Goal: Task Accomplishment & Management: Manage account settings

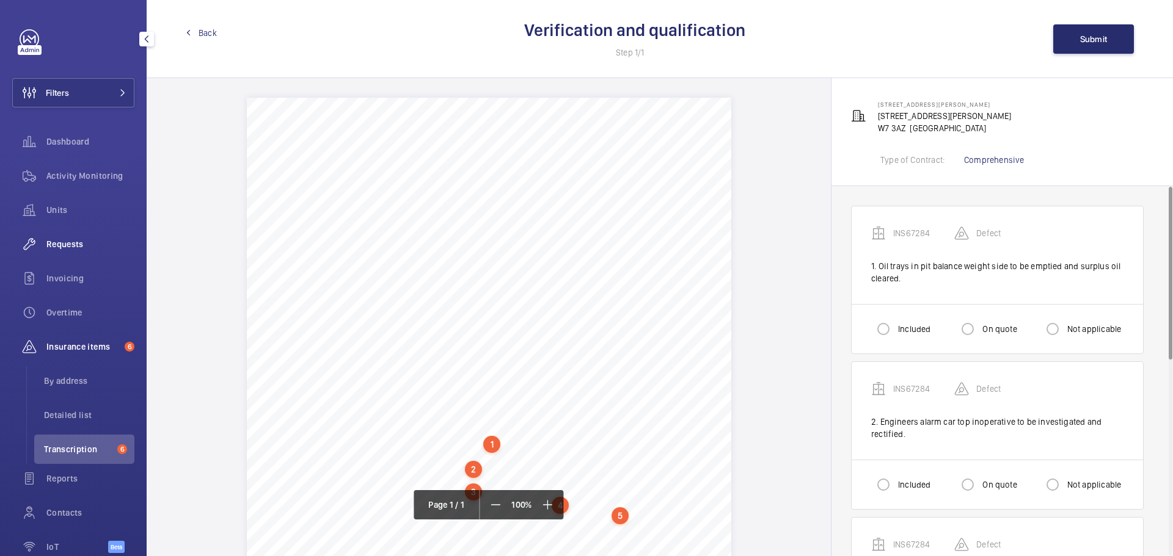
scroll to position [64, 0]
click at [58, 180] on span "Activity Monitoring" at bounding box center [90, 176] width 88 height 12
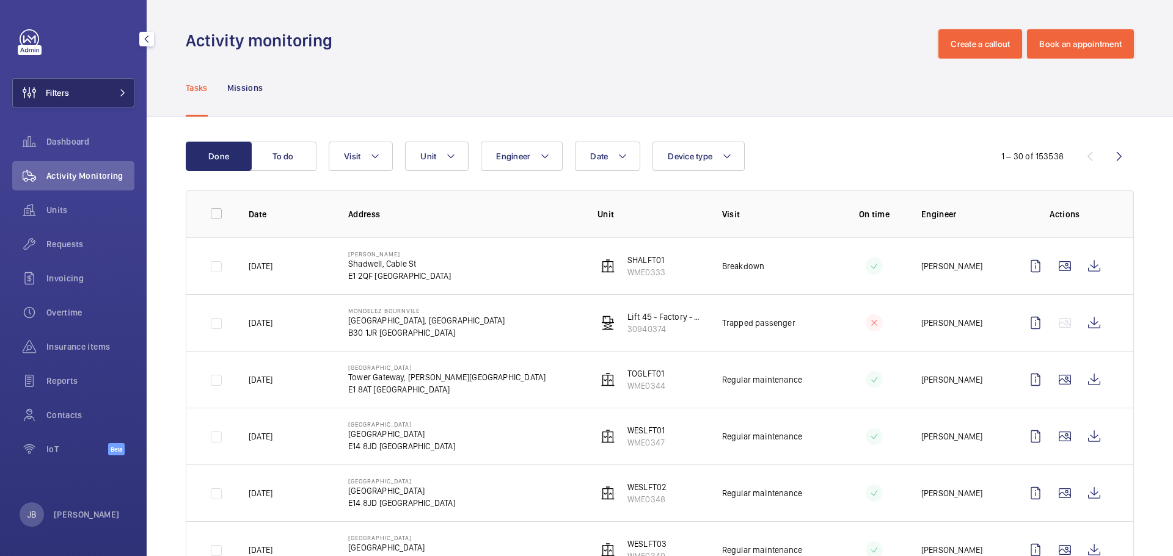
click at [93, 92] on button "Filters" at bounding box center [73, 92] width 122 height 29
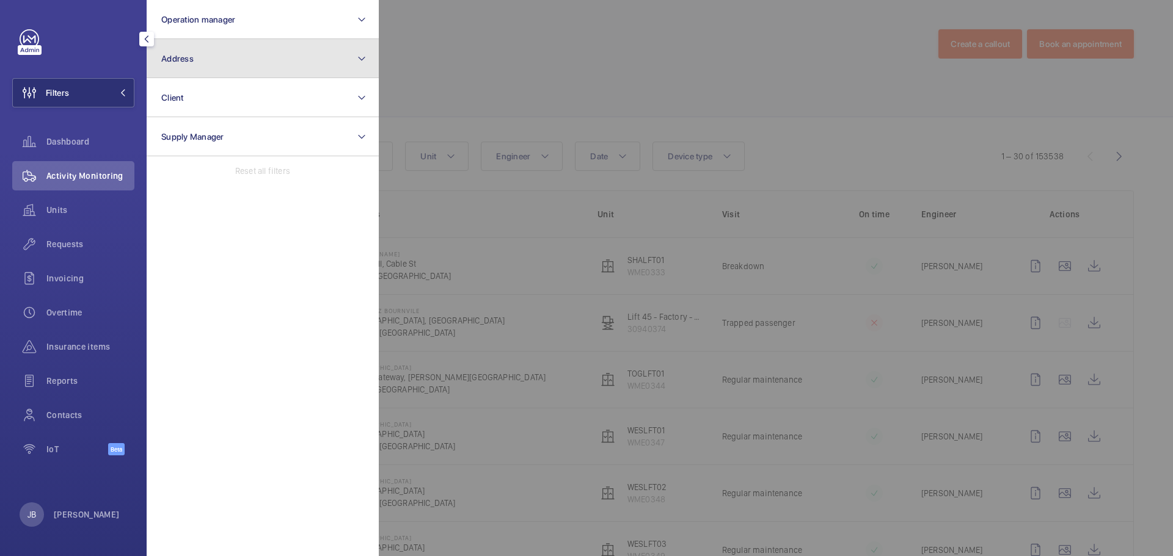
click at [209, 48] on button "Address" at bounding box center [263, 58] width 232 height 39
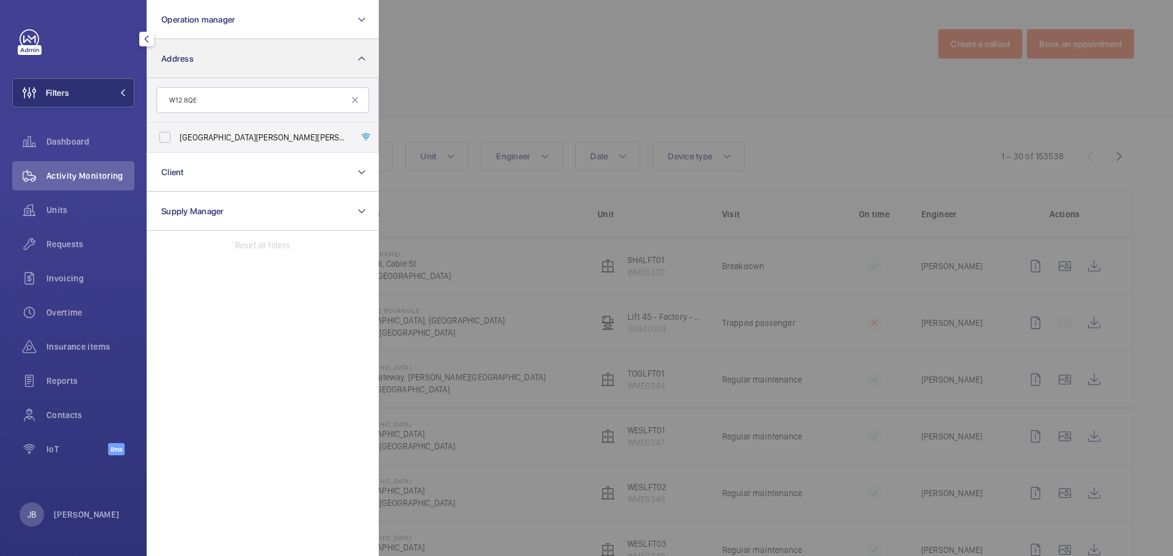
type input "W12 8QE"
click at [165, 137] on input "Shepherds Bush Dorsett Hotel - Dorsett Shepherds Bush,, LONDON W12 8QE" at bounding box center [165, 137] width 24 height 24
checkbox input "true"
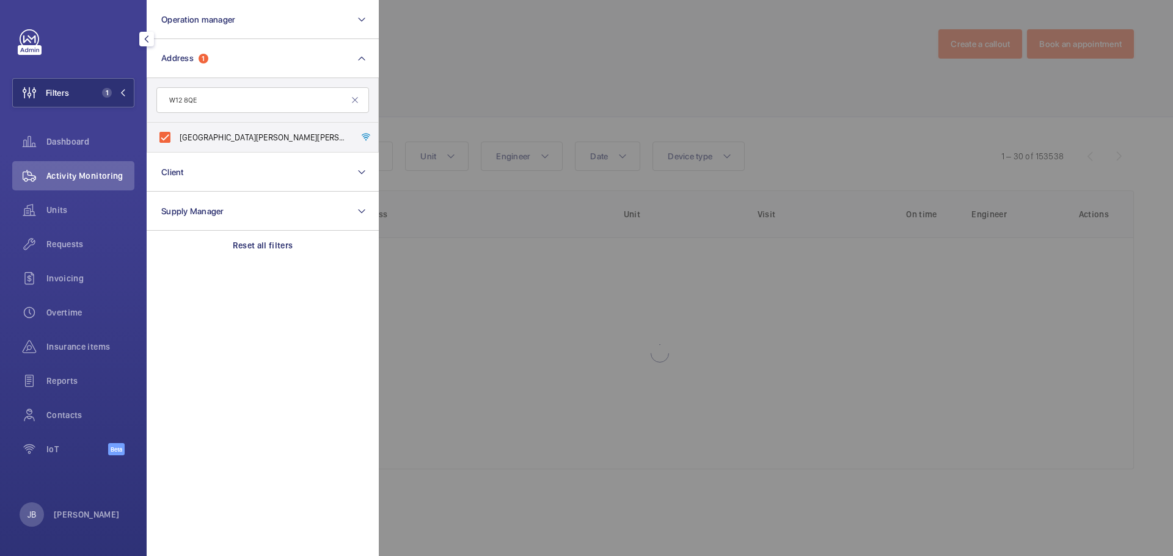
click at [437, 87] on div at bounding box center [965, 278] width 1173 height 556
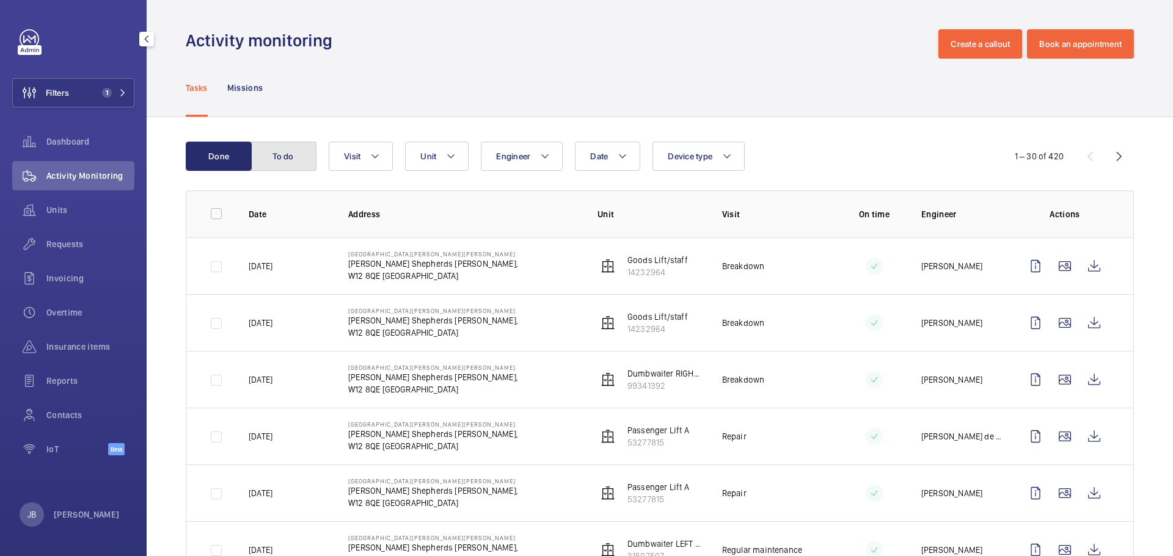
click at [299, 166] on button "To do" at bounding box center [283, 156] width 66 height 29
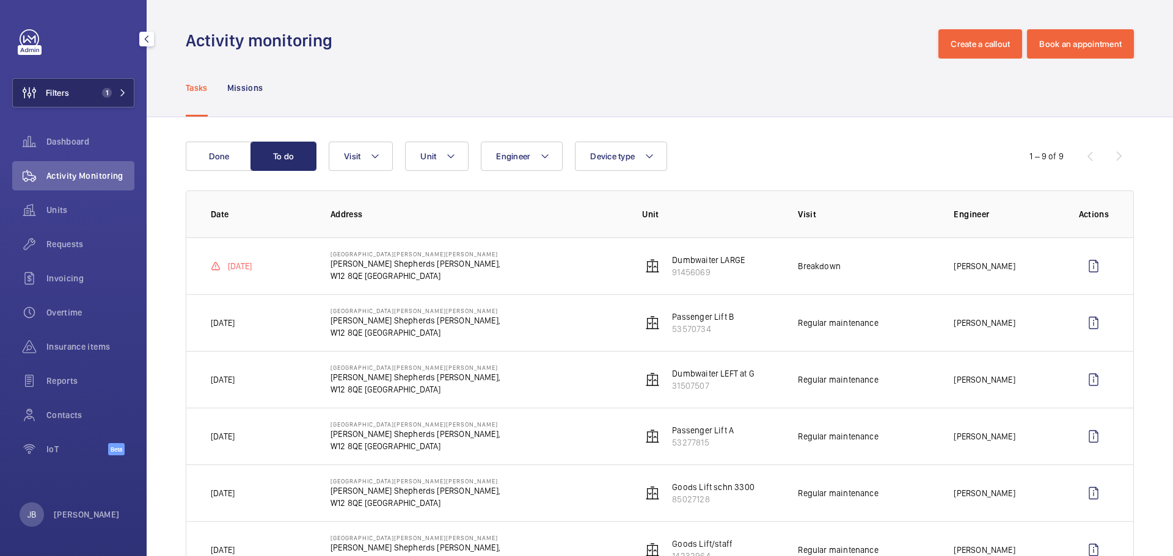
click at [63, 101] on span "Filters" at bounding box center [41, 92] width 56 height 29
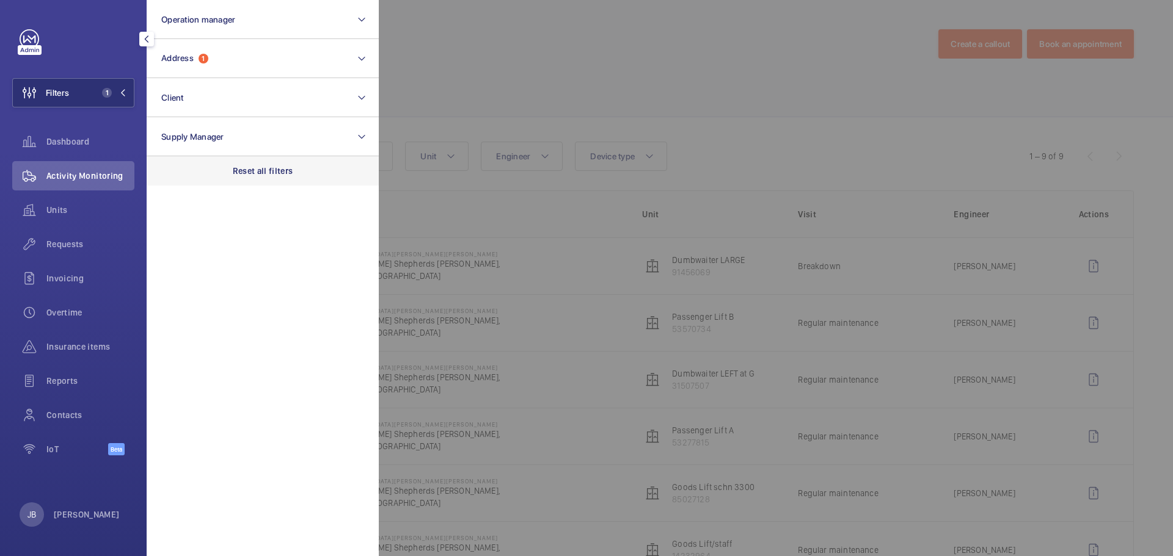
click at [256, 174] on p "Reset all filters" at bounding box center [263, 171] width 60 height 12
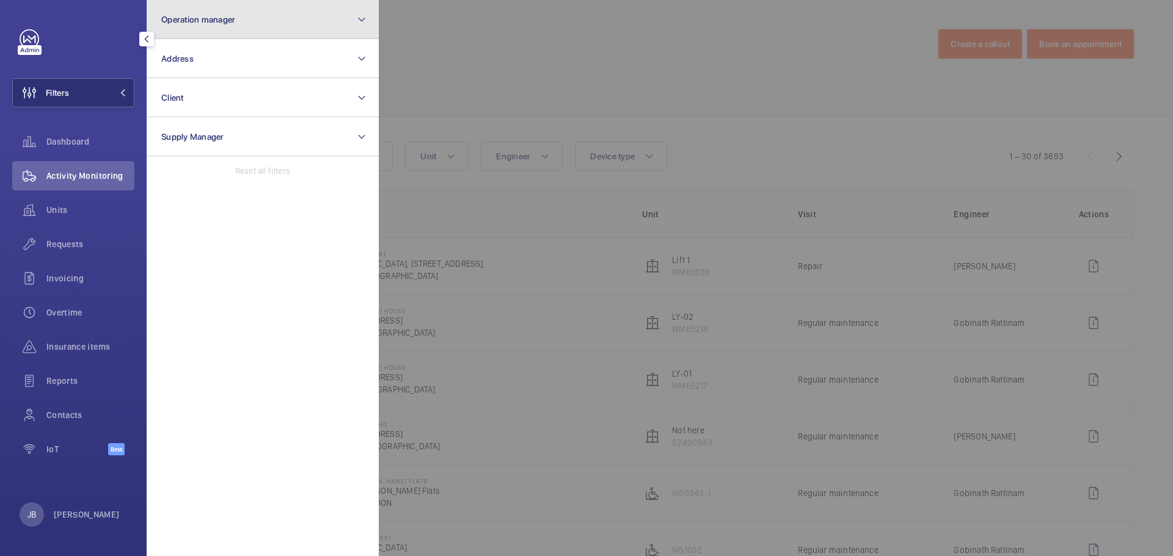
click at [214, 7] on button "Operation manager" at bounding box center [263, 19] width 232 height 39
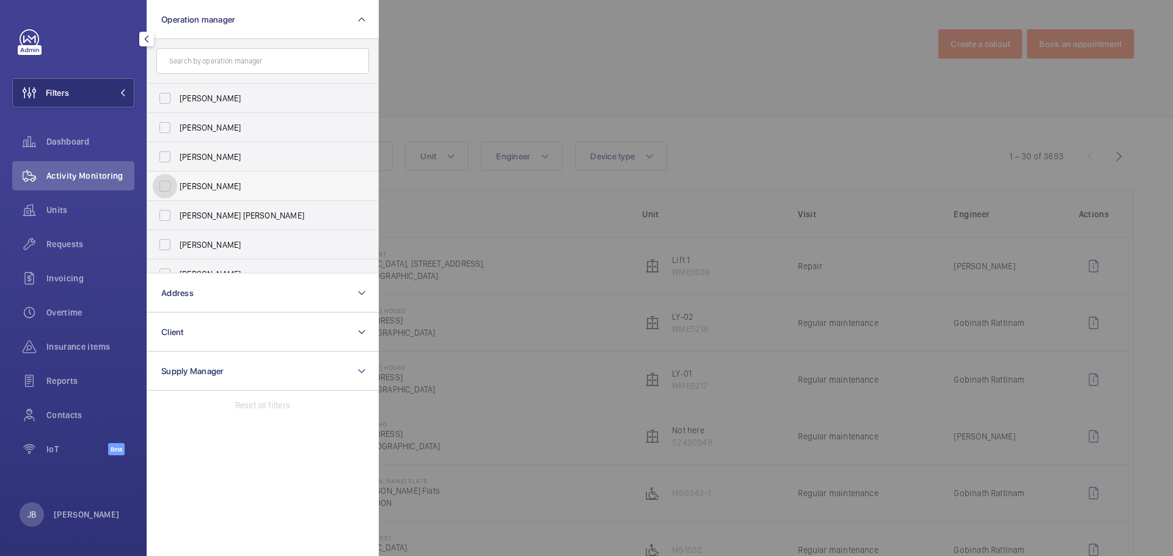
click at [166, 191] on input "Connor Dudley" at bounding box center [165, 186] width 24 height 24
checkbox input "true"
click at [469, 76] on div at bounding box center [965, 278] width 1173 height 556
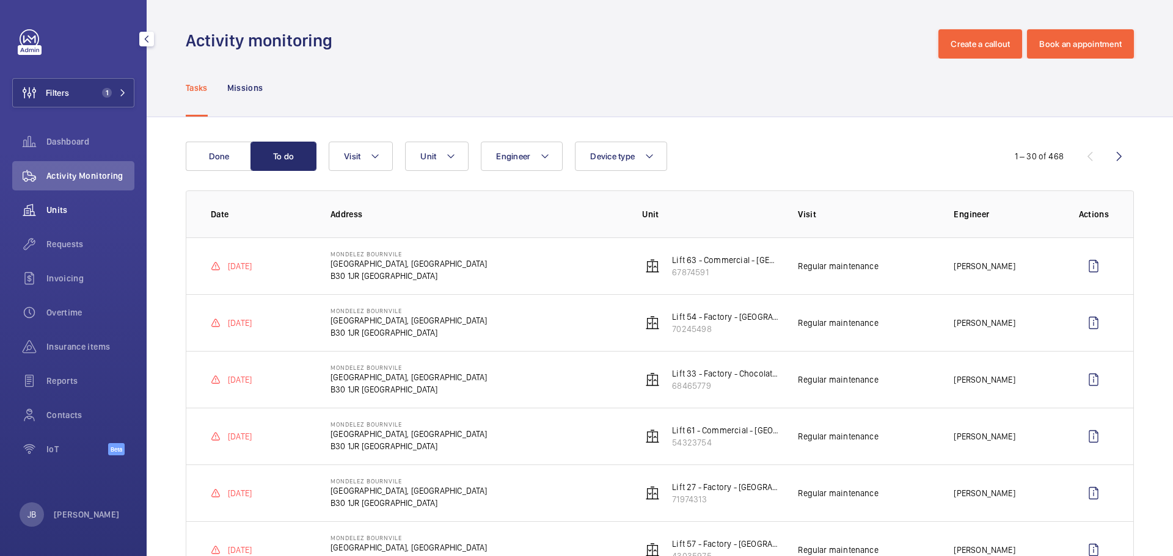
click at [100, 209] on span "Units" at bounding box center [90, 210] width 88 height 12
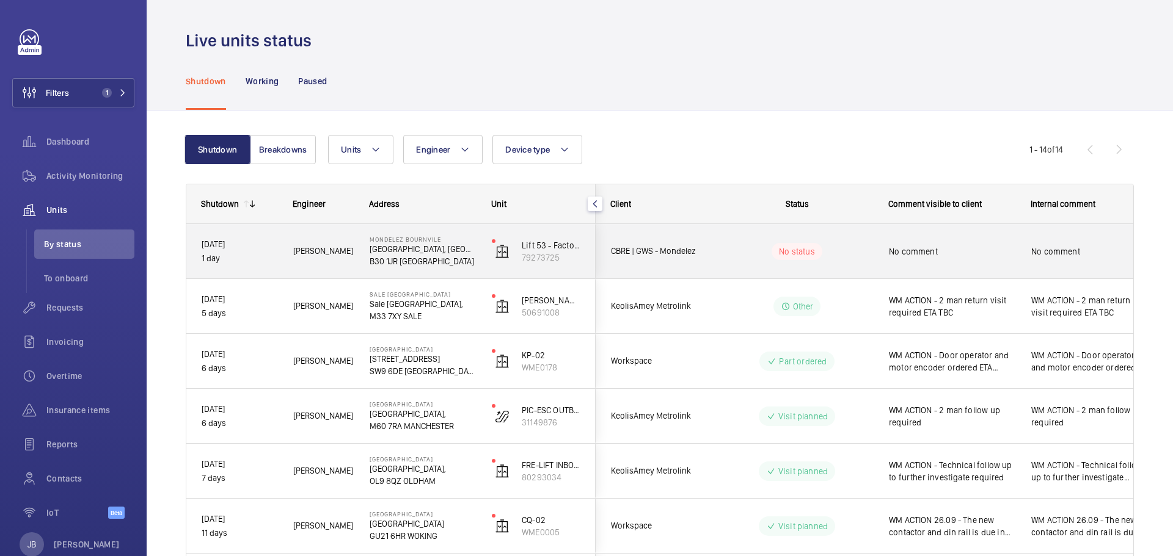
click at [995, 242] on div "No comment" at bounding box center [952, 252] width 126 height 28
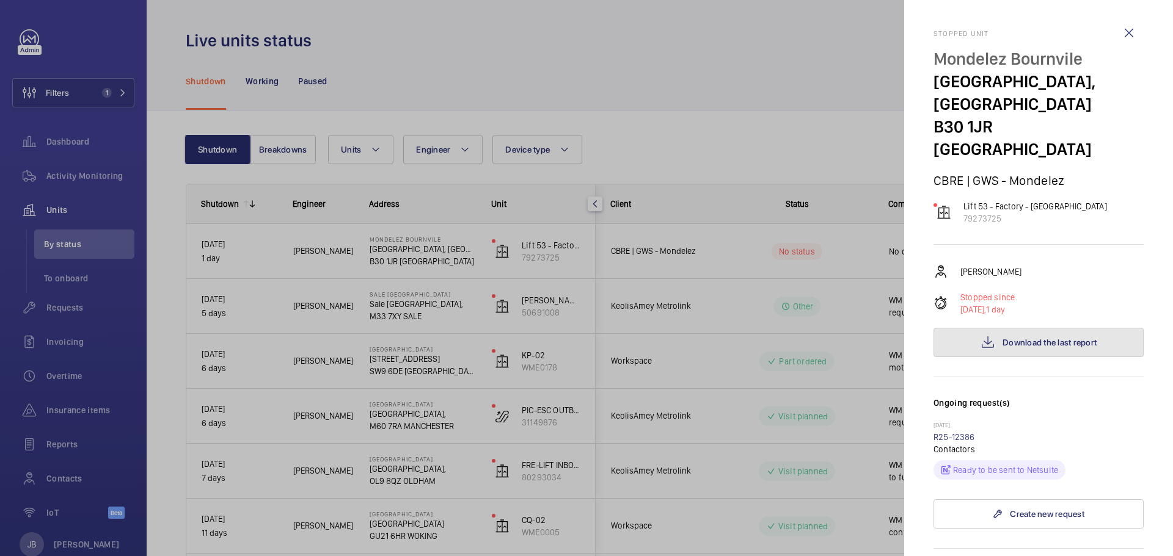
click at [1055, 338] on span "Download the last report" at bounding box center [1049, 343] width 94 height 10
drag, startPoint x: 588, startPoint y: 42, endPoint x: 581, endPoint y: 43, distance: 7.4
click at [588, 42] on div at bounding box center [586, 278] width 1173 height 556
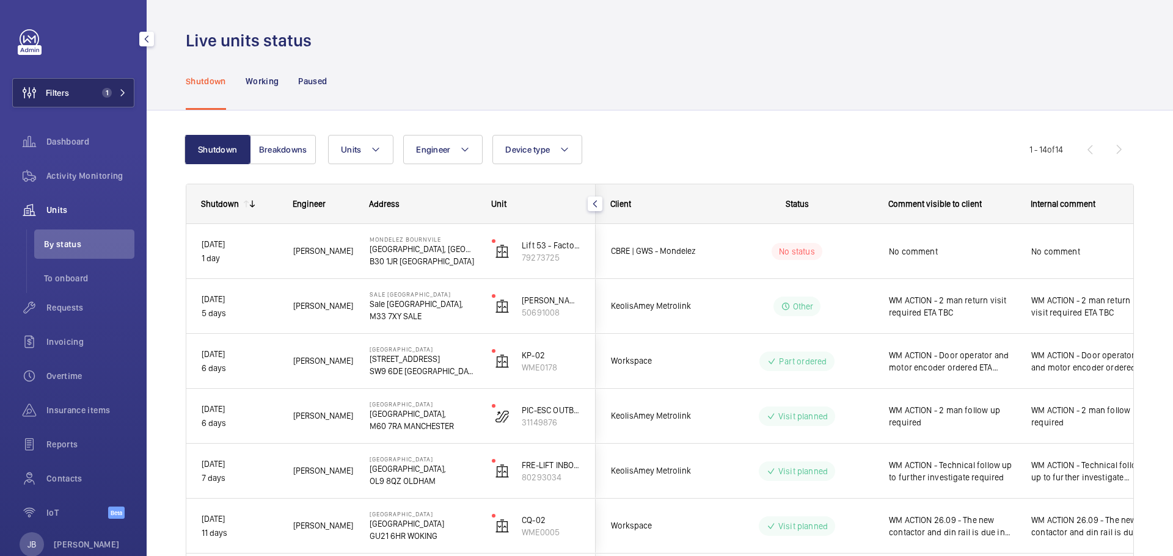
click at [57, 96] on span "Filters" at bounding box center [57, 93] width 23 height 12
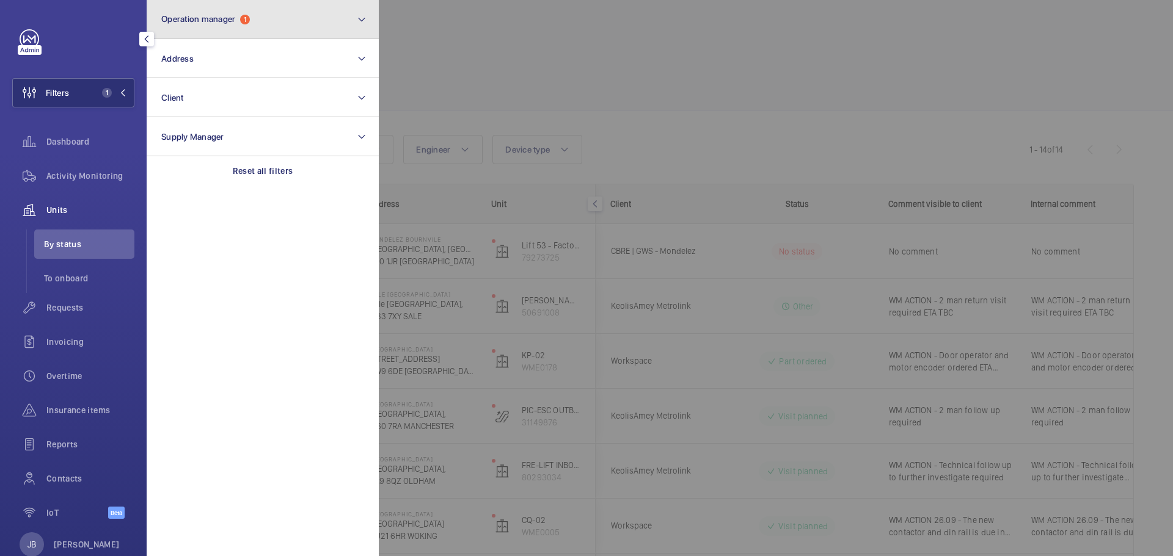
click at [316, 24] on button "Operation manager 1" at bounding box center [263, 19] width 232 height 39
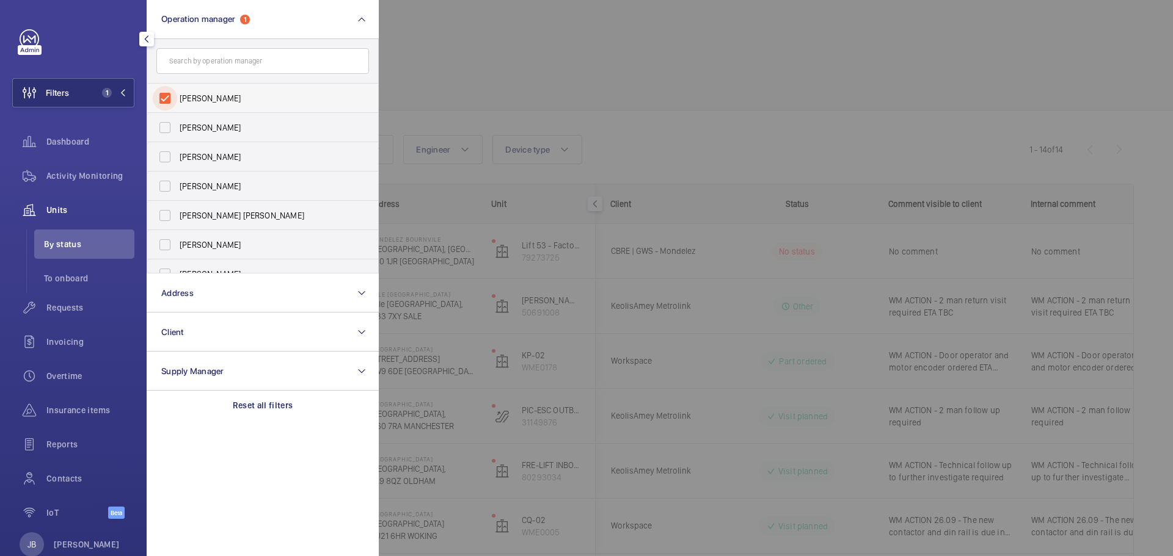
click at [161, 99] on input "Connor Dudley" at bounding box center [165, 98] width 24 height 24
checkbox input "false"
click at [166, 217] on input "Connor Tarpey" at bounding box center [165, 215] width 24 height 24
checkbox input "true"
click at [486, 73] on div at bounding box center [965, 278] width 1173 height 556
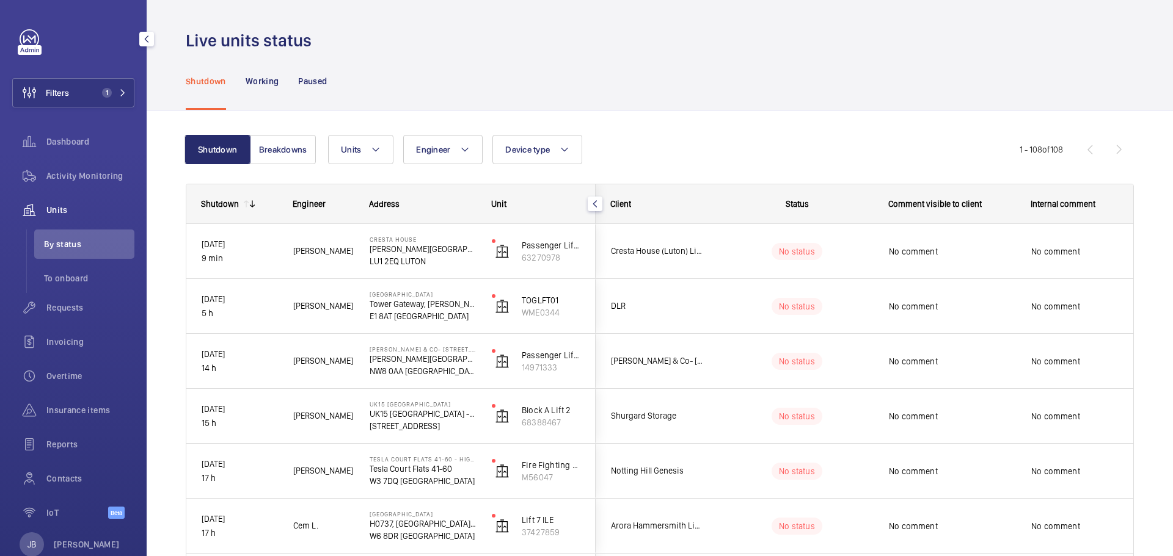
click at [67, 213] on span "Units" at bounding box center [90, 210] width 88 height 12
click at [58, 207] on span "Units" at bounding box center [90, 210] width 88 height 12
click at [59, 171] on span "Activity Monitoring" at bounding box center [90, 176] width 88 height 12
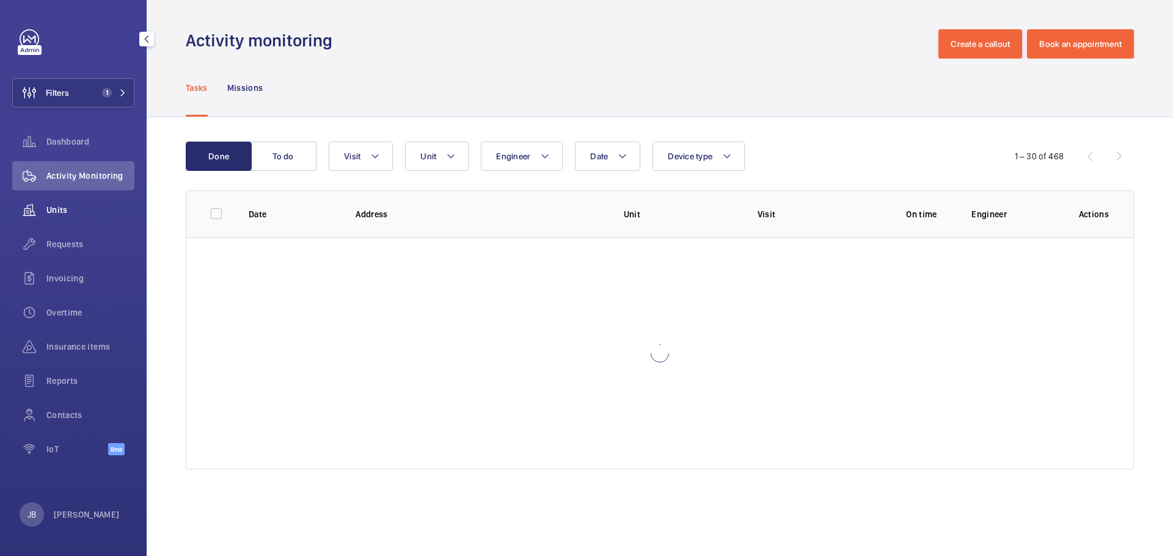
click at [59, 205] on span "Units" at bounding box center [90, 210] width 88 height 12
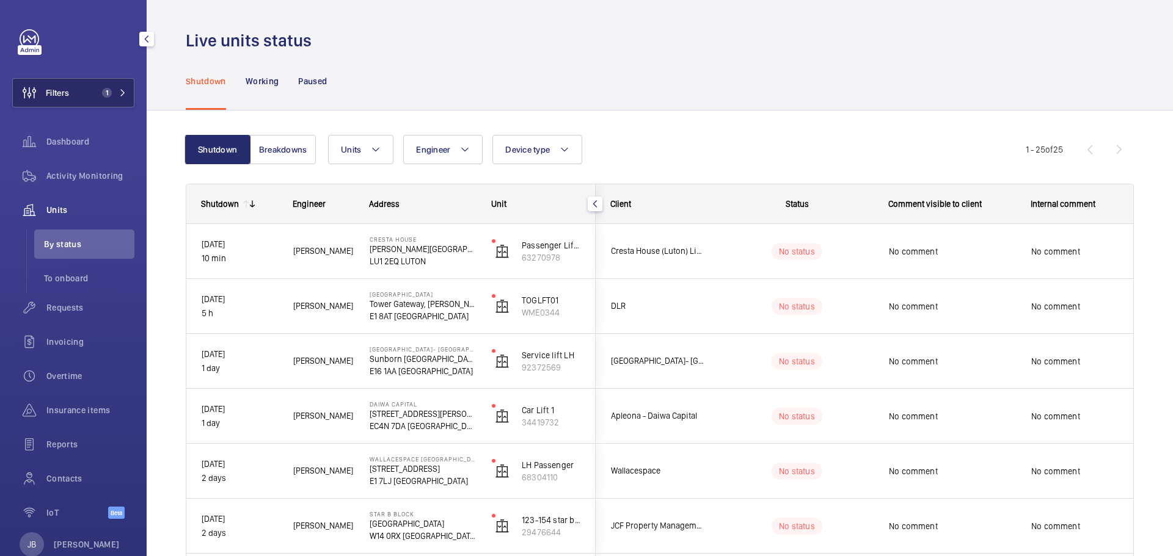
click at [81, 91] on button "Filters 1" at bounding box center [73, 92] width 122 height 29
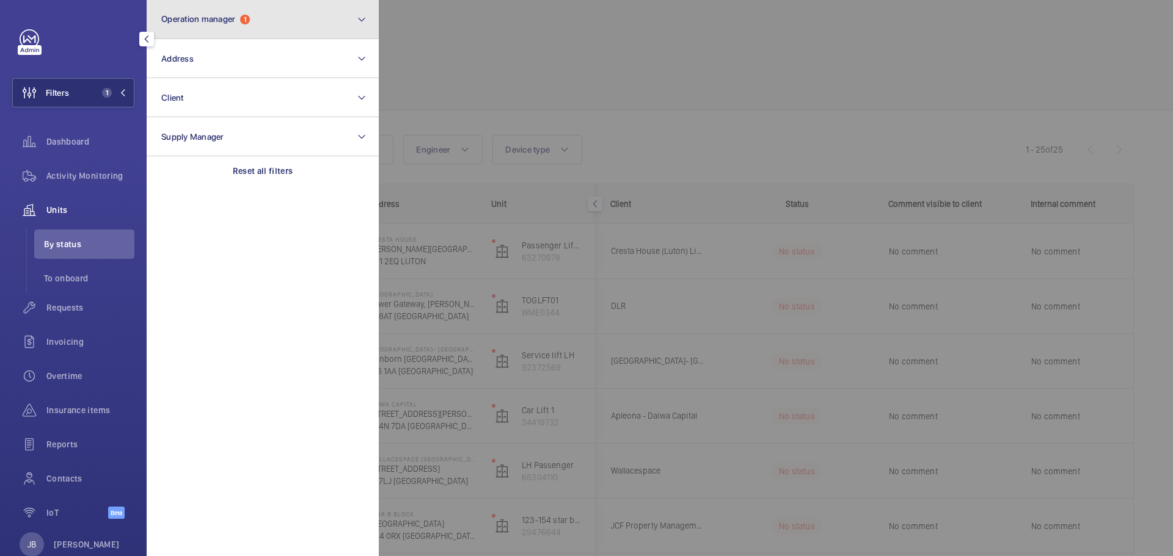
click at [278, 16] on button "Operation manager 1" at bounding box center [263, 19] width 232 height 39
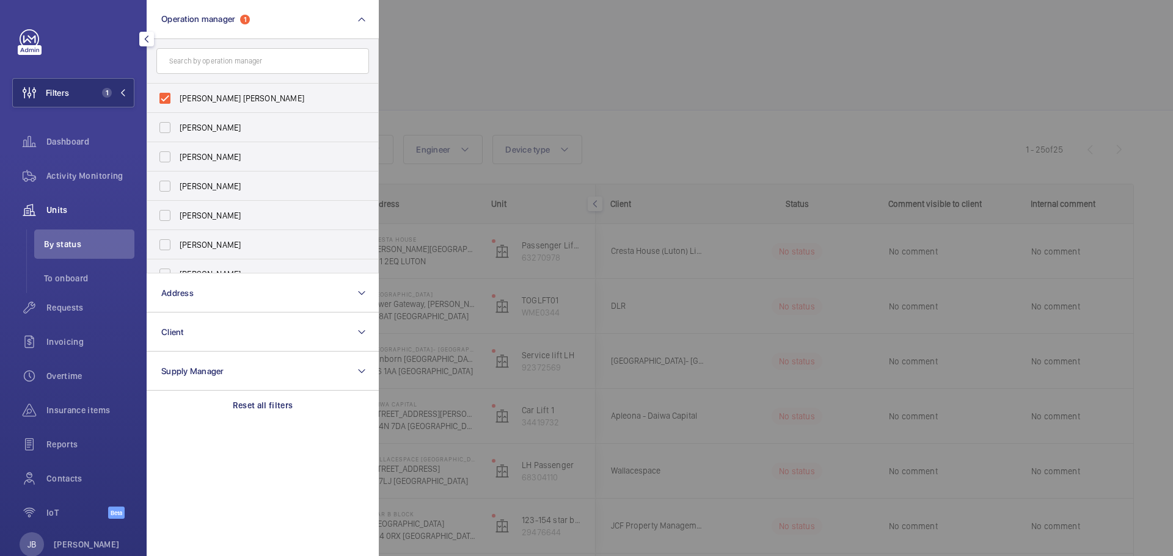
click at [539, 82] on div at bounding box center [965, 278] width 1173 height 556
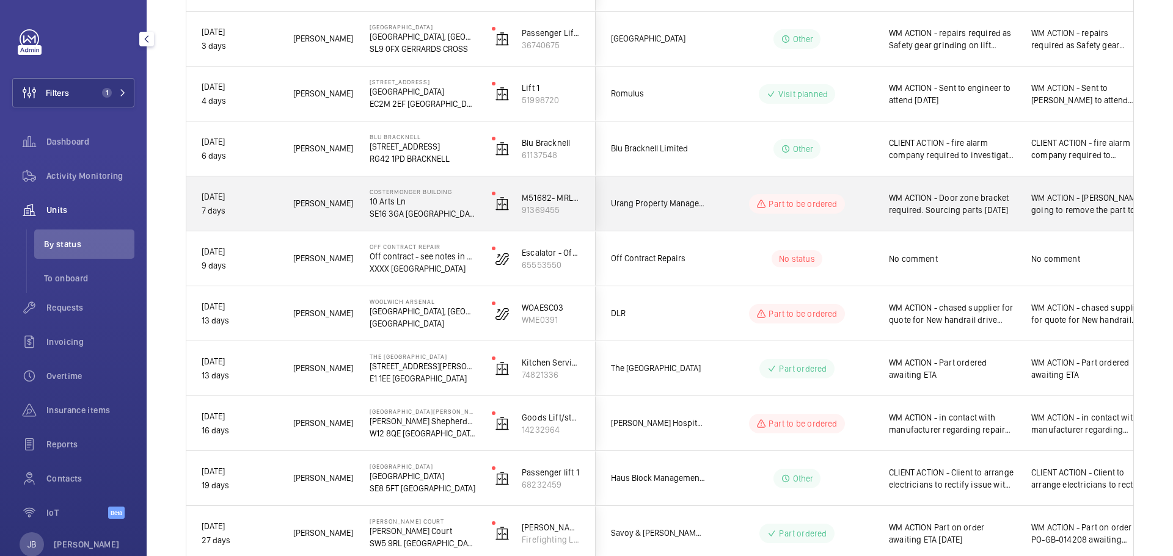
scroll to position [672, 0]
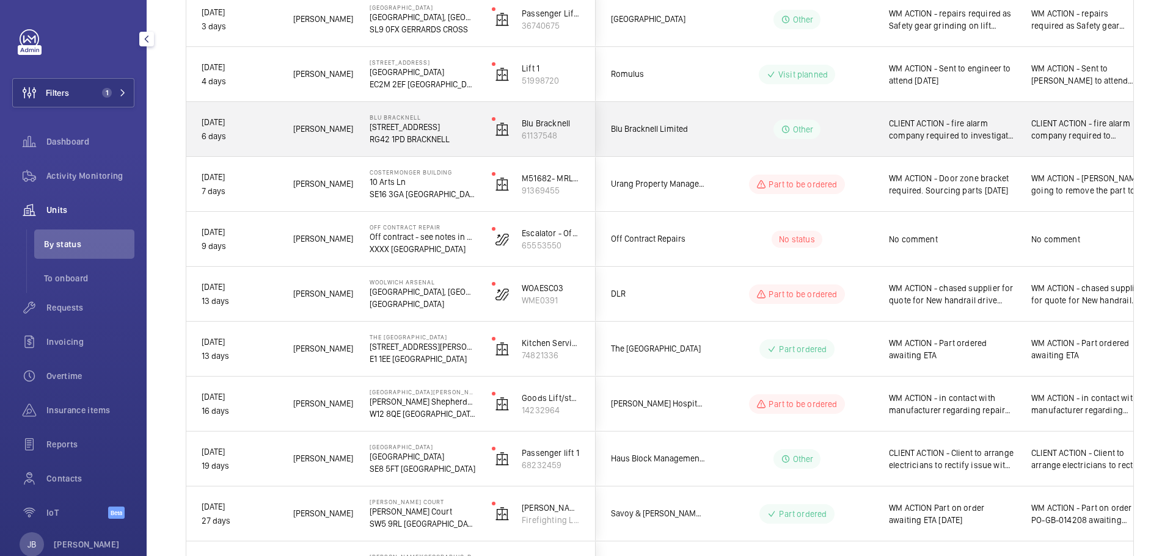
click at [989, 143] on div "CLIENT ACTION - fire alarm company required to investigate issues reported 23.0…" at bounding box center [952, 129] width 126 height 28
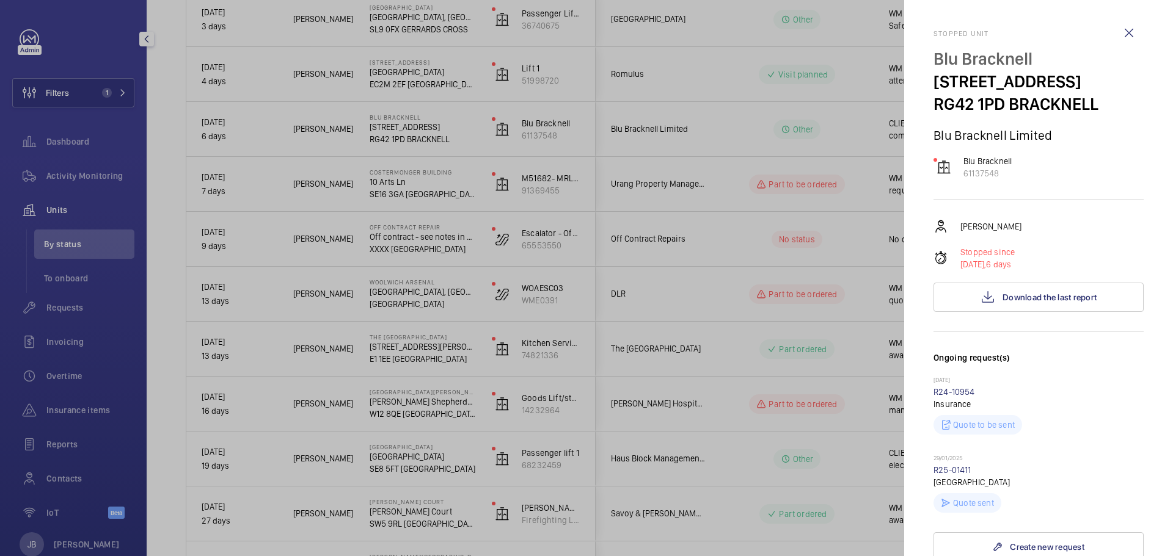
click at [847, 134] on div at bounding box center [586, 278] width 1173 height 556
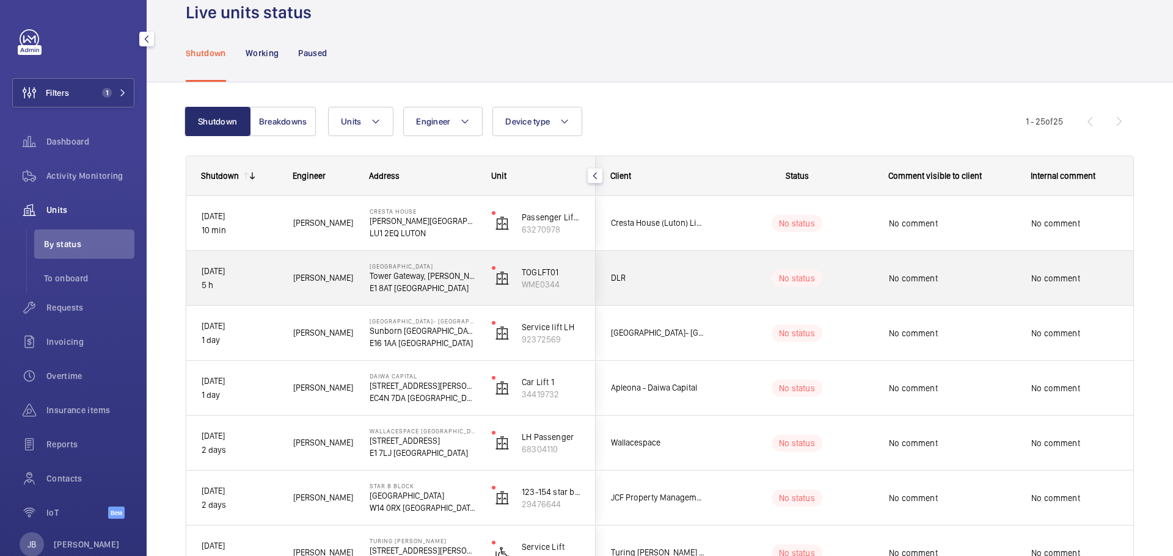
scroll to position [0, 0]
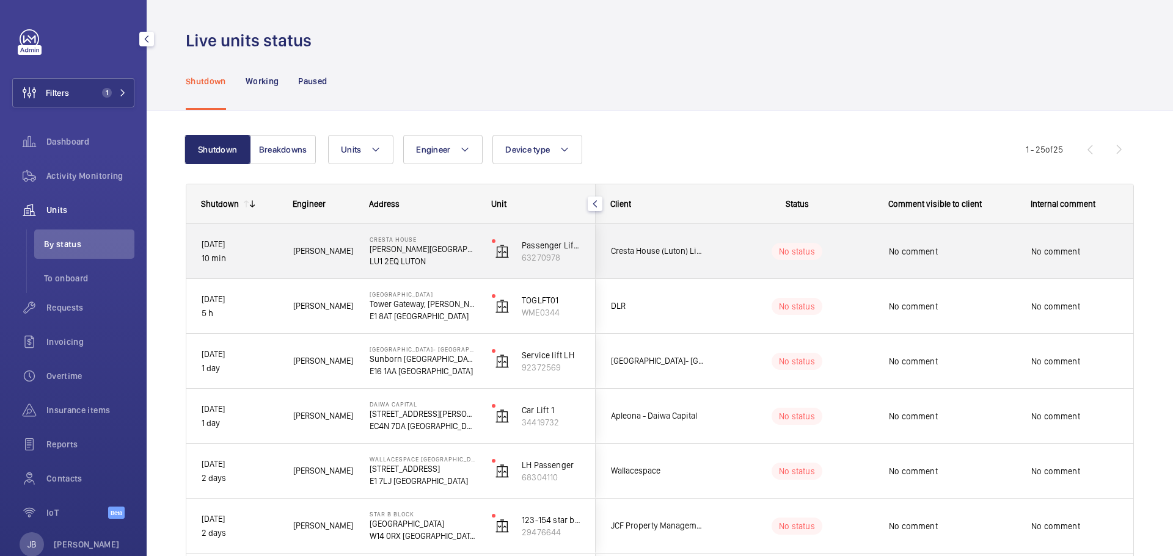
click at [944, 250] on span "No comment" at bounding box center [952, 252] width 126 height 12
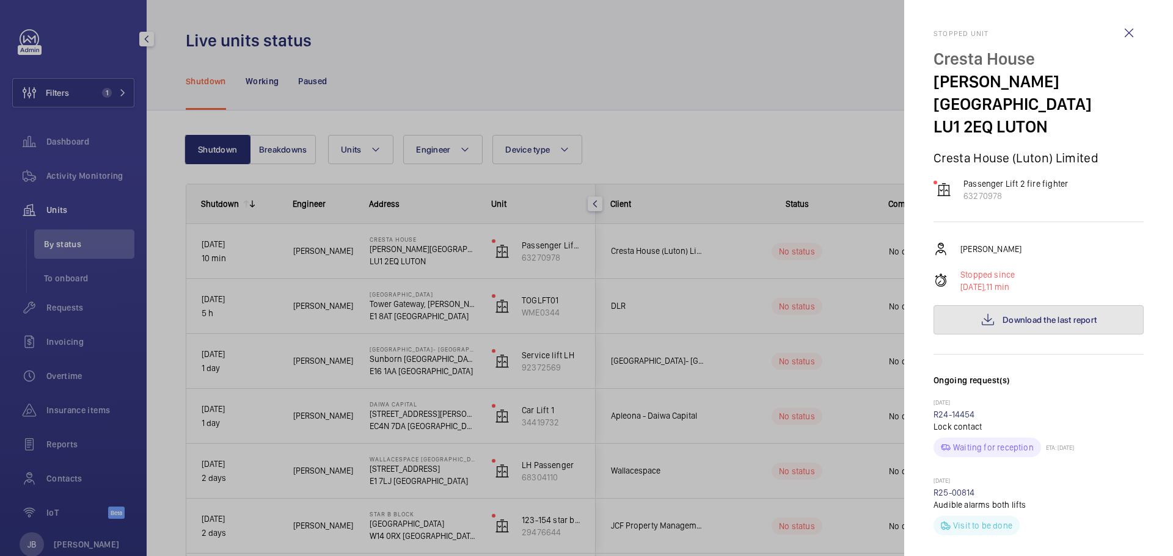
click at [1027, 315] on span "Download the last report" at bounding box center [1049, 320] width 94 height 10
click at [1117, 32] on wm-front-icon-button at bounding box center [1128, 32] width 29 height 29
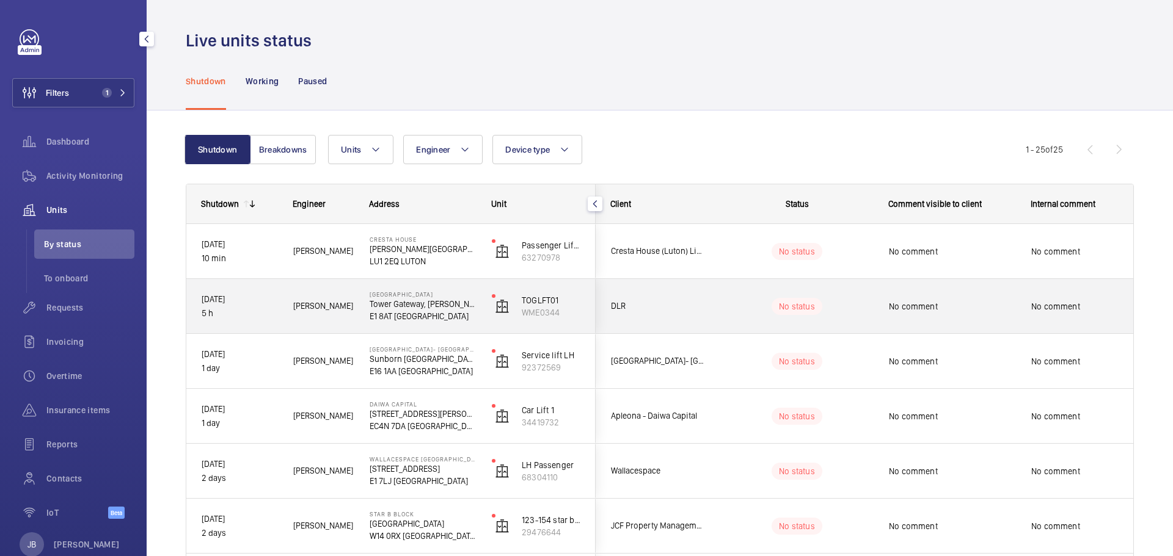
click at [840, 313] on wm-front-pills-cell "No status" at bounding box center [797, 306] width 152 height 17
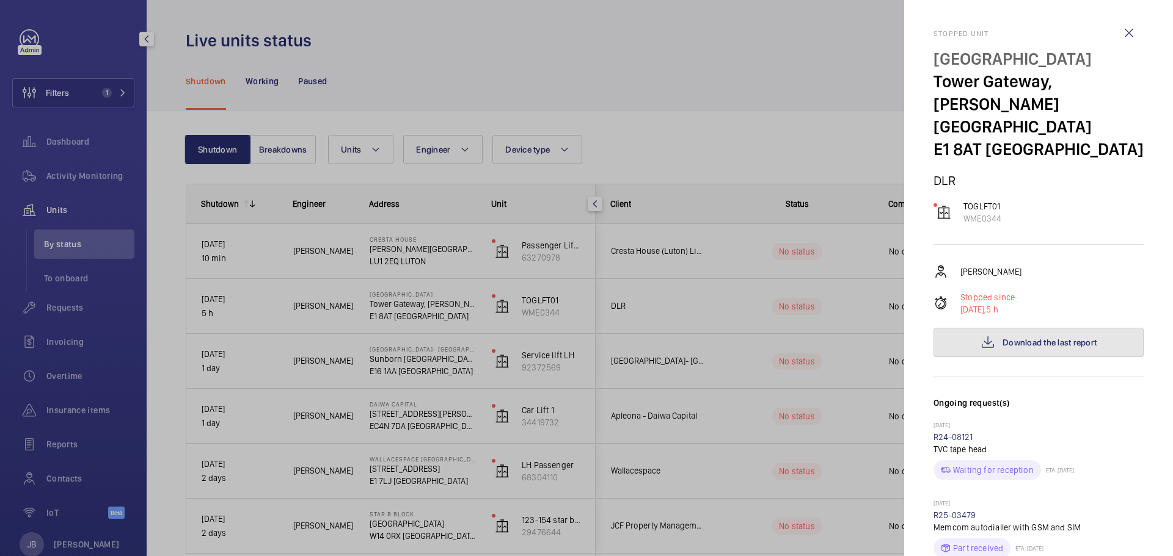
click at [1055, 338] on span "Download the last report" at bounding box center [1049, 343] width 94 height 10
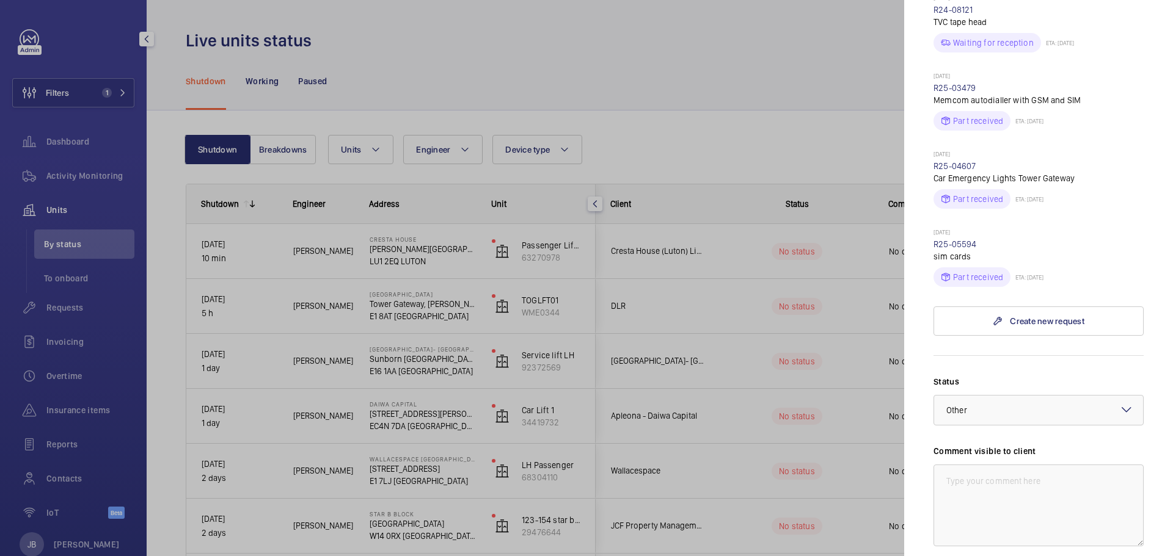
scroll to position [634, 0]
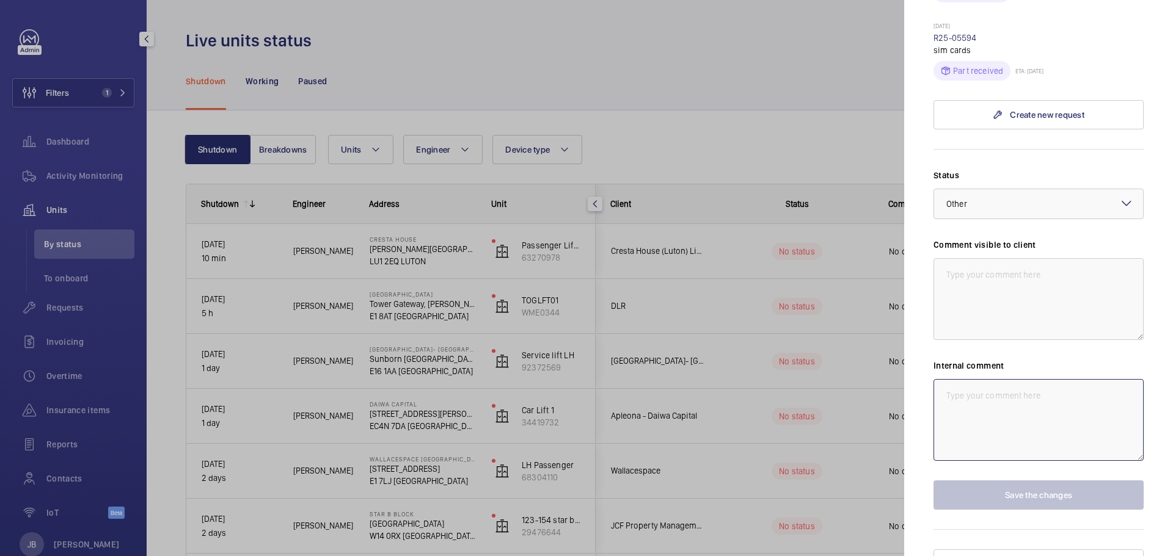
click at [1013, 402] on textarea at bounding box center [1038, 420] width 210 height 82
click at [1014, 189] on div at bounding box center [1038, 203] width 209 height 29
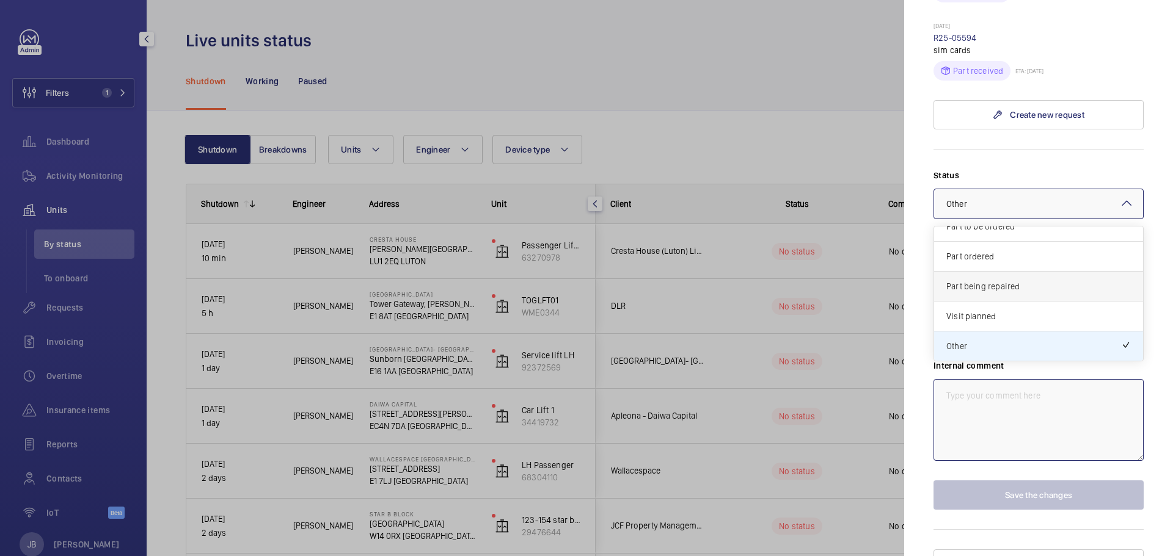
click at [1002, 280] on span "Part being repaired" at bounding box center [1038, 286] width 184 height 12
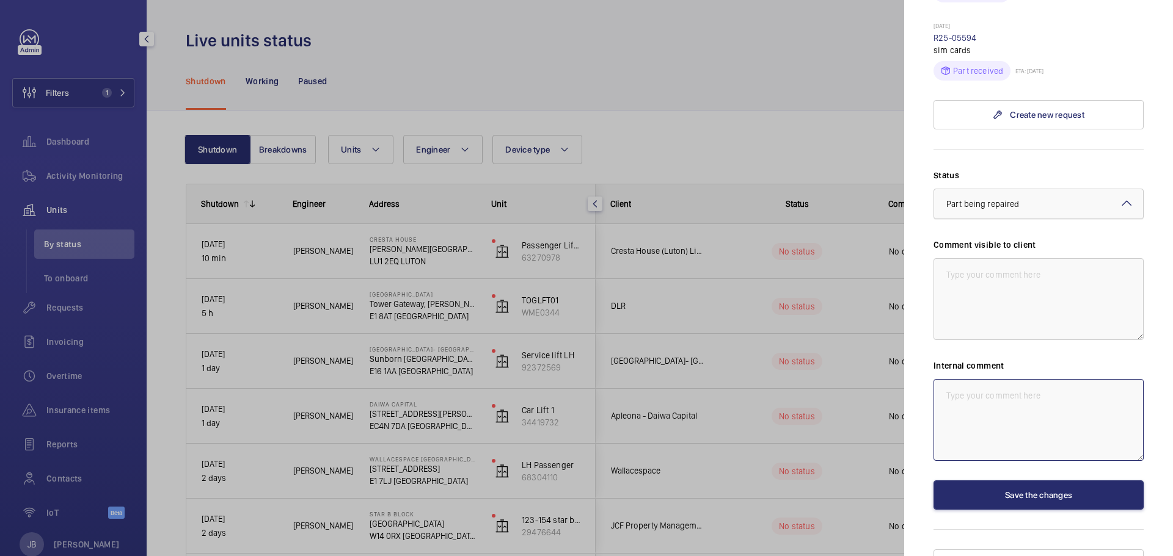
click at [1000, 199] on span "Part being repaired" at bounding box center [982, 204] width 73 height 10
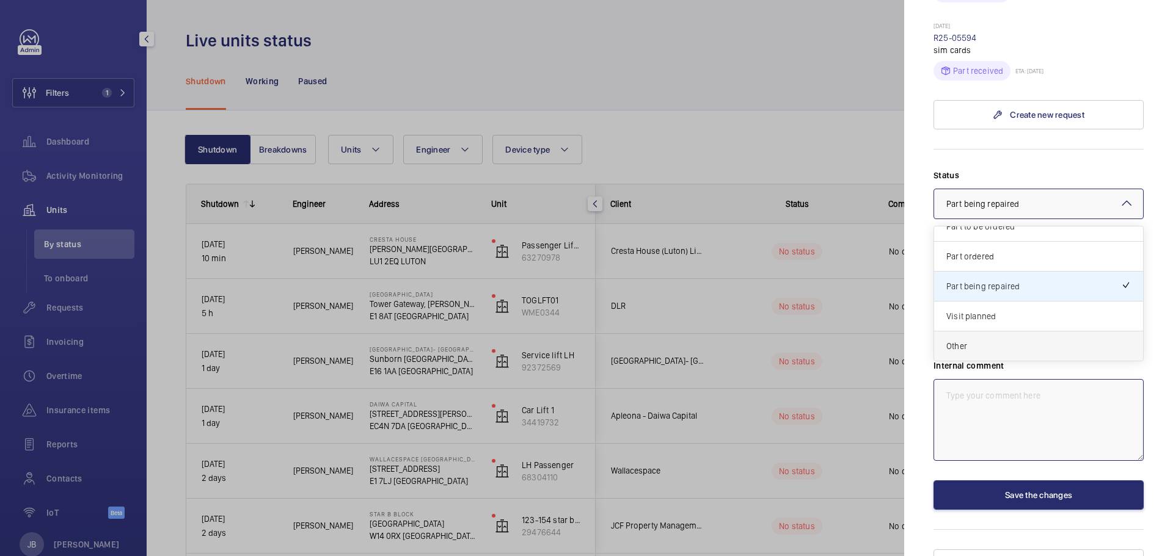
click at [989, 340] on span "Other" at bounding box center [1038, 346] width 184 height 12
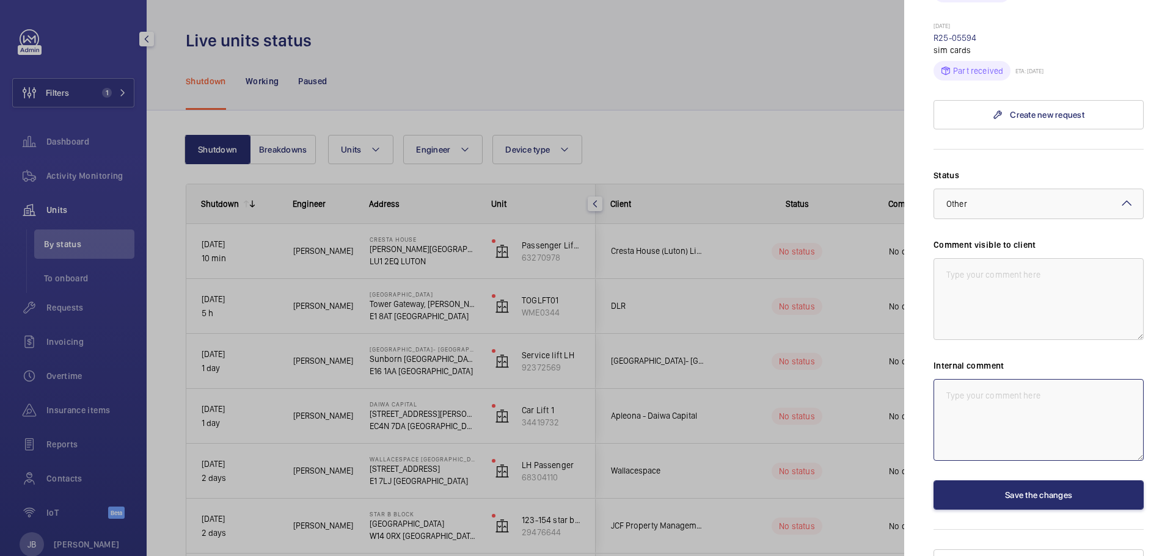
click at [988, 379] on textarea at bounding box center [1038, 420] width 210 height 82
click at [960, 379] on textarea "Lifty under refurbishment" at bounding box center [1038, 420] width 210 height 82
type textarea "Lift under refurbishment"
click at [1021, 481] on button "Save the changes" at bounding box center [1038, 495] width 210 height 29
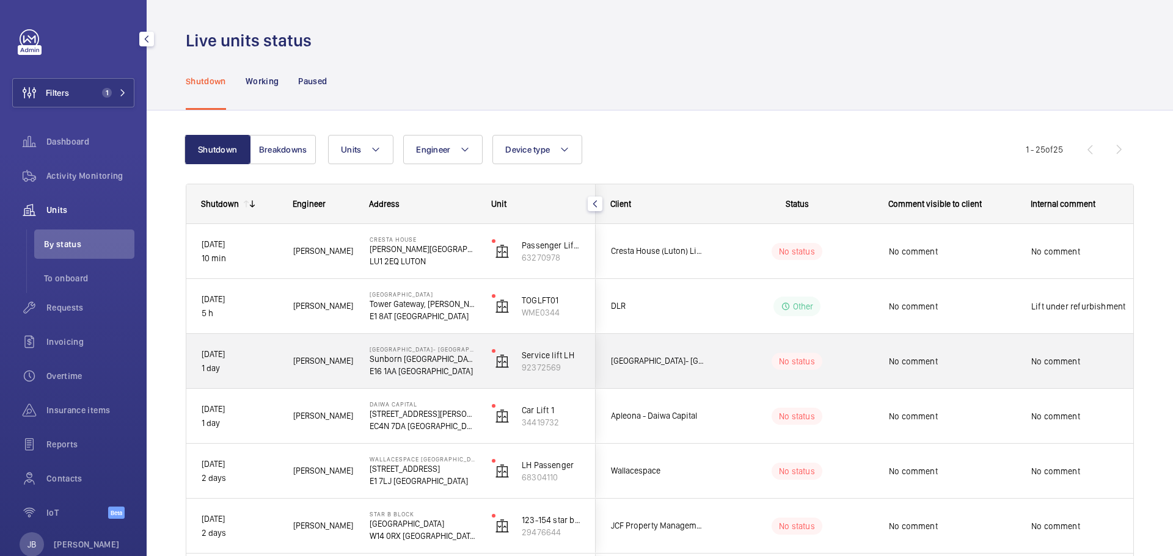
click at [842, 374] on div "No status" at bounding box center [789, 362] width 167 height 42
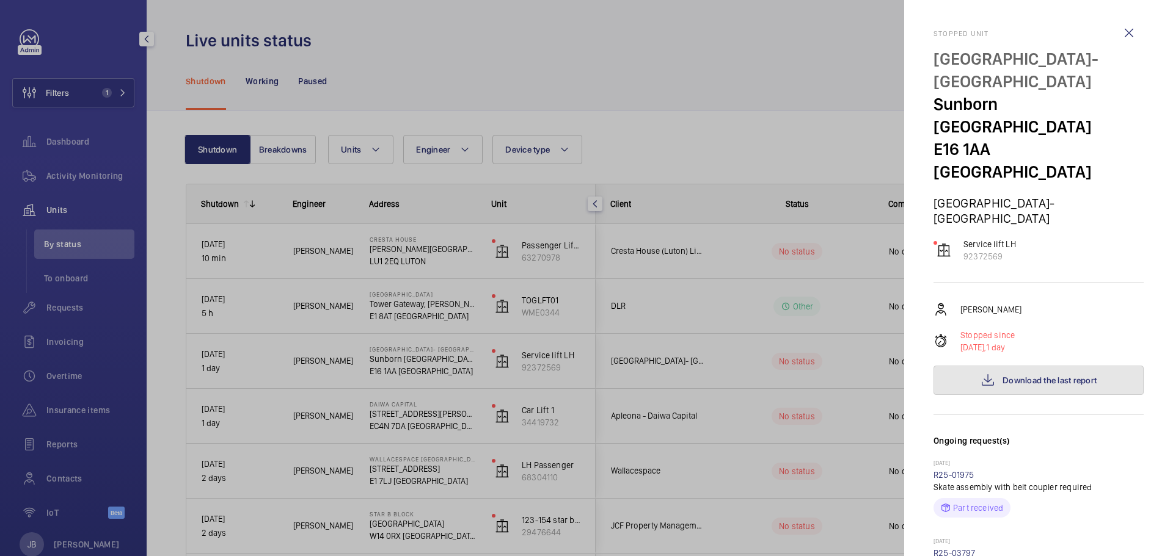
click at [1049, 376] on span "Download the last report" at bounding box center [1049, 381] width 94 height 10
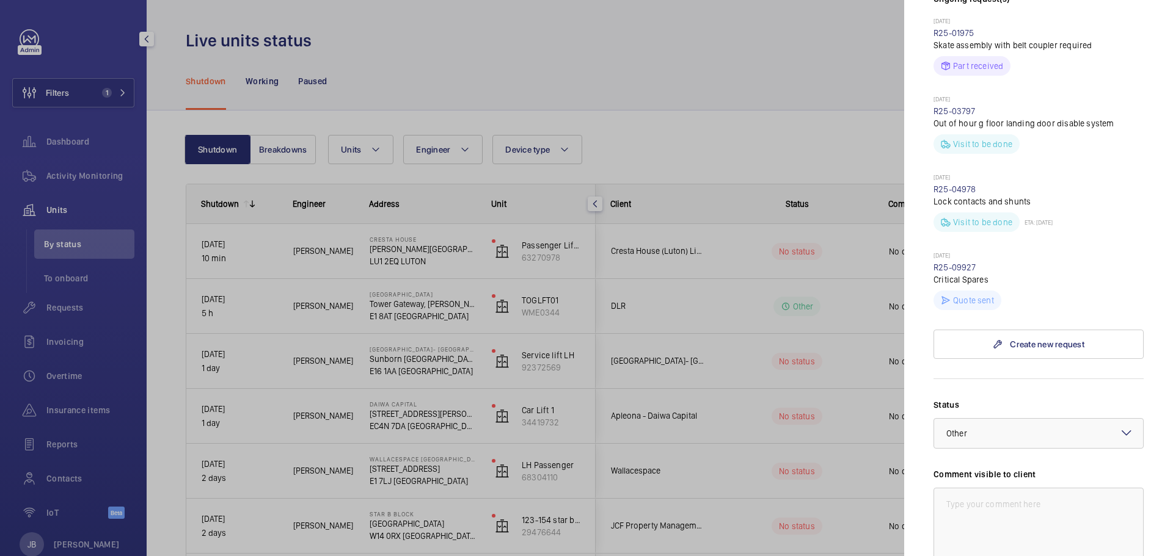
scroll to position [550, 0]
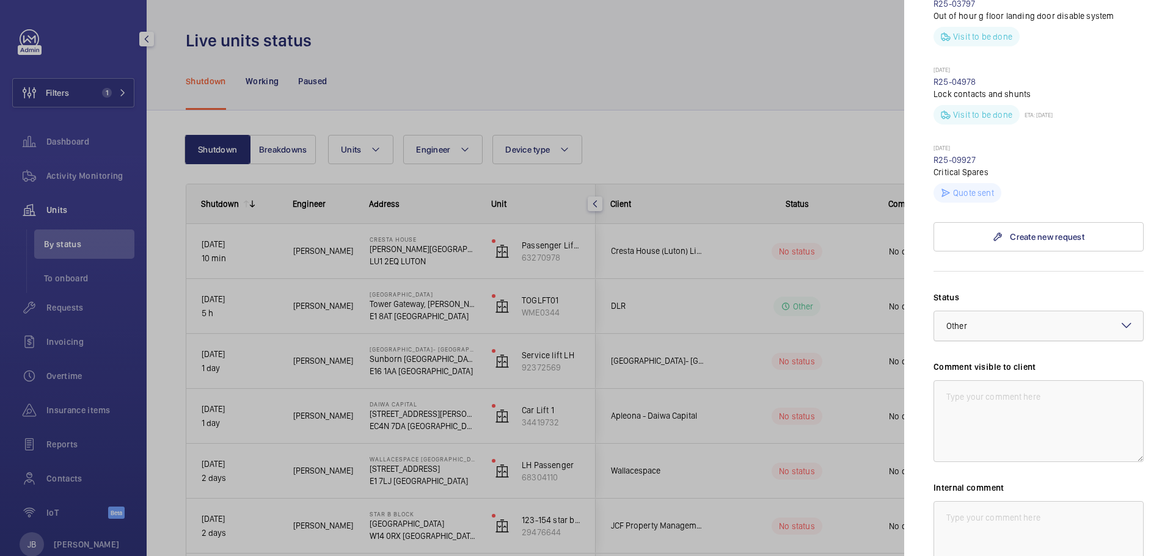
click at [1047, 311] on div at bounding box center [1038, 325] width 209 height 29
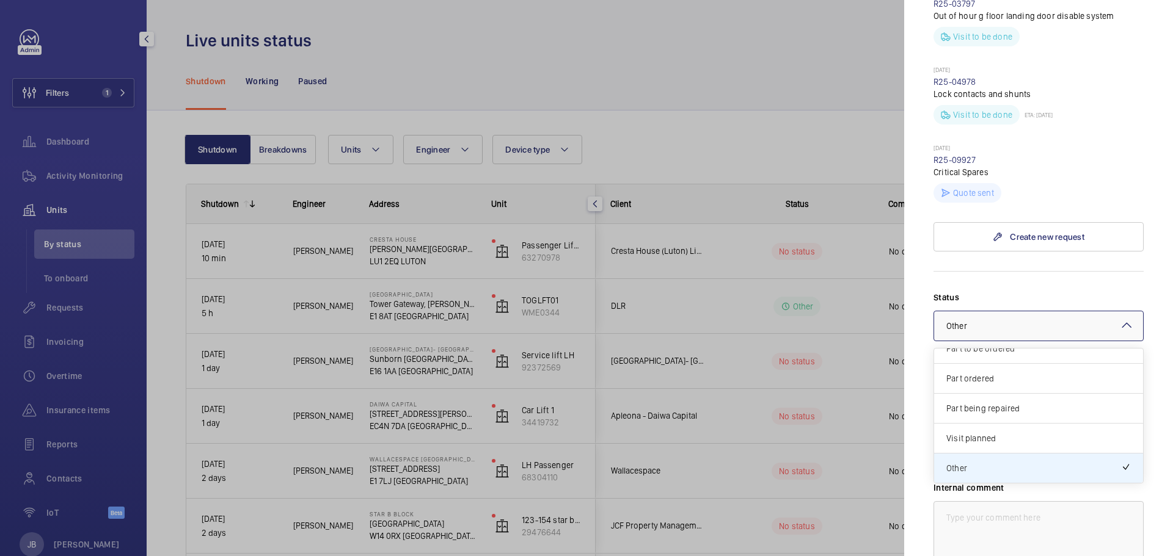
click at [1028, 311] on div at bounding box center [1038, 325] width 209 height 29
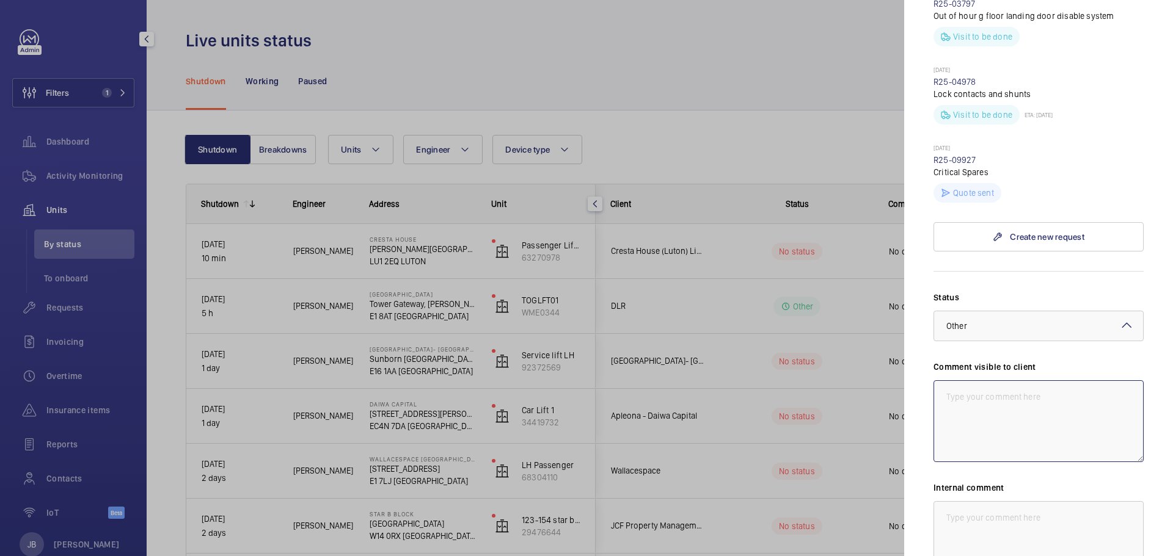
click at [1032, 381] on textarea at bounding box center [1038, 422] width 210 height 82
click at [1022, 381] on textarea "WM ACTION - 2 men to return to further investigate noise" at bounding box center [1038, 422] width 210 height 82
drag, startPoint x: 948, startPoint y: 348, endPoint x: 1015, endPoint y: 376, distance: 72.8
click at [1015, 381] on textarea "WM ACTION - 2 men to return to further investigate noise coming from safety gea…" at bounding box center [1038, 422] width 210 height 82
type textarea "WM ACTION - 2 men to return to further investigate noise coming from safety gea…"
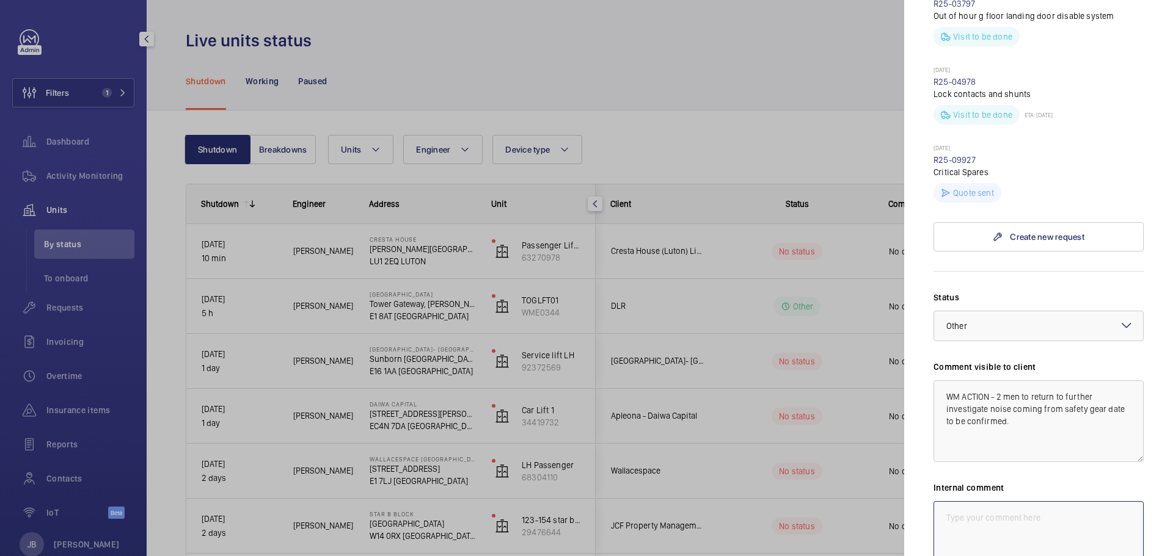
click at [1018, 501] on textarea at bounding box center [1038, 542] width 210 height 82
paste textarea "WM ACTION - 2 men to return to further investigate noise coming from safety gea…"
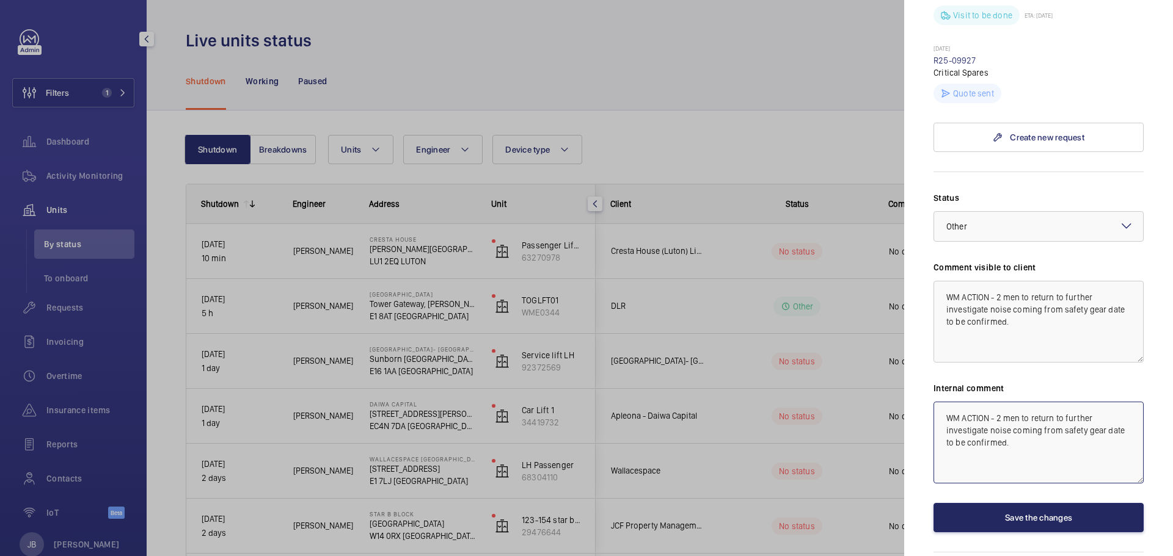
type textarea "WM ACTION - 2 men to return to further investigate noise coming from safety gea…"
click at [1013, 503] on button "Save the changes" at bounding box center [1038, 517] width 210 height 29
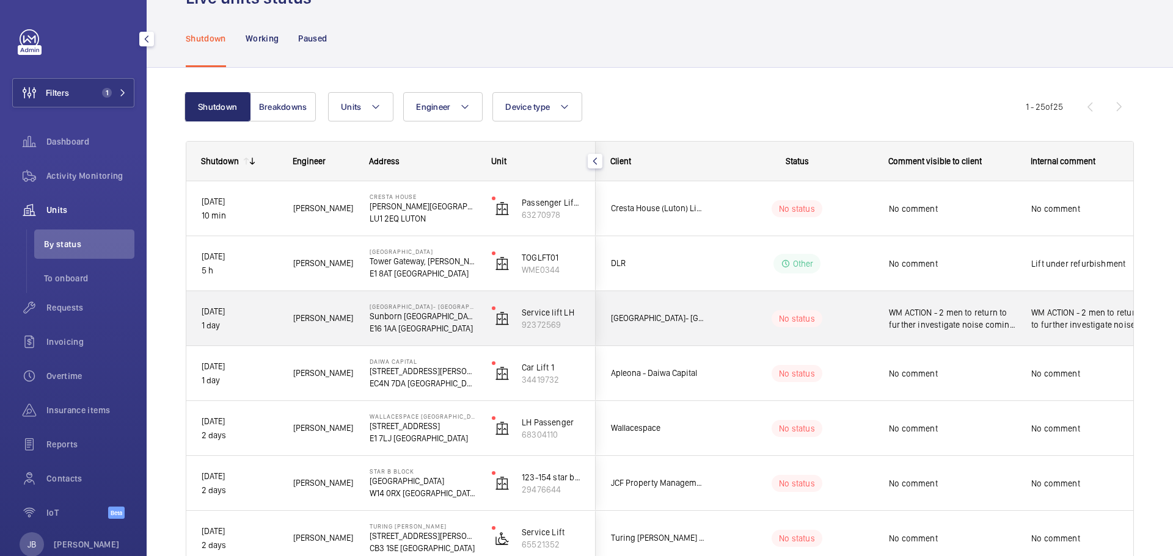
scroll to position [61, 0]
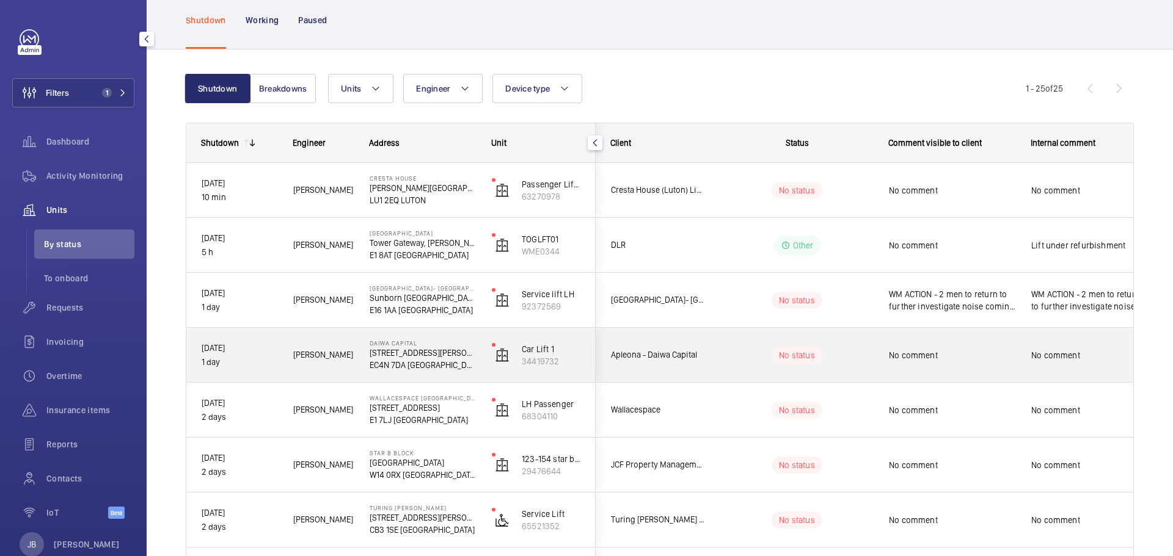
click at [825, 367] on div "No status" at bounding box center [789, 356] width 167 height 42
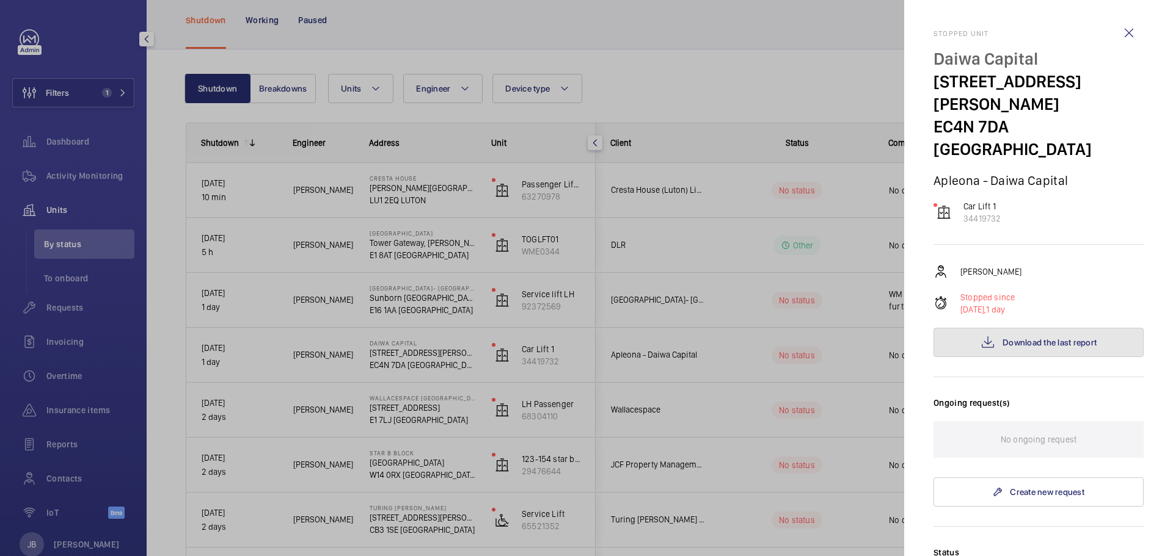
click at [1063, 338] on span "Download the last report" at bounding box center [1049, 343] width 94 height 10
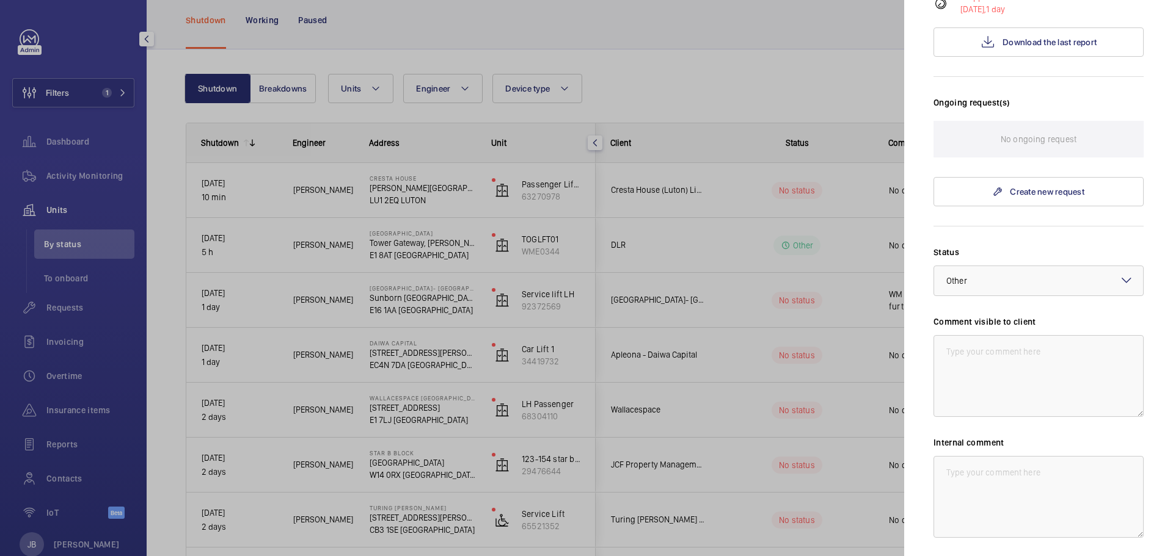
scroll to position [355, 0]
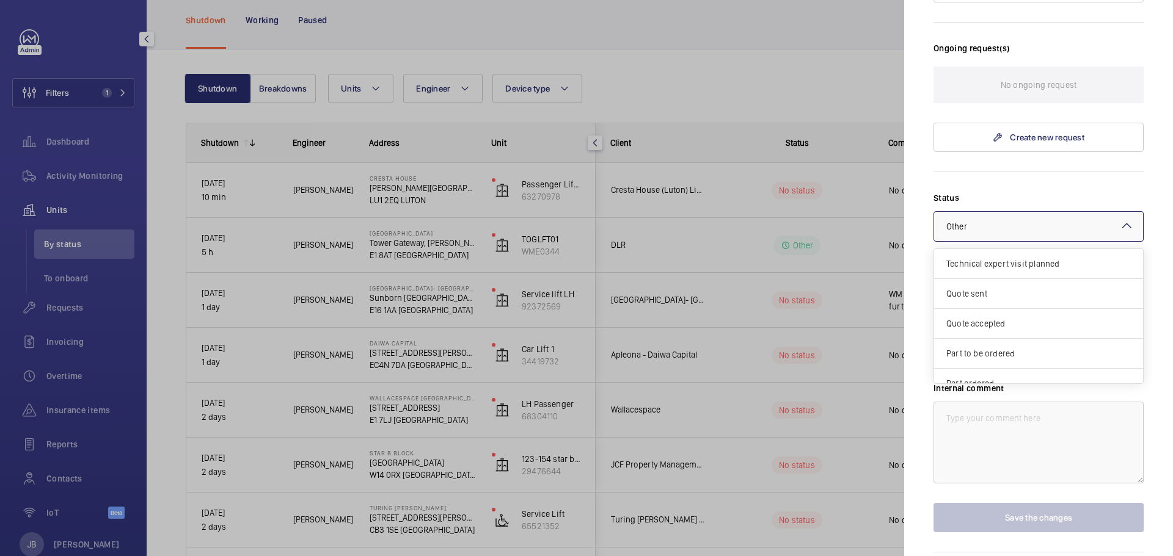
click at [1095, 212] on div at bounding box center [1038, 226] width 209 height 29
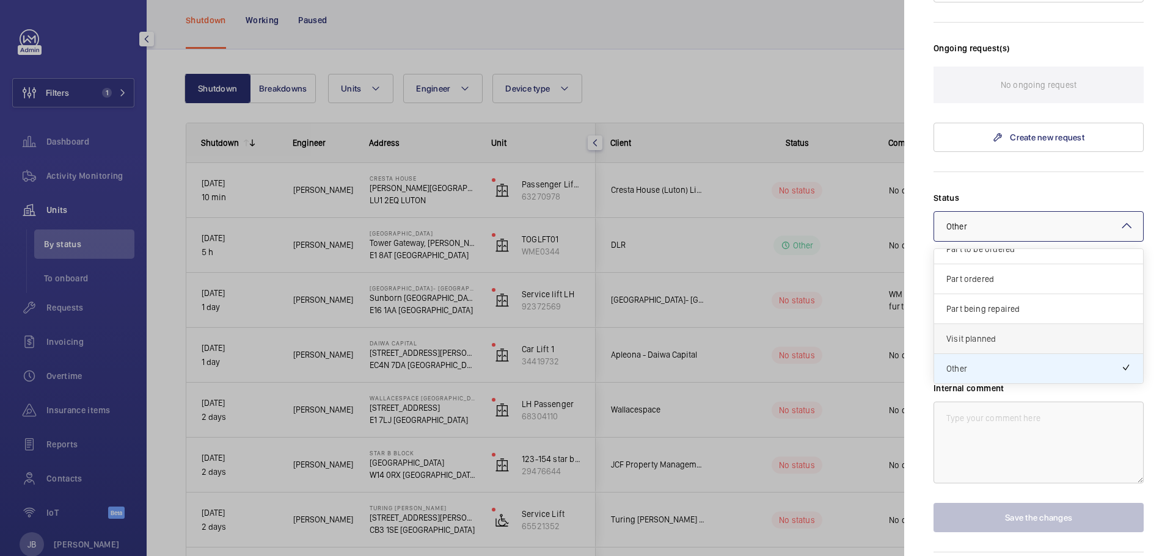
click at [994, 333] on span "Visit planned" at bounding box center [1038, 339] width 184 height 12
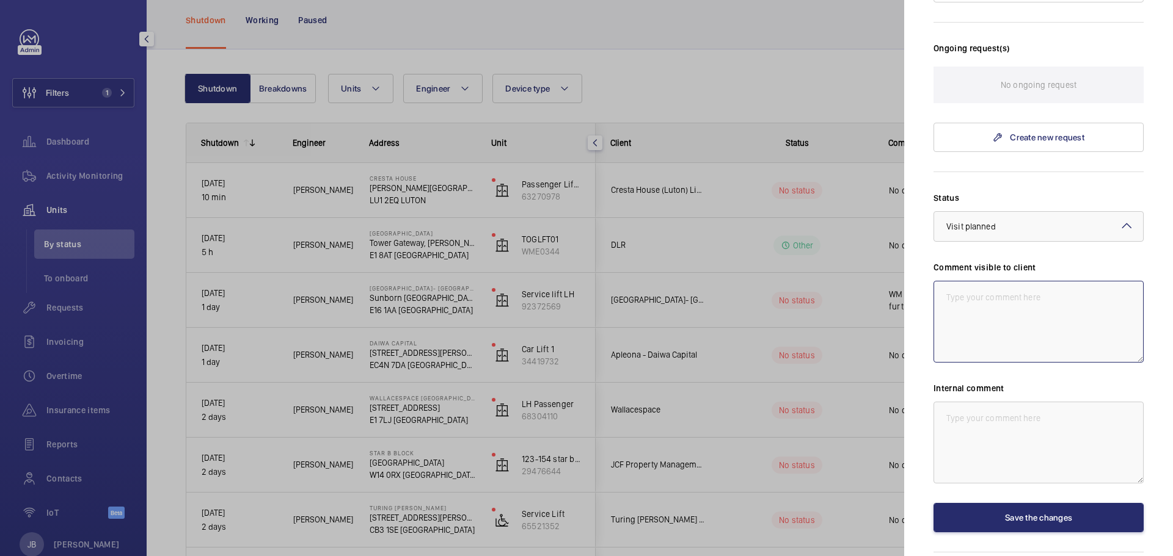
click at [991, 281] on textarea at bounding box center [1038, 322] width 210 height 82
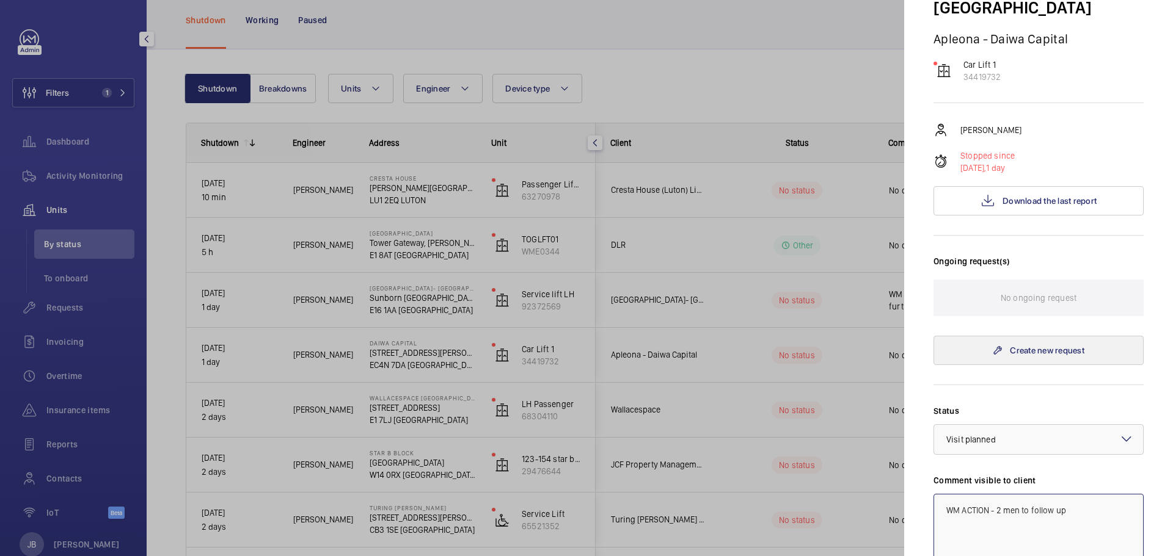
scroll to position [49, 0]
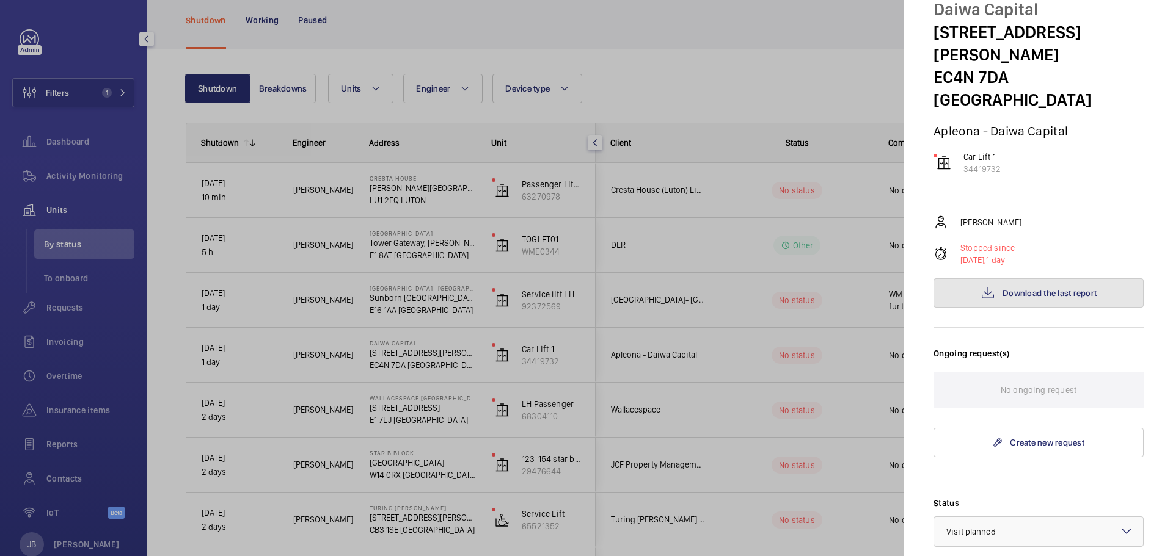
click at [1049, 279] on button "Download the last report" at bounding box center [1038, 293] width 210 height 29
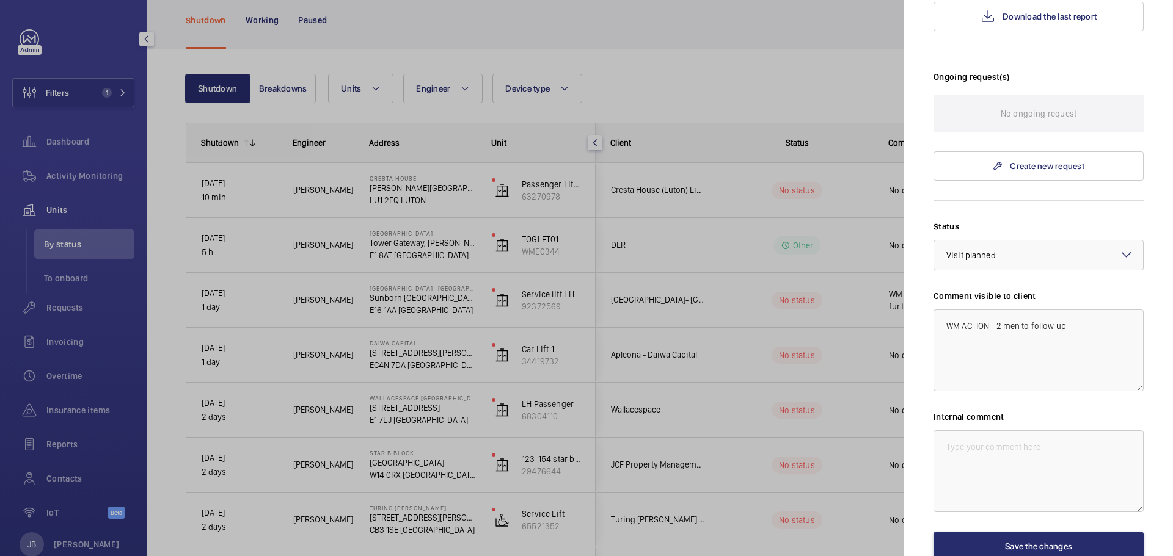
scroll to position [355, 0]
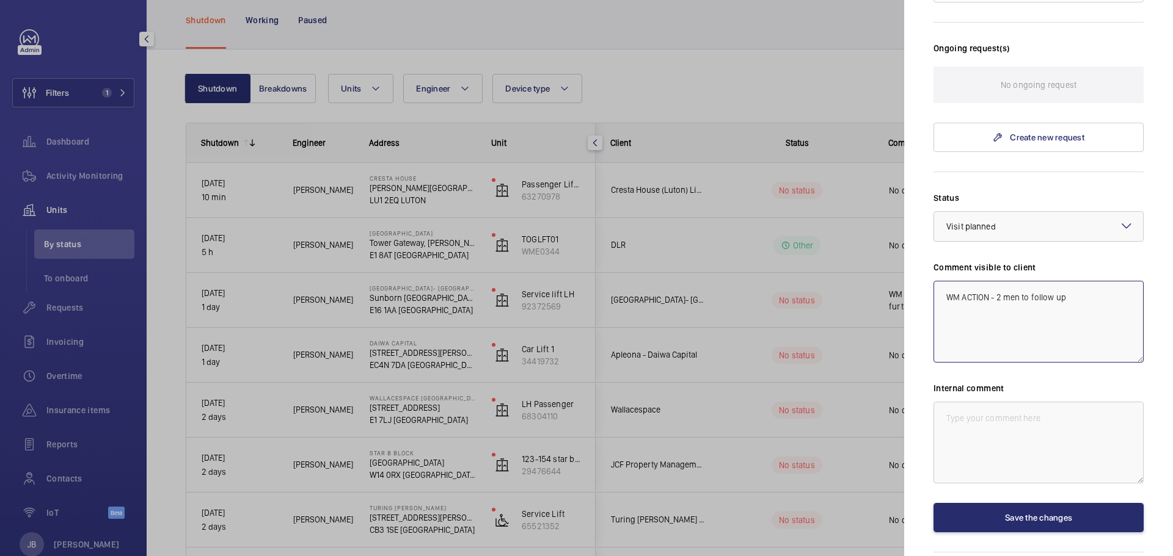
drag, startPoint x: 1082, startPoint y: 278, endPoint x: 1080, endPoint y: 265, distance: 13.0
click at [1082, 281] on textarea "WM ACTION - 2 men to follow up" at bounding box center [1038, 322] width 210 height 82
drag, startPoint x: 943, startPoint y: 249, endPoint x: 1008, endPoint y: 268, distance: 68.0
click at [1008, 281] on textarea "WM ACTION - 2 men to follow up to be able to re set up the doors." at bounding box center [1038, 322] width 210 height 82
click at [1010, 281] on textarea "WM ACTION - 2 men to follow up to be able to re set up the doors." at bounding box center [1038, 322] width 210 height 82
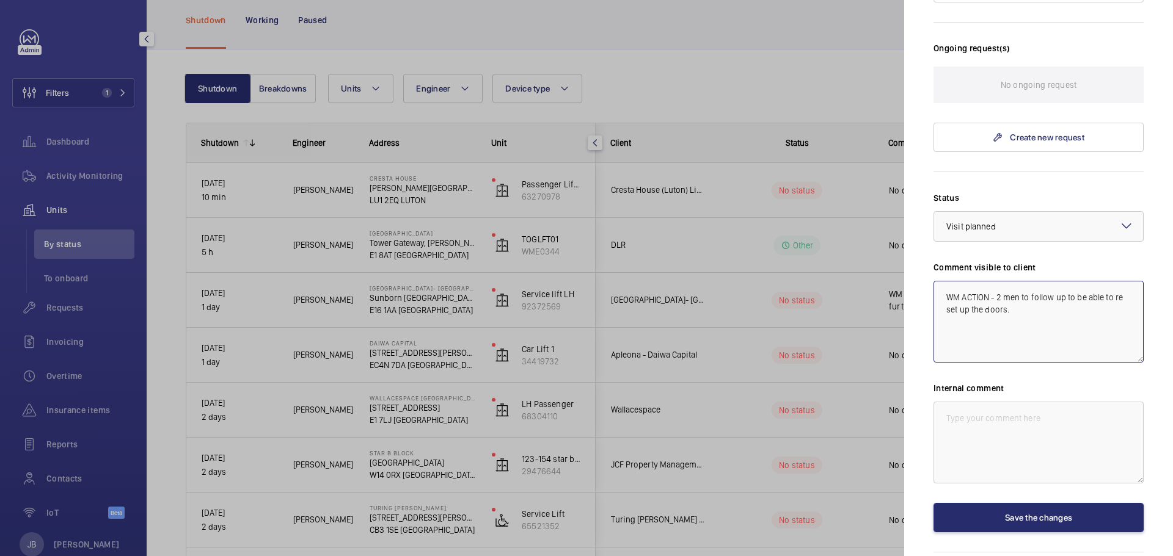
click at [1064, 281] on textarea "WM ACTION - 2 men to follow up to be able to re set up the doors." at bounding box center [1038, 322] width 210 height 82
click at [1071, 281] on textarea "WM ACTION - 2 men to follow up today to be able to re set up the doors." at bounding box center [1038, 322] width 210 height 82
click at [989, 281] on textarea "WM ACTION - 2 men to follow up today to be able to re set up the doors." at bounding box center [1038, 322] width 210 height 82
type textarea "WM ACTION 29.09 - 2 men to follow up today to be able to re set up the doors."
drag, startPoint x: 947, startPoint y: 251, endPoint x: 1057, endPoint y: 269, distance: 112.1
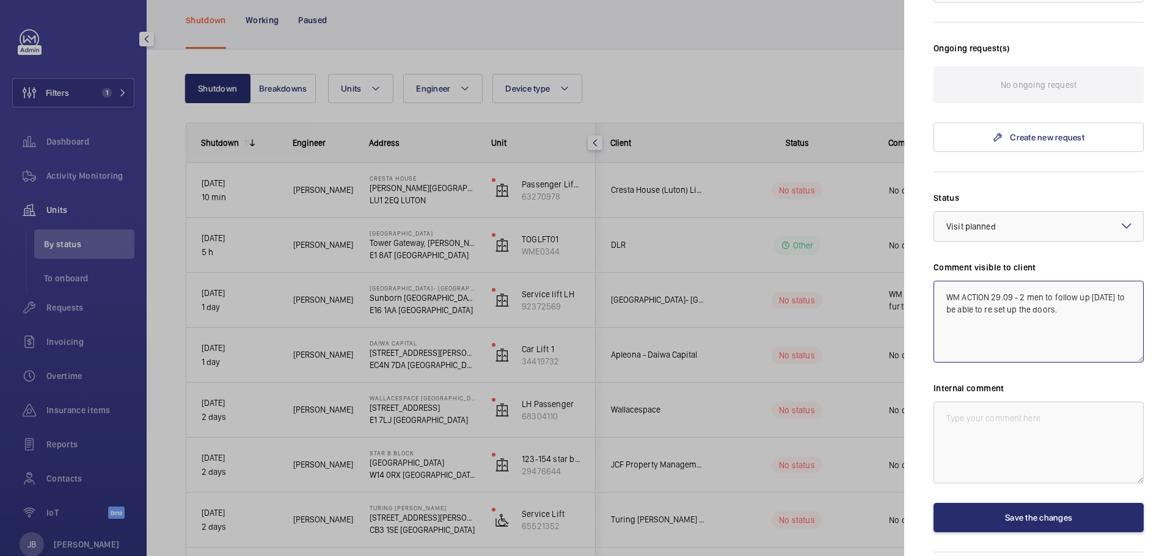
click at [1057, 281] on textarea "WM ACTION 29.09 - 2 men to follow up today to be able to re set up the doors." at bounding box center [1038, 322] width 210 height 82
click at [1018, 402] on textarea at bounding box center [1038, 443] width 210 height 82
paste textarea "WM ACTION 29.09 - 2 men to follow up today to be able to re set up the doors."
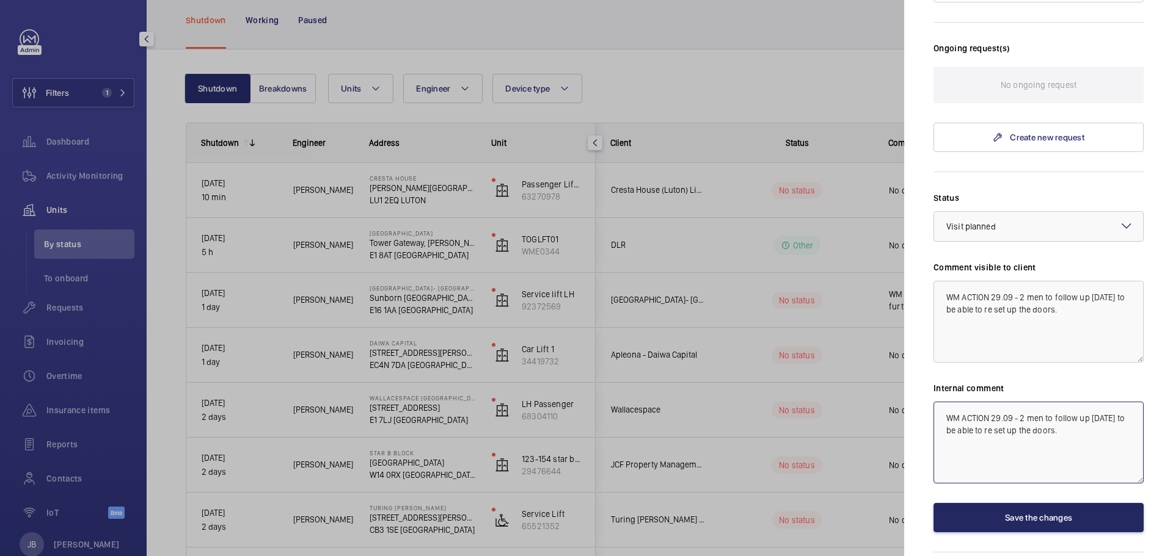
type textarea "WM ACTION 29.09 - 2 men to follow up today to be able to re set up the doors."
click at [1033, 503] on button "Save the changes" at bounding box center [1038, 517] width 210 height 29
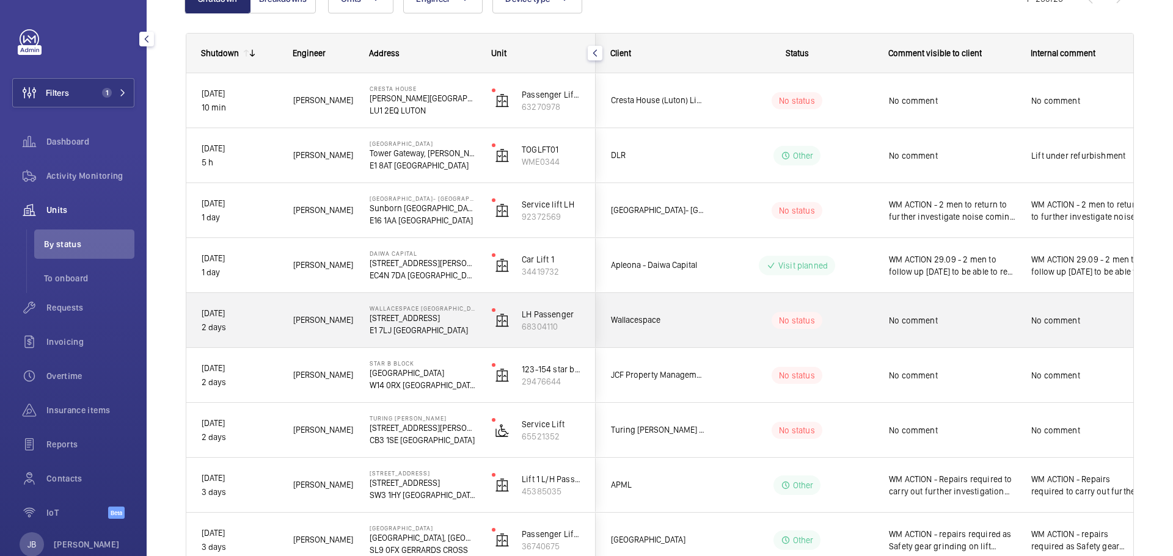
scroll to position [183, 0]
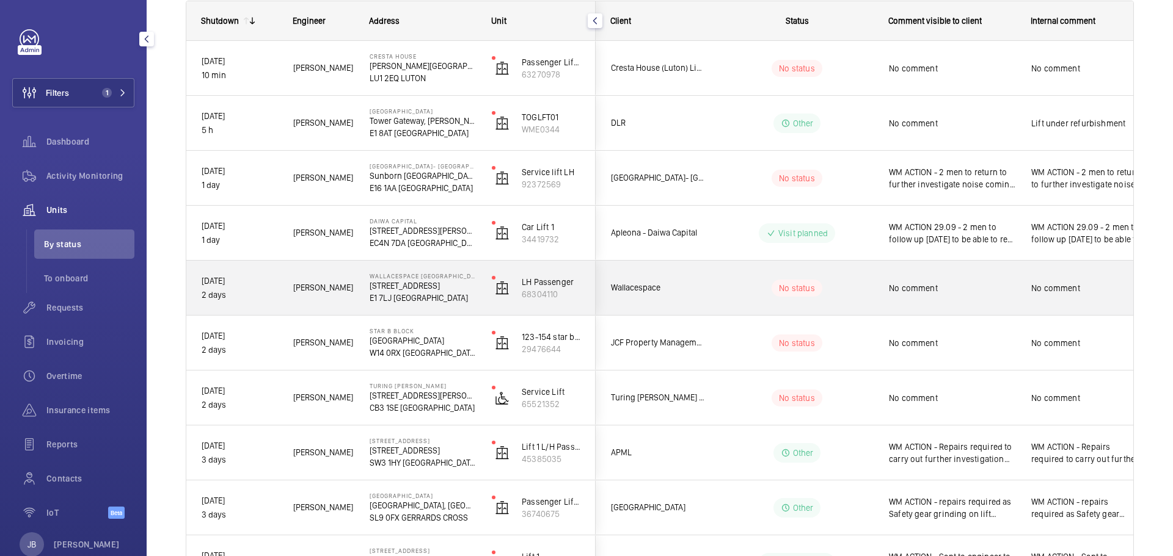
click at [977, 305] on div "No comment" at bounding box center [944, 288] width 141 height 53
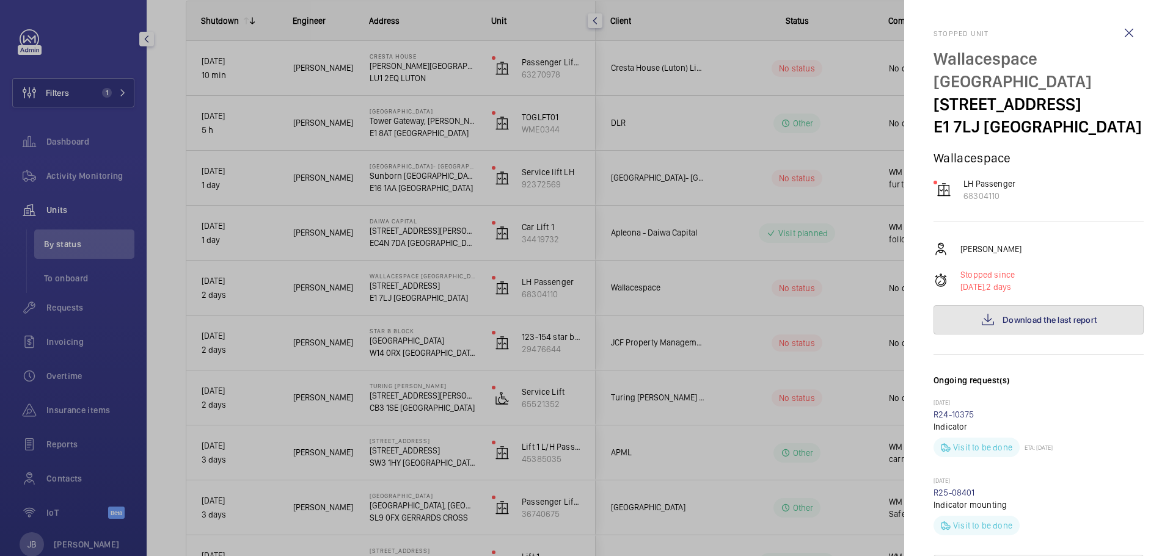
click at [1021, 315] on span "Download the last report" at bounding box center [1049, 320] width 94 height 10
drag, startPoint x: 934, startPoint y: 80, endPoint x: 1054, endPoint y: 82, distance: 119.7
click at [1054, 93] on p "15 Artillery Lane" at bounding box center [1038, 104] width 210 height 23
copy p "15 Artillery Lane"
drag, startPoint x: 698, startPoint y: 299, endPoint x: 709, endPoint y: 301, distance: 11.7
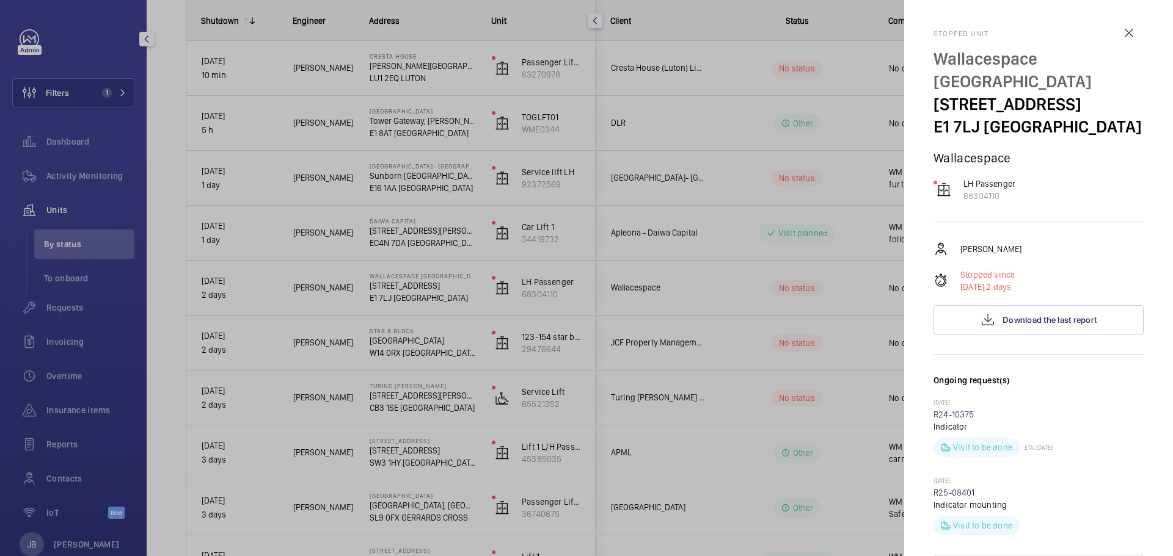
click at [698, 299] on div at bounding box center [586, 278] width 1173 height 556
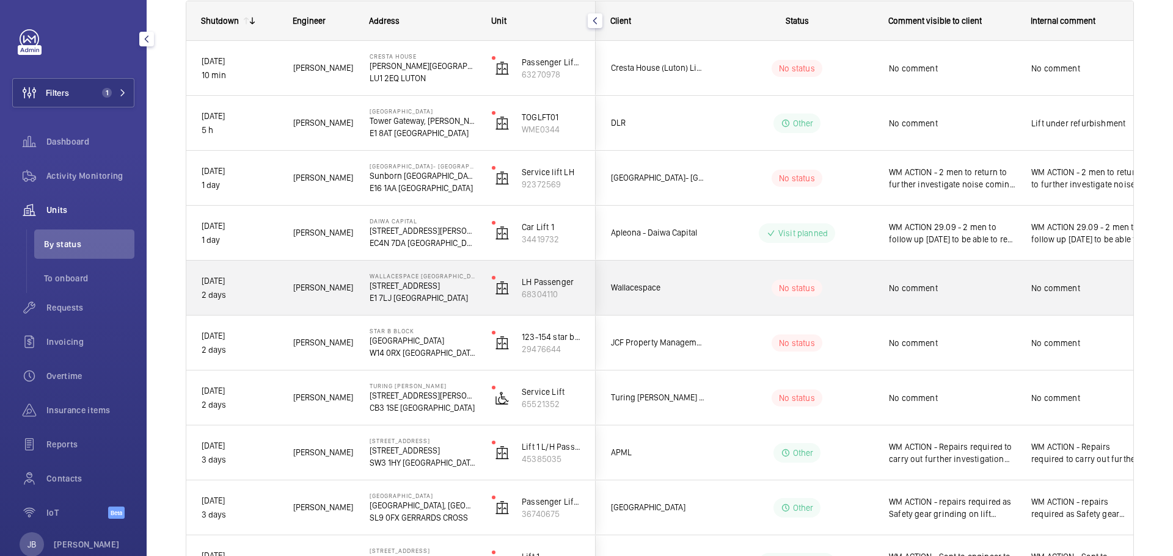
click at [431, 297] on p "E1 7LJ LONDON" at bounding box center [423, 298] width 106 height 12
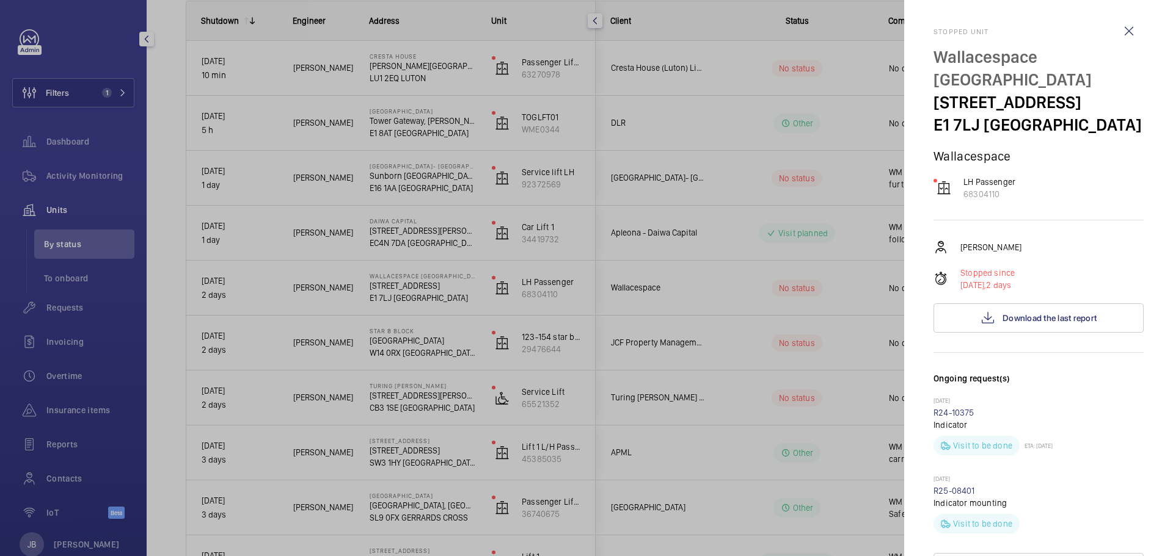
scroll to position [0, 0]
click at [446, 294] on div at bounding box center [586, 278] width 1173 height 556
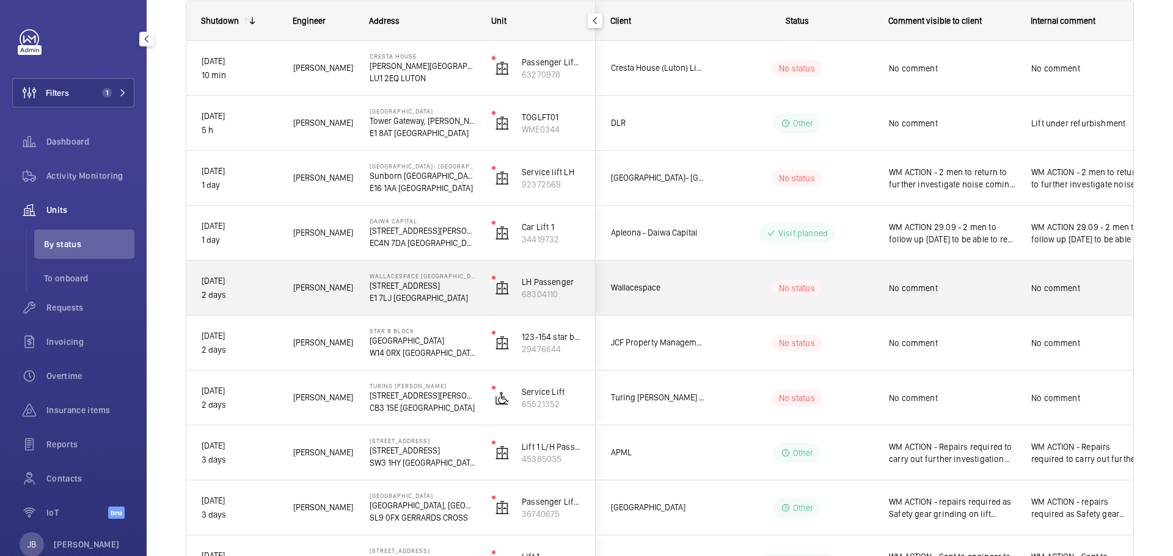
click at [880, 272] on div "No comment" at bounding box center [944, 288] width 141 height 53
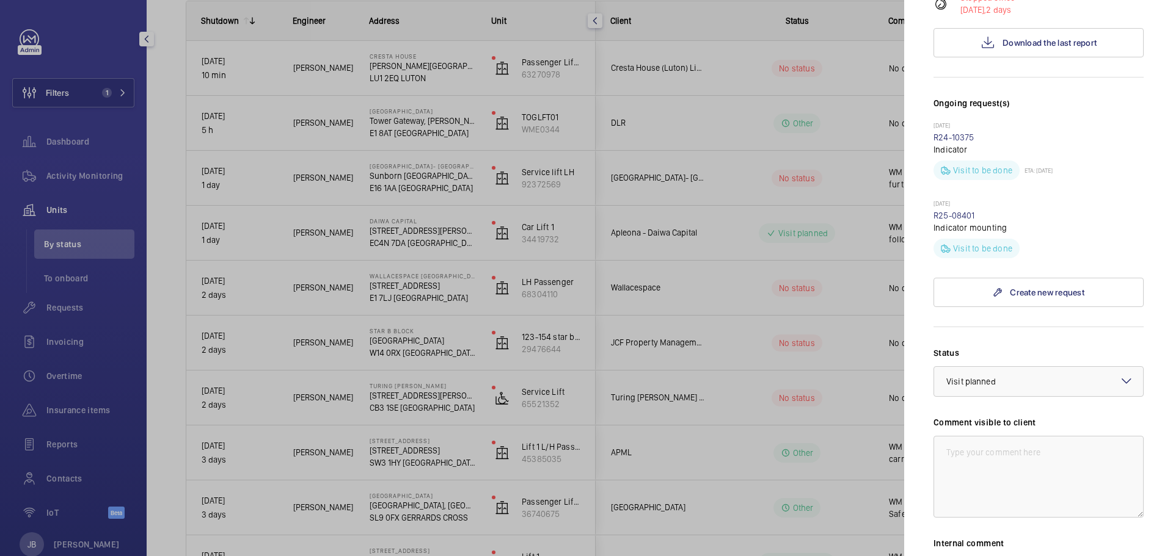
scroll to position [366, 0]
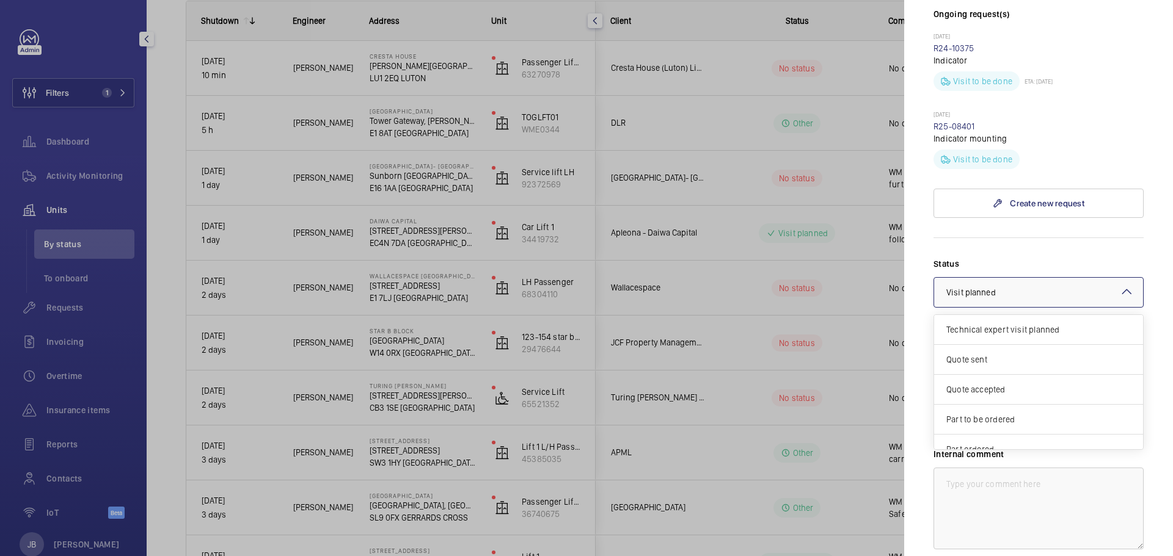
click at [1060, 278] on div at bounding box center [1038, 292] width 209 height 29
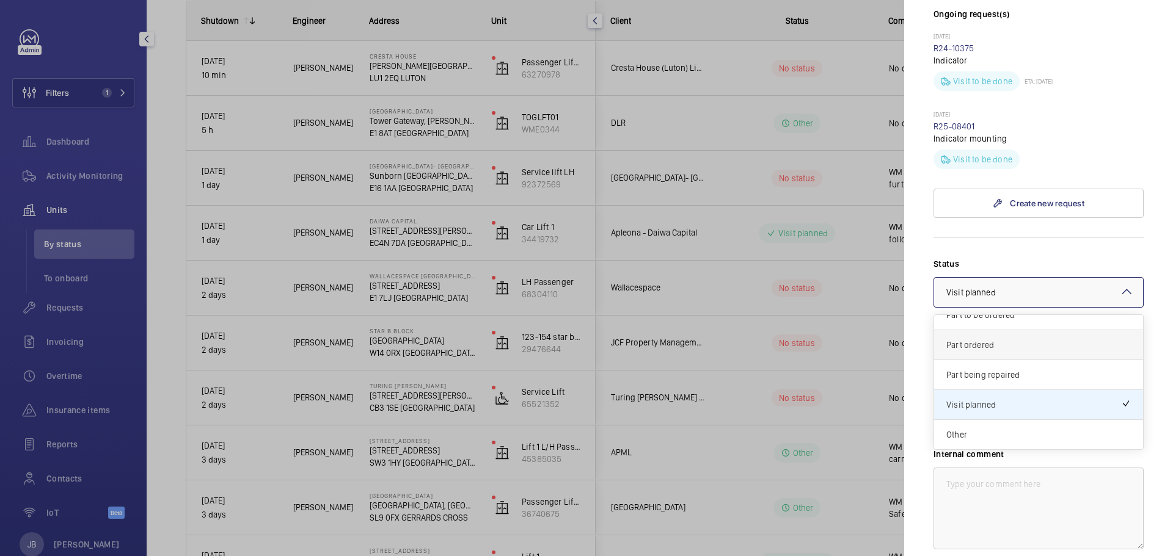
click at [1021, 339] on span "Part ordered" at bounding box center [1038, 345] width 184 height 12
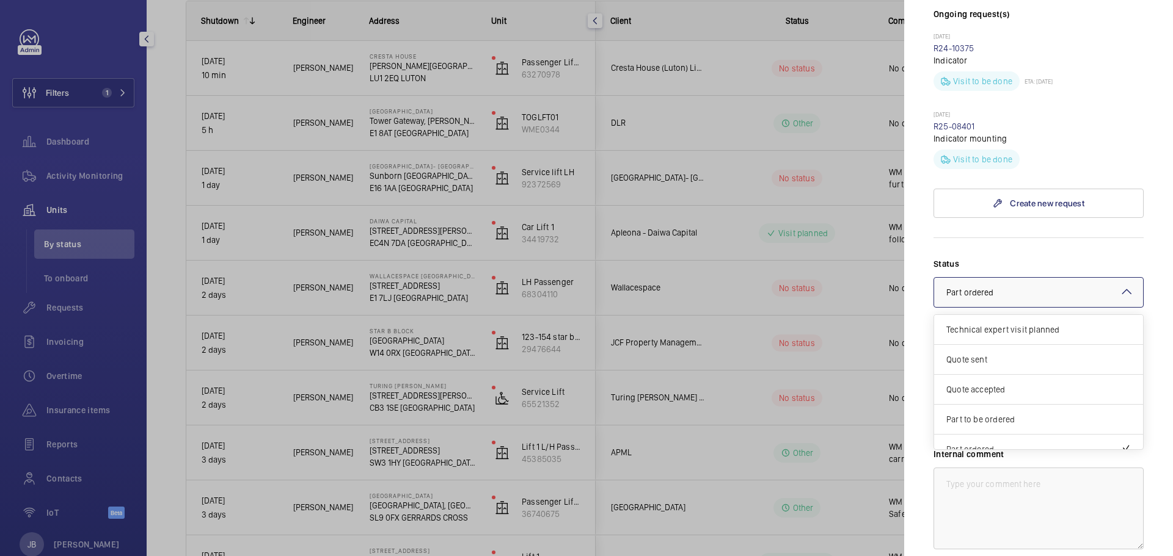
click at [1033, 278] on div at bounding box center [1038, 292] width 209 height 29
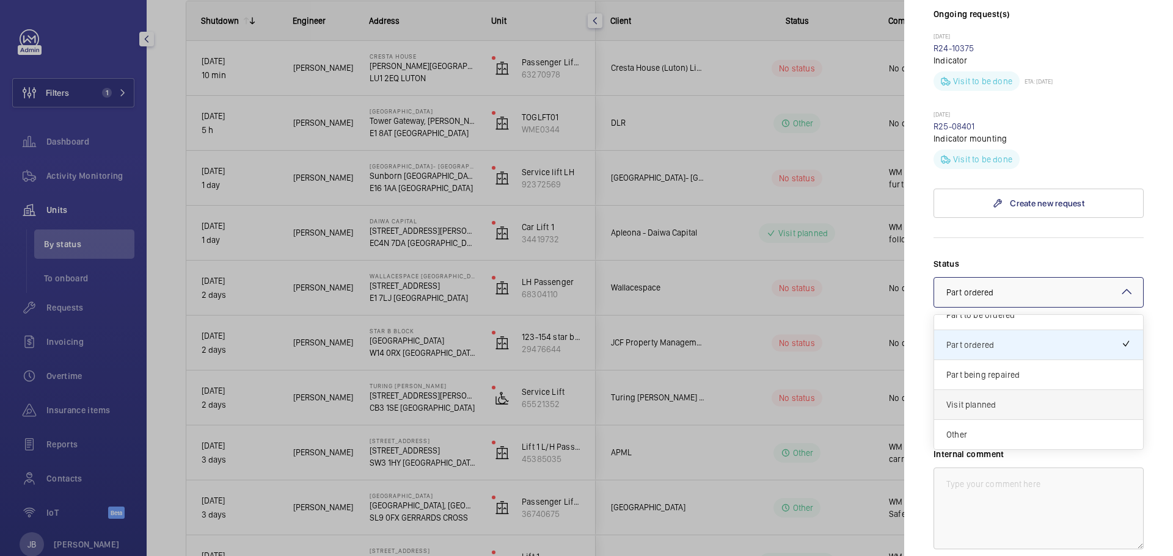
click at [1022, 390] on div "Visit planned" at bounding box center [1038, 405] width 209 height 30
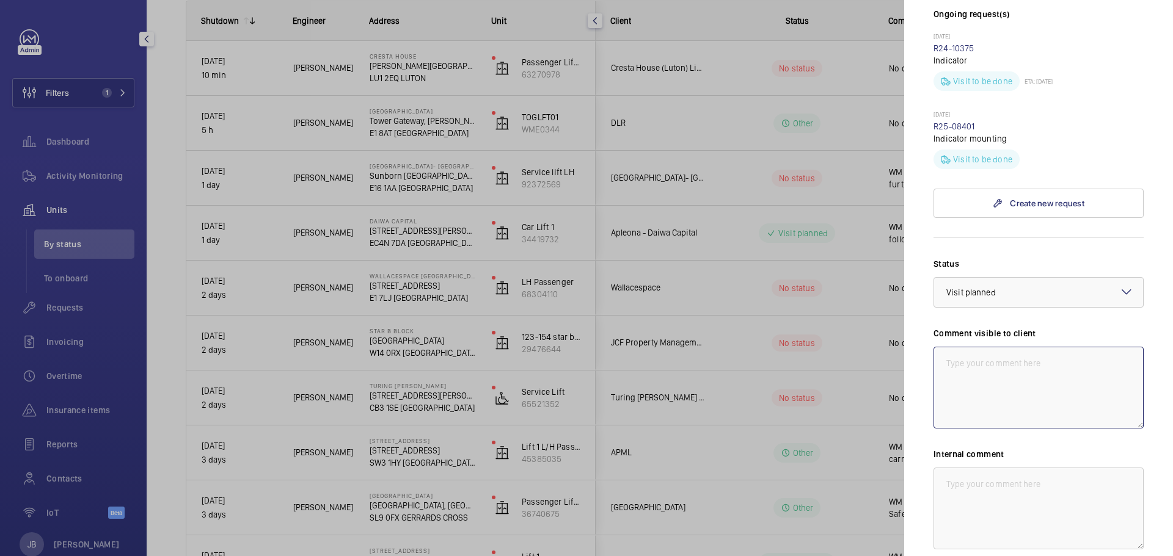
click at [1029, 371] on textarea at bounding box center [1038, 388] width 210 height 82
type textarea "w"
drag, startPoint x: 958, startPoint y: 354, endPoint x: 936, endPoint y: 343, distance: 24.0
click at [936, 347] on textarea "WM ACTION 29.09 - No access to site return visit today" at bounding box center [1038, 388] width 210 height 82
type textarea "WM ACTION 29.09 - No access to site return visit today"
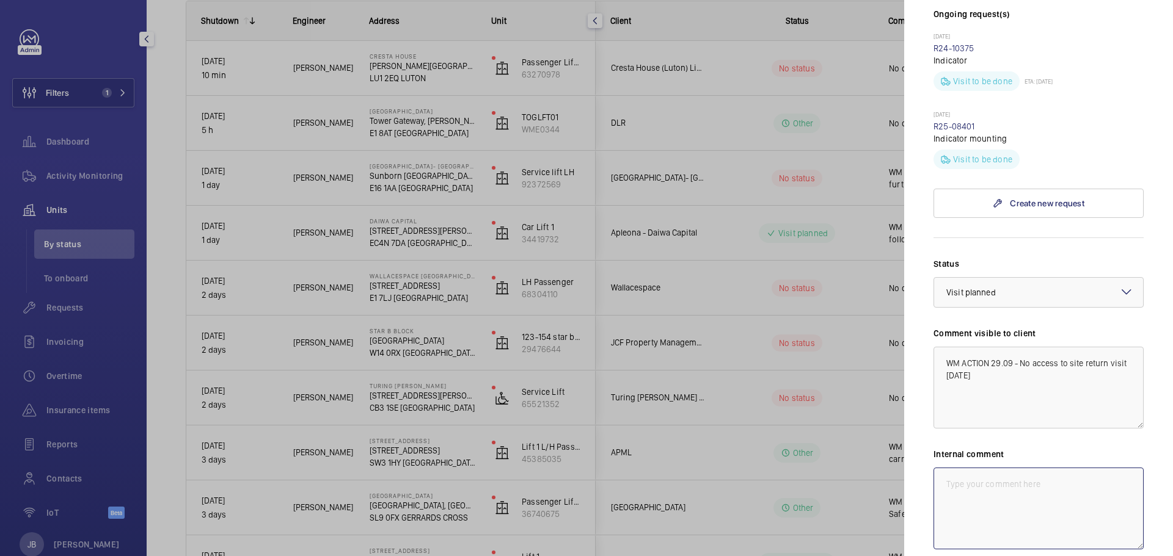
click at [1007, 483] on textarea at bounding box center [1038, 509] width 210 height 82
paste textarea "WM ACTION 29.09 - No access to site return visit today"
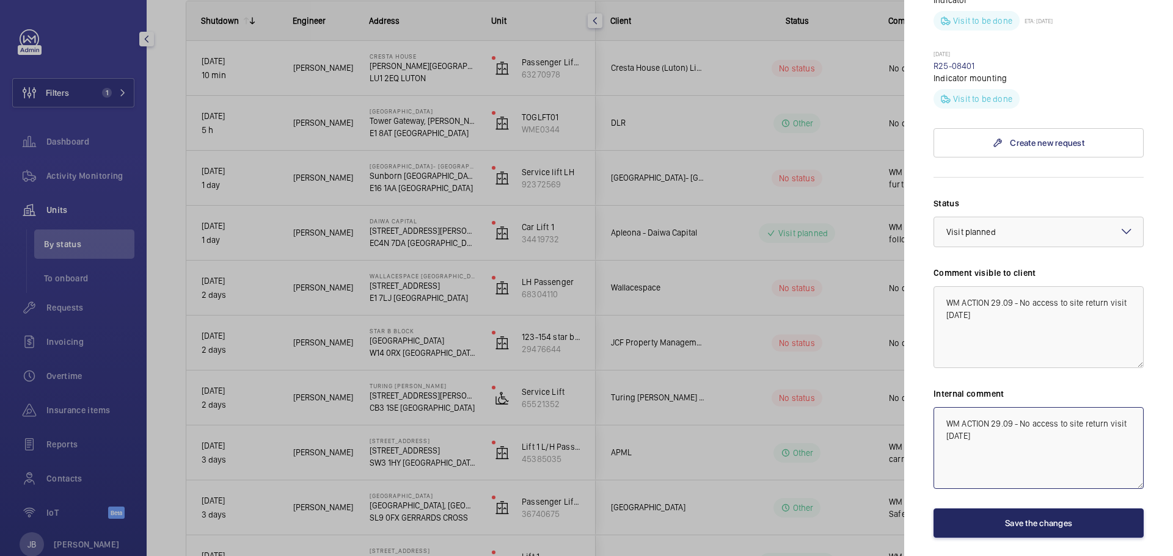
scroll to position [455, 0]
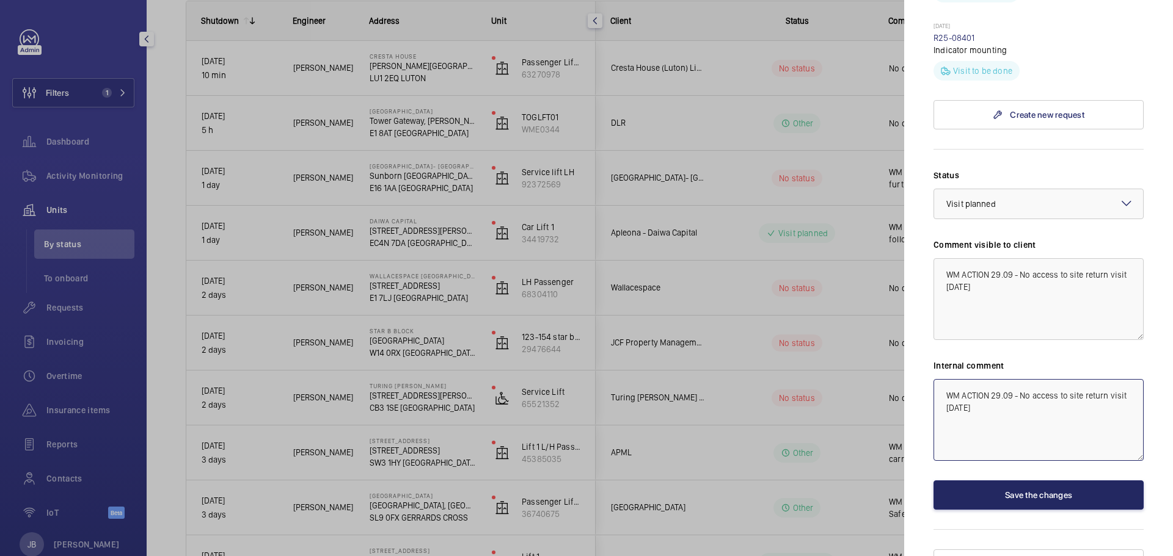
type textarea "WM ACTION 29.09 - No access to site return visit today"
click at [1010, 481] on button "Save the changes" at bounding box center [1038, 495] width 210 height 29
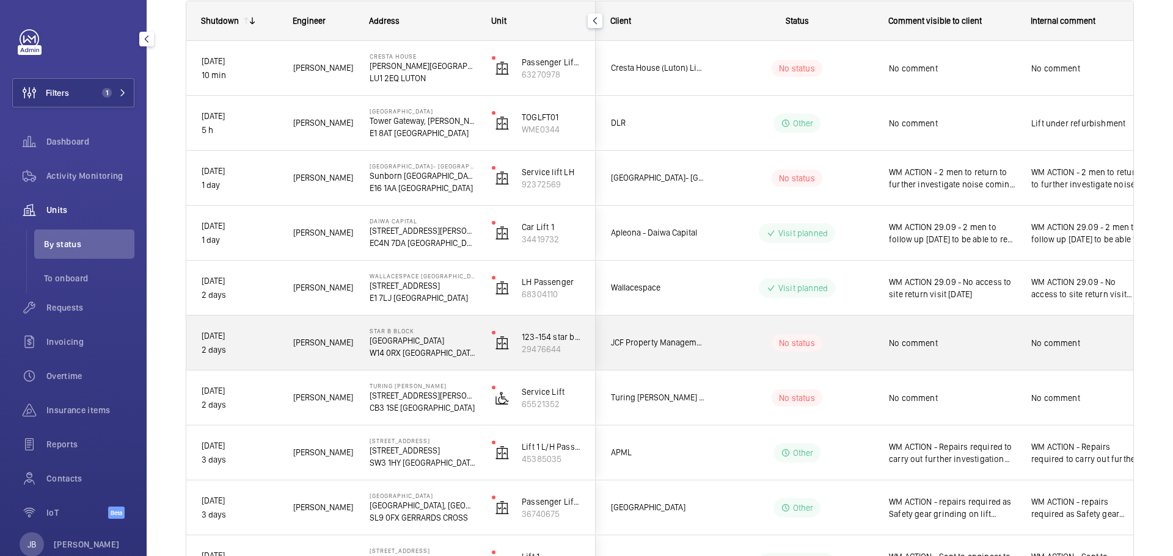
click at [758, 343] on wm-front-pills-cell "No status" at bounding box center [797, 343] width 152 height 17
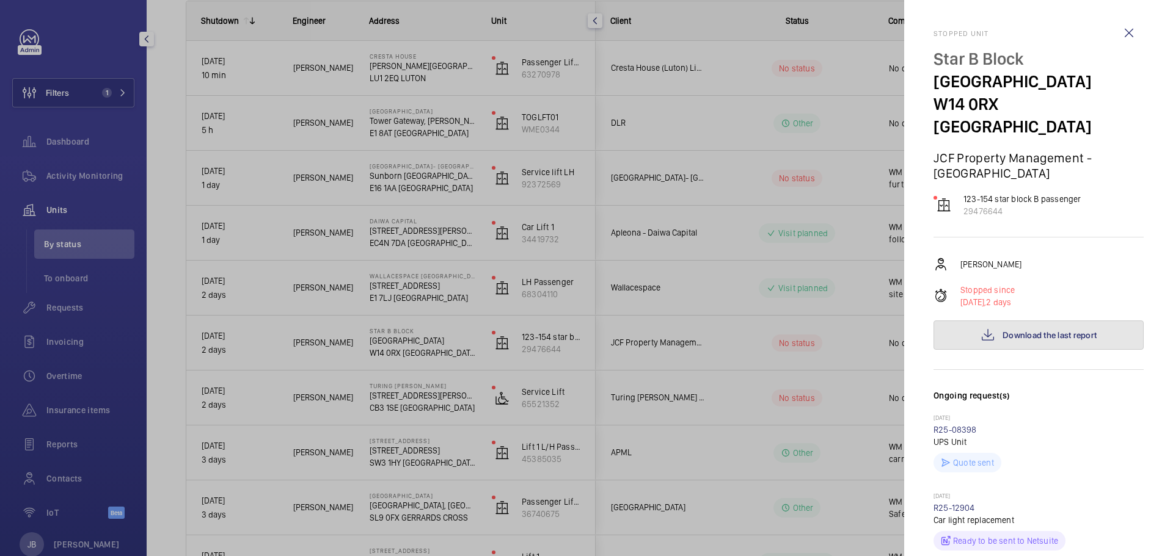
click at [1047, 330] on span "Download the last report" at bounding box center [1049, 335] width 94 height 10
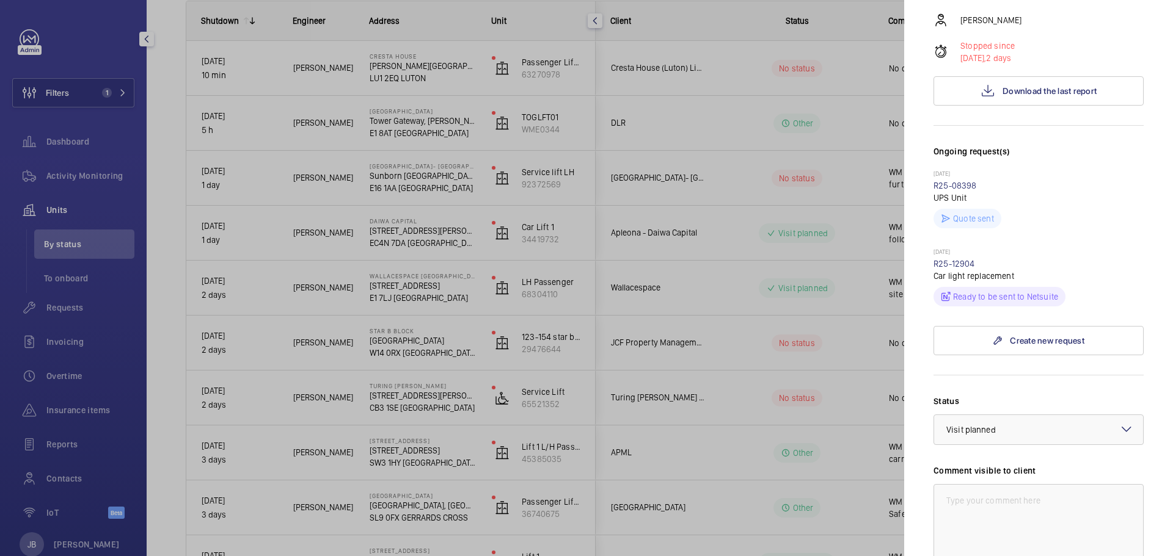
scroll to position [470, 0]
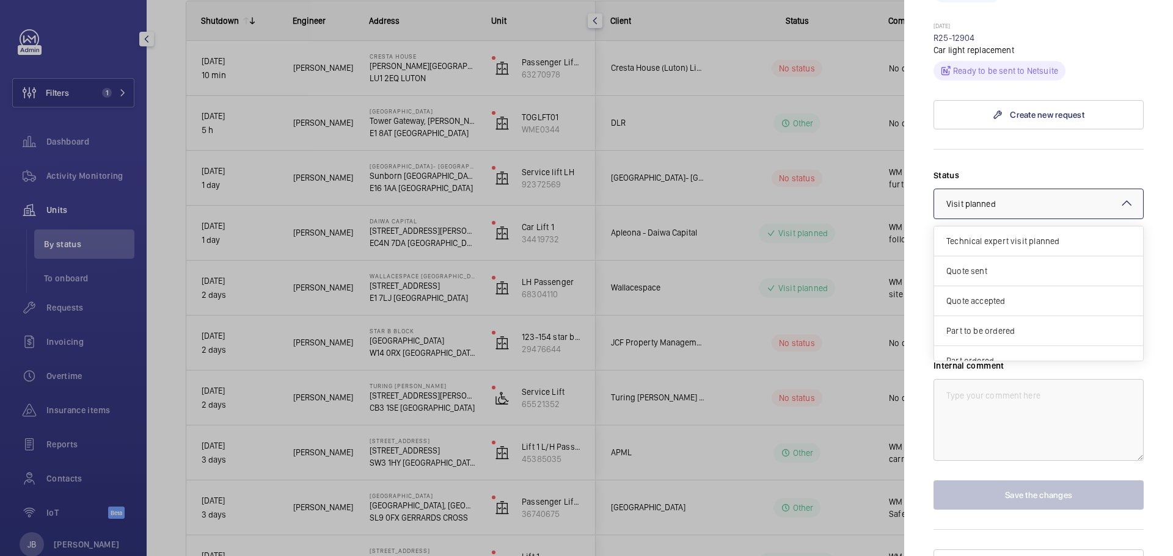
click at [1062, 189] on div at bounding box center [1038, 203] width 209 height 29
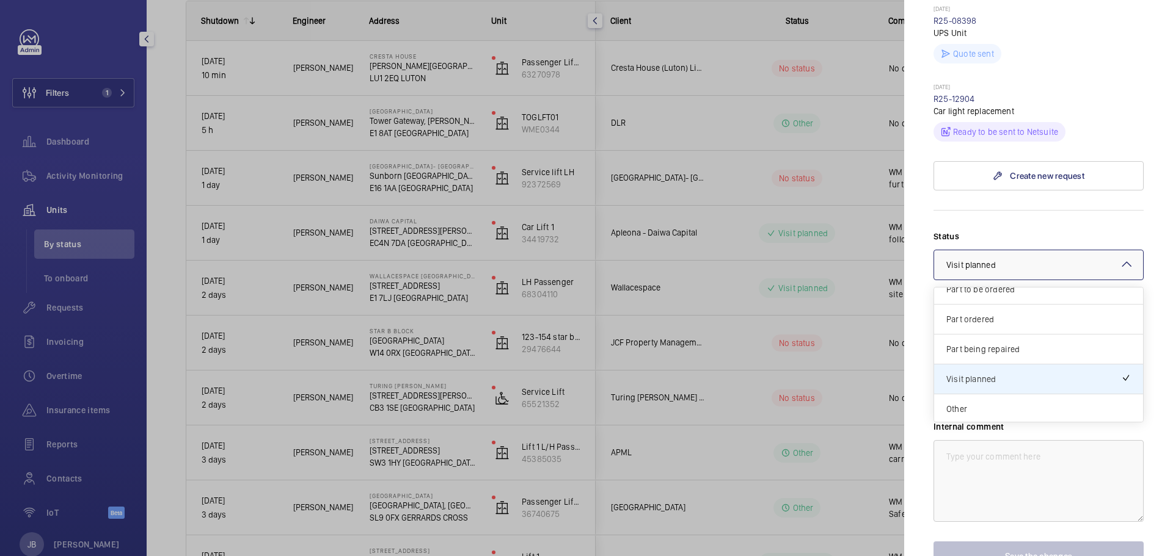
scroll to position [104, 0]
click at [1038, 401] on span "Other" at bounding box center [1038, 407] width 184 height 12
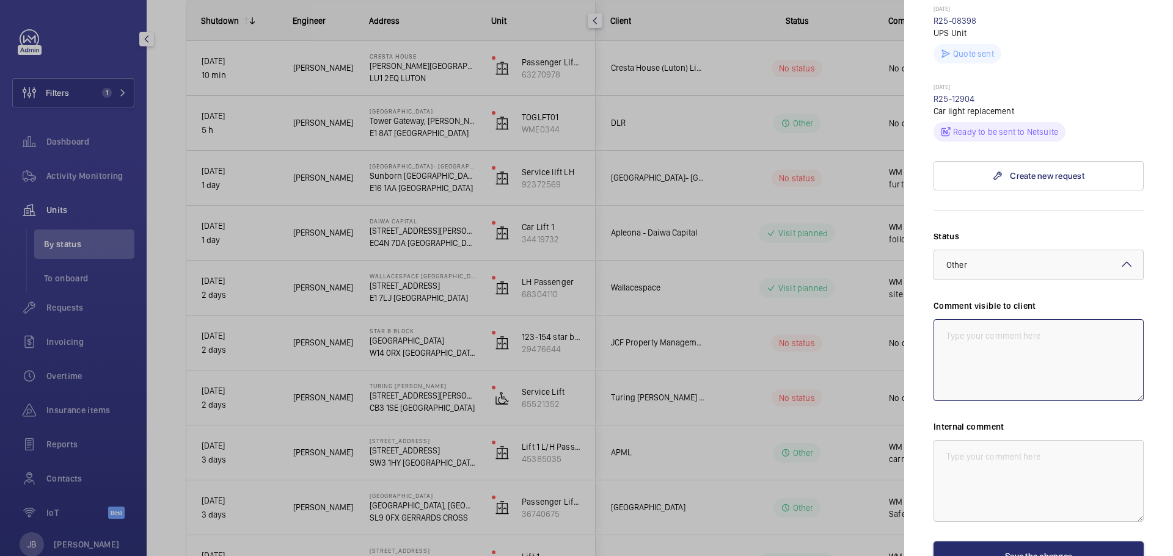
click at [1008, 326] on textarea at bounding box center [1038, 360] width 210 height 82
type textarea "WM ACTION 29.09 - quote to upgrade the lights"
drag, startPoint x: 944, startPoint y: 313, endPoint x: 1121, endPoint y: 319, distance: 177.8
click at [1121, 319] on textarea "WM ACTION 29.09 - quote to upgrade the lights" at bounding box center [1038, 360] width 210 height 82
click at [1069, 250] on div at bounding box center [1038, 264] width 209 height 29
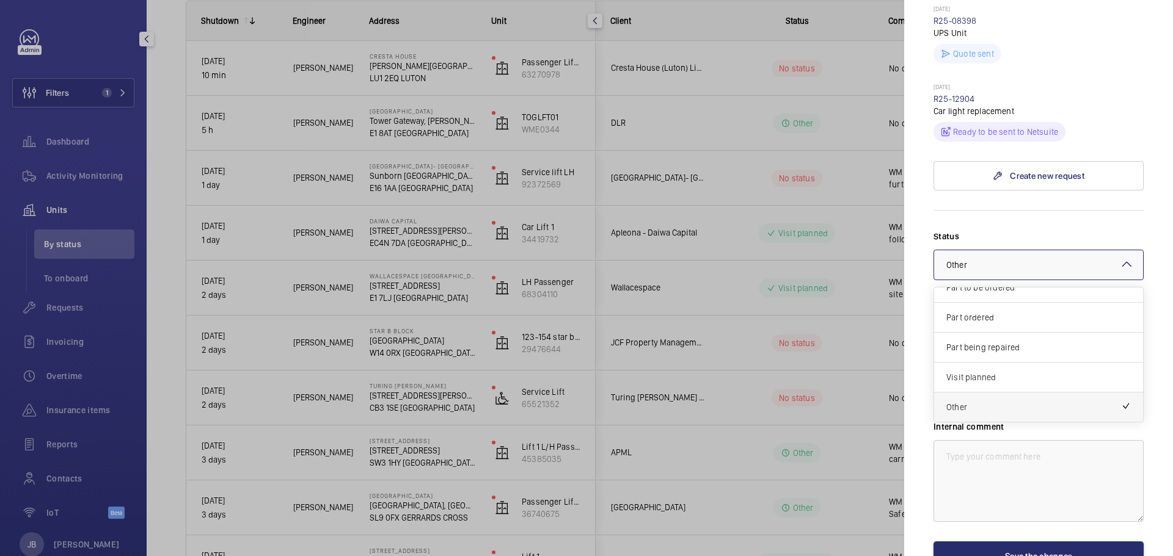
click at [1100, 395] on div "Other" at bounding box center [1038, 407] width 209 height 29
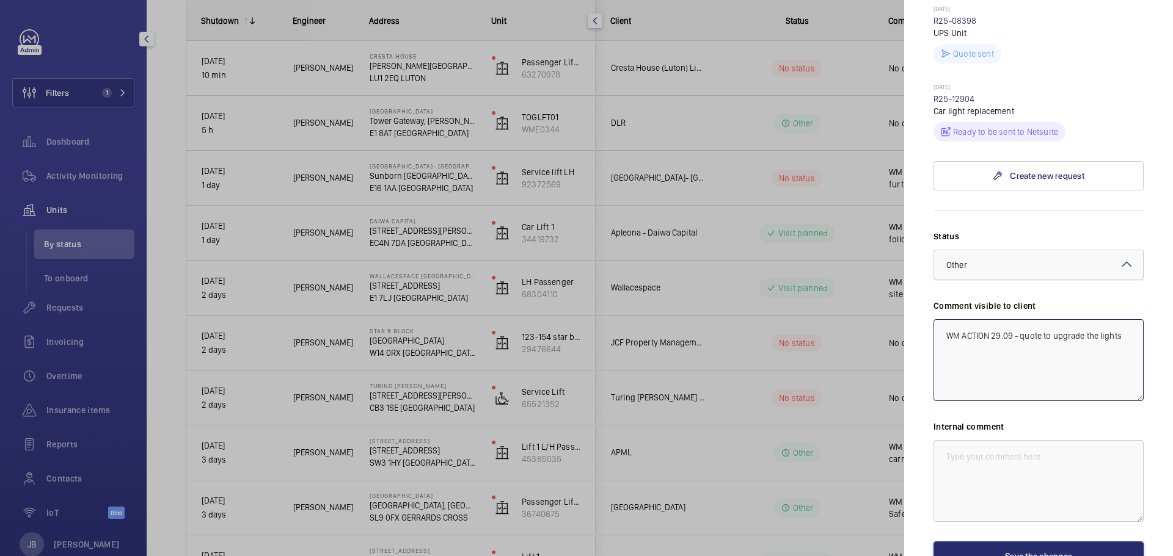
click at [1045, 250] on div at bounding box center [1038, 264] width 209 height 29
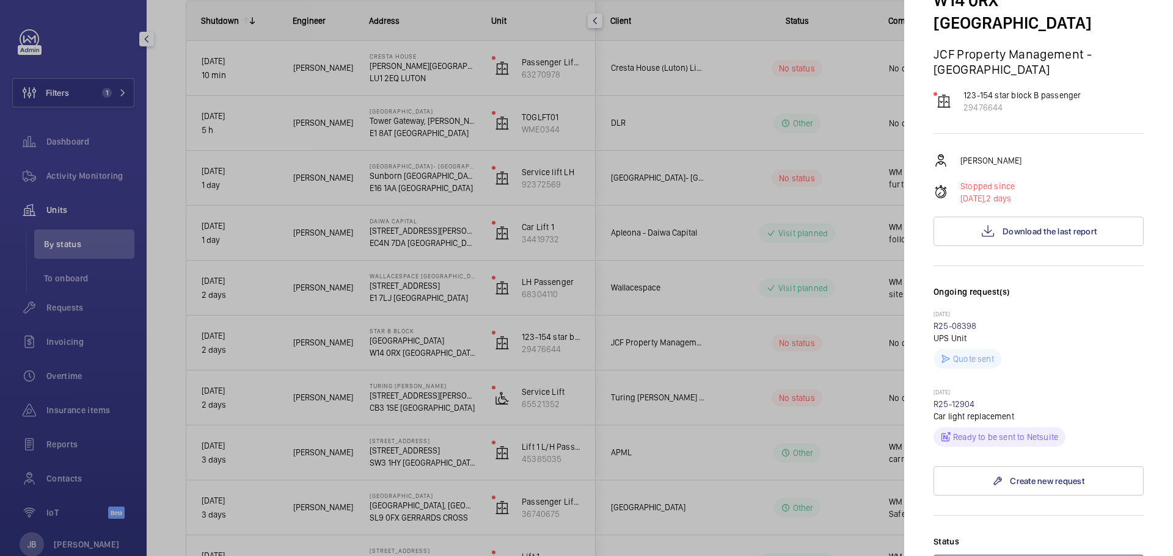
scroll to position [470, 0]
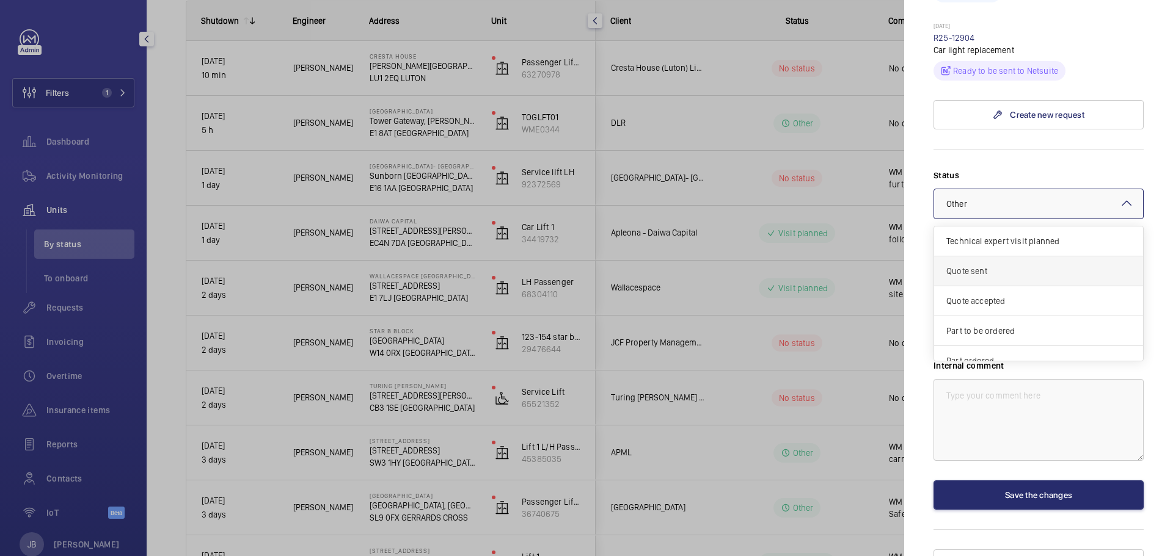
click at [1041, 257] on div "Quote sent" at bounding box center [1038, 272] width 209 height 30
click at [947, 379] on textarea at bounding box center [1038, 420] width 210 height 82
paste textarea "WM ACTION 29.09 - quote to upgrade the lights"
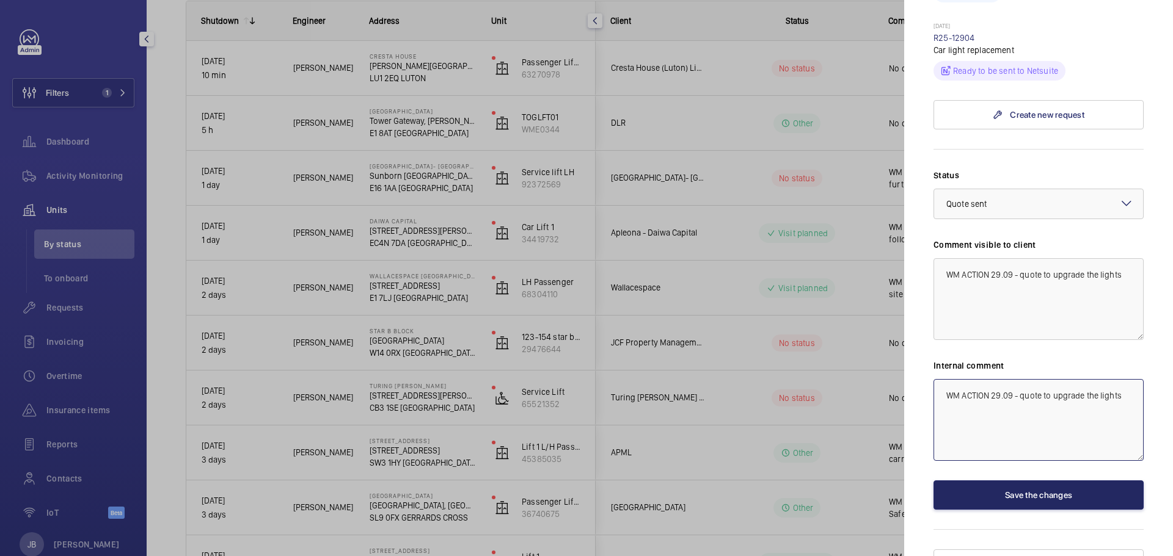
type textarea "WM ACTION 29.09 - quote to upgrade the lights"
click at [1003, 481] on button "Save the changes" at bounding box center [1038, 495] width 210 height 29
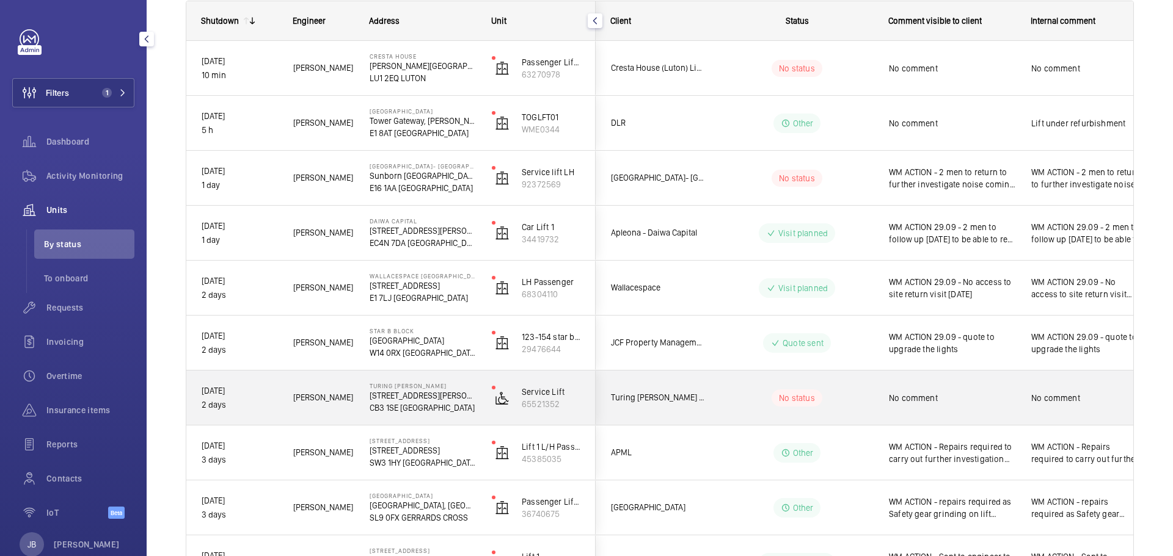
click at [934, 399] on span "No comment" at bounding box center [952, 398] width 126 height 12
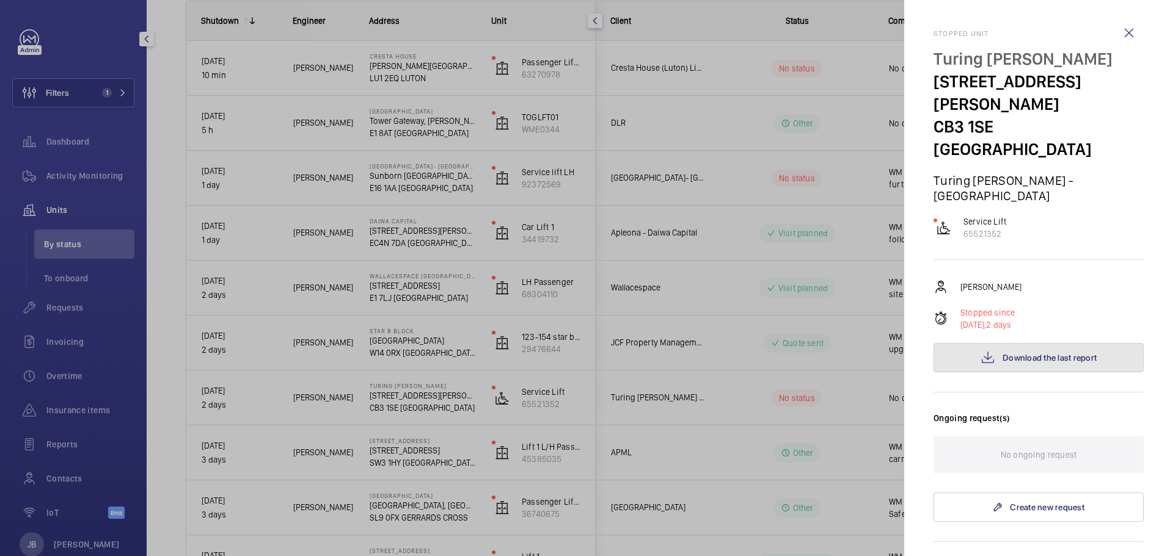
click at [1057, 343] on button "Download the last report" at bounding box center [1038, 357] width 210 height 29
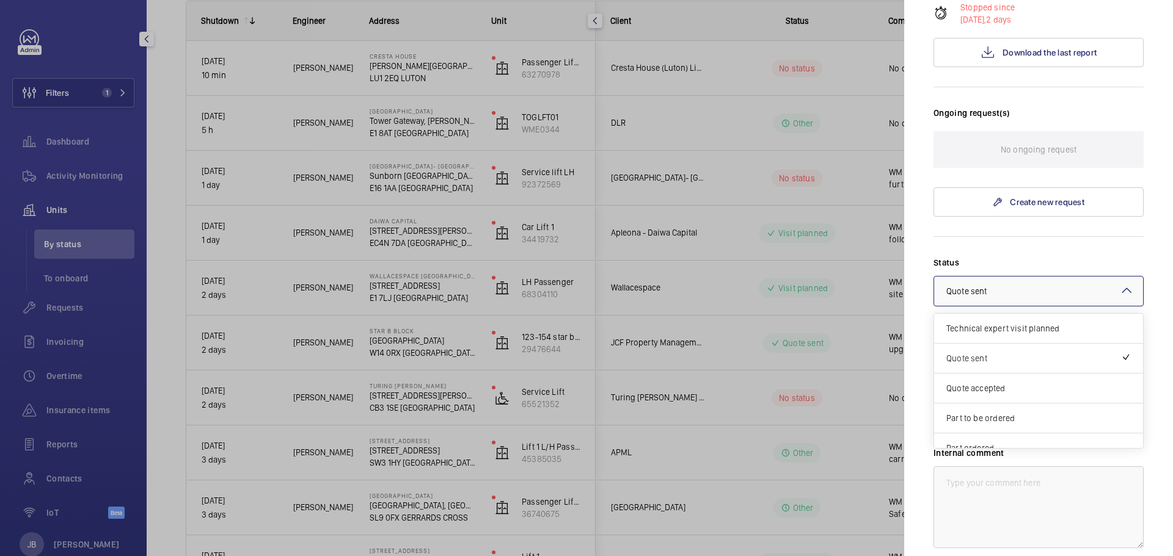
click at [1060, 277] on div at bounding box center [1038, 291] width 209 height 29
click at [1029, 322] on span "Technical expert visit planned" at bounding box center [1038, 328] width 184 height 12
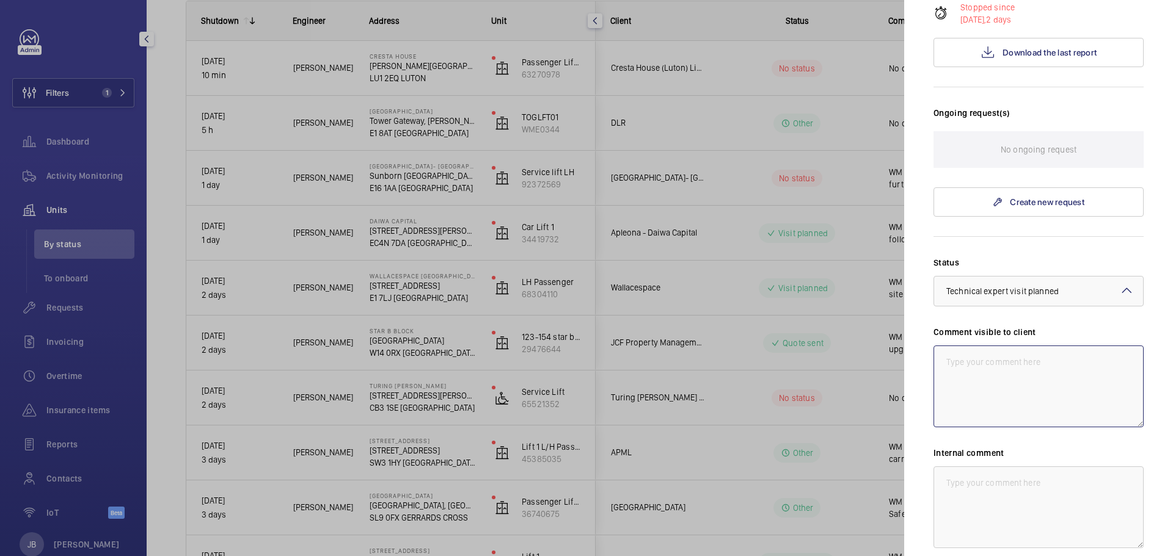
click at [1016, 346] on textarea at bounding box center [1038, 387] width 210 height 82
drag, startPoint x: 997, startPoint y: 312, endPoint x: 941, endPoint y: 302, distance: 56.5
click at [941, 346] on textarea "WM ACTION - Technical visit required date to be confirmed" at bounding box center [1038, 387] width 210 height 82
type textarea "WM ACTION - Technical visit required date to be confirmed"
click at [1044, 467] on textarea at bounding box center [1038, 508] width 210 height 82
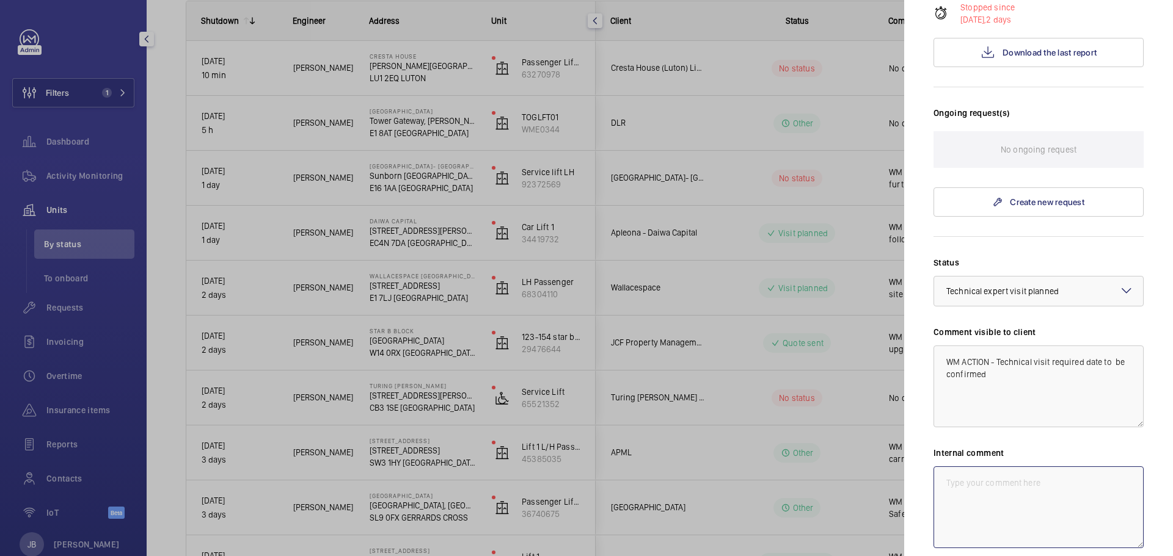
paste textarea "WM ACTION - Technical visit required date to be confirmed"
type textarea "WM ACTION - Technical visit required date to be confirmed"
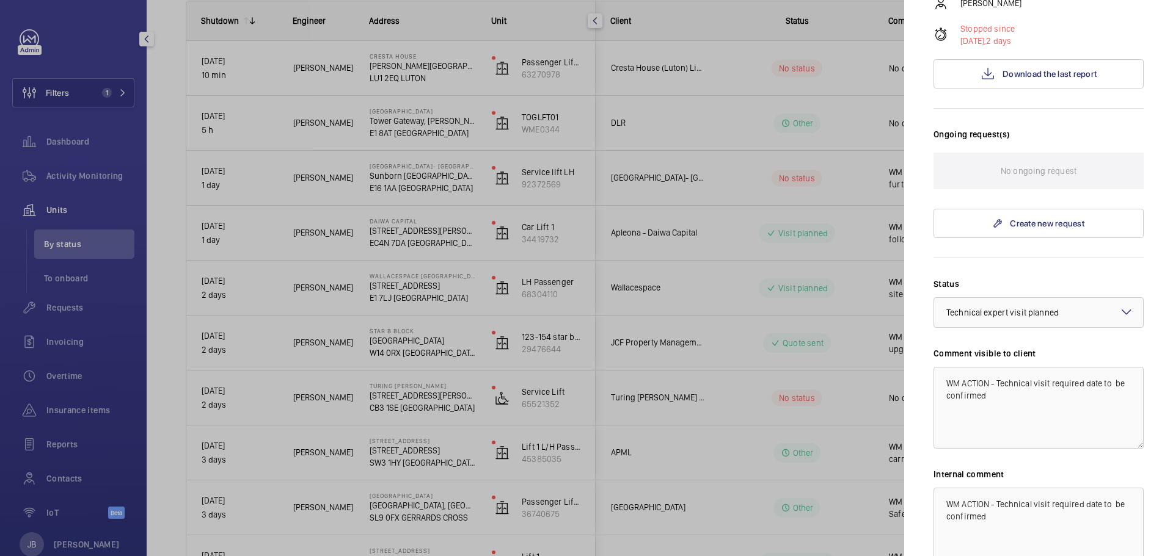
scroll to position [355, 0]
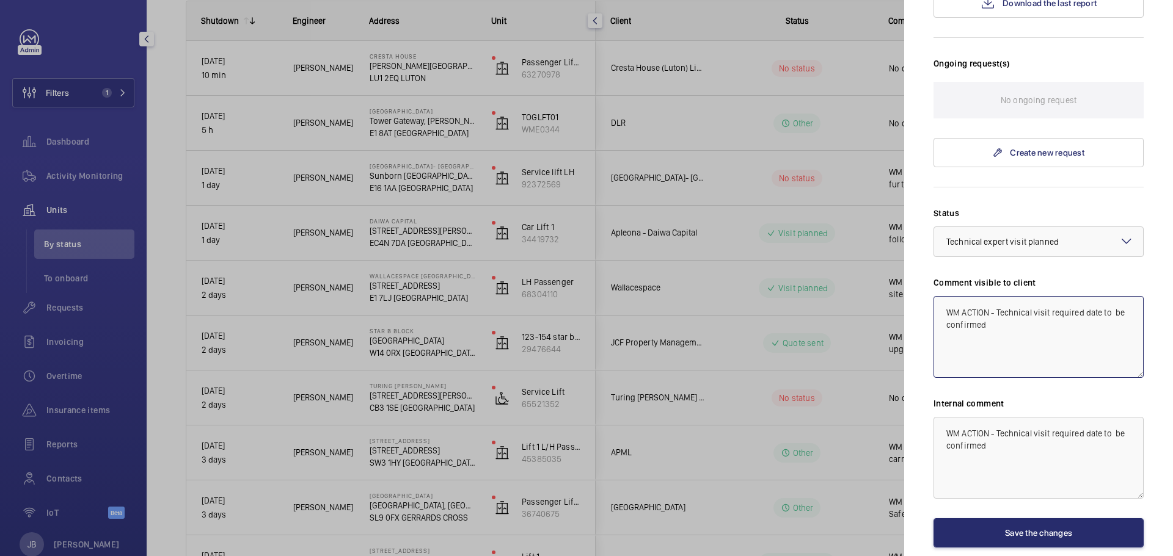
drag, startPoint x: 989, startPoint y: 255, endPoint x: 1013, endPoint y: 255, distance: 24.4
click at [989, 296] on textarea "WM ACTION - Technical visit required date to be confirmed" at bounding box center [1038, 337] width 210 height 82
drag, startPoint x: 1032, startPoint y: 263, endPoint x: 941, endPoint y: 247, distance: 92.4
click at [941, 296] on textarea "WM ACTION 29.09 - Technical visit required date to be confirmed" at bounding box center [1038, 337] width 210 height 82
type textarea "WM ACTION 29.09 - Technical visit required date to be confirmed"
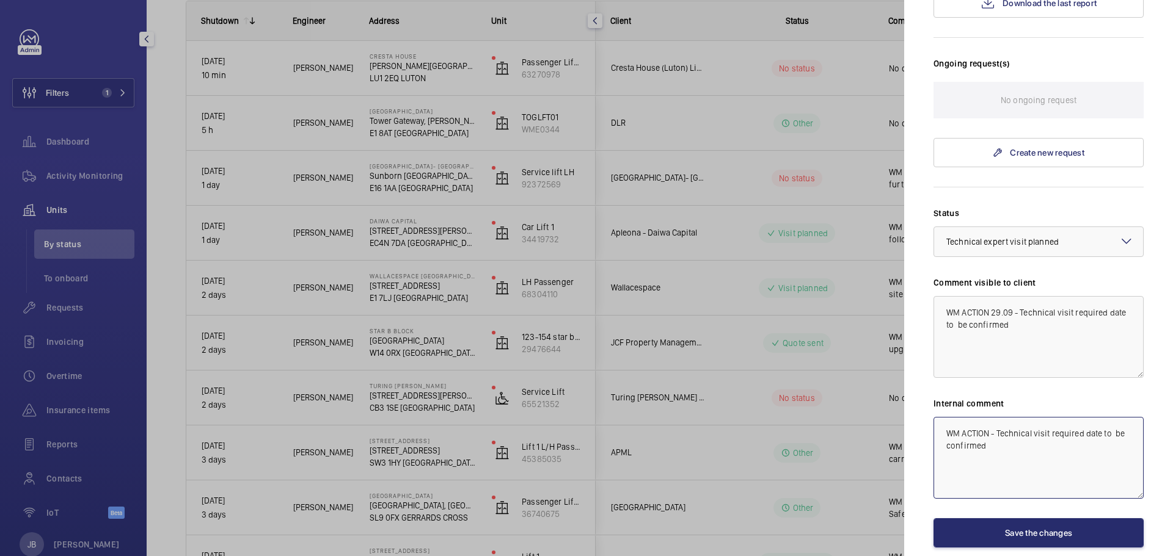
drag, startPoint x: 999, startPoint y: 387, endPoint x: 939, endPoint y: 368, distance: 62.6
click at [940, 417] on textarea "WM ACTION - Technical visit required date to be confirmed" at bounding box center [1038, 458] width 210 height 82
paste textarea "29.09"
type textarea "WM ACTION 29.09 - Technical visit required date to be confirmed"
click at [1015, 519] on button "Save the changes" at bounding box center [1038, 533] width 210 height 29
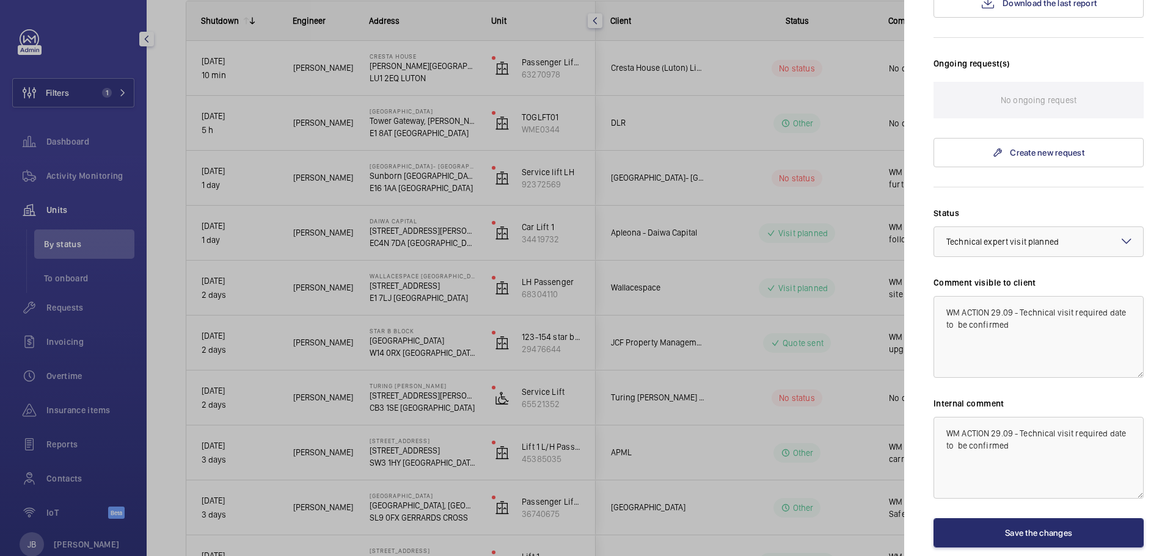
scroll to position [0, 0]
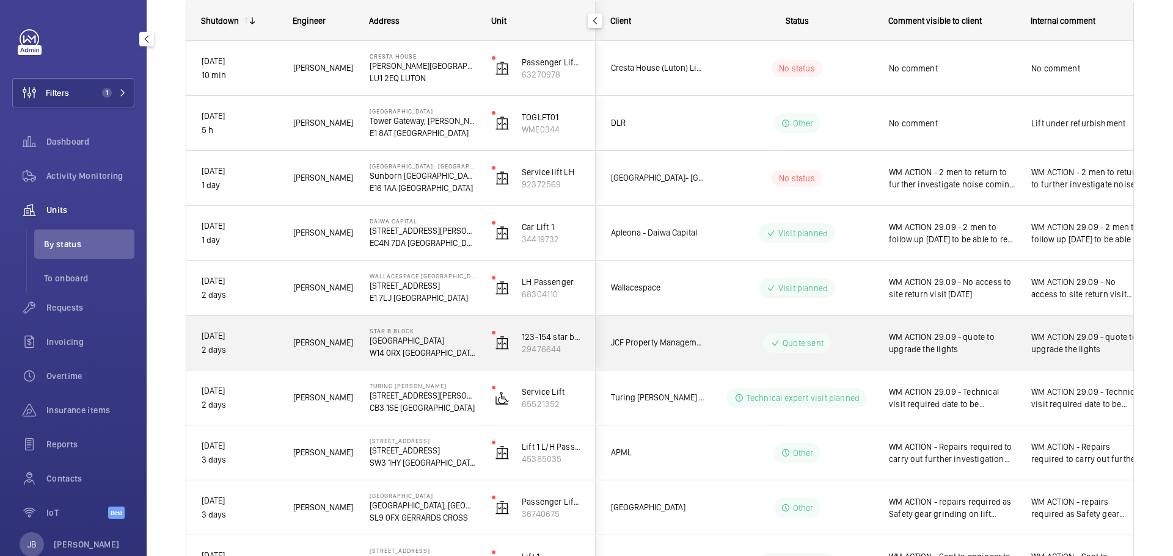
click at [953, 332] on span "WM ACTION 29.09 - quote to upgrade the lights" at bounding box center [952, 343] width 126 height 24
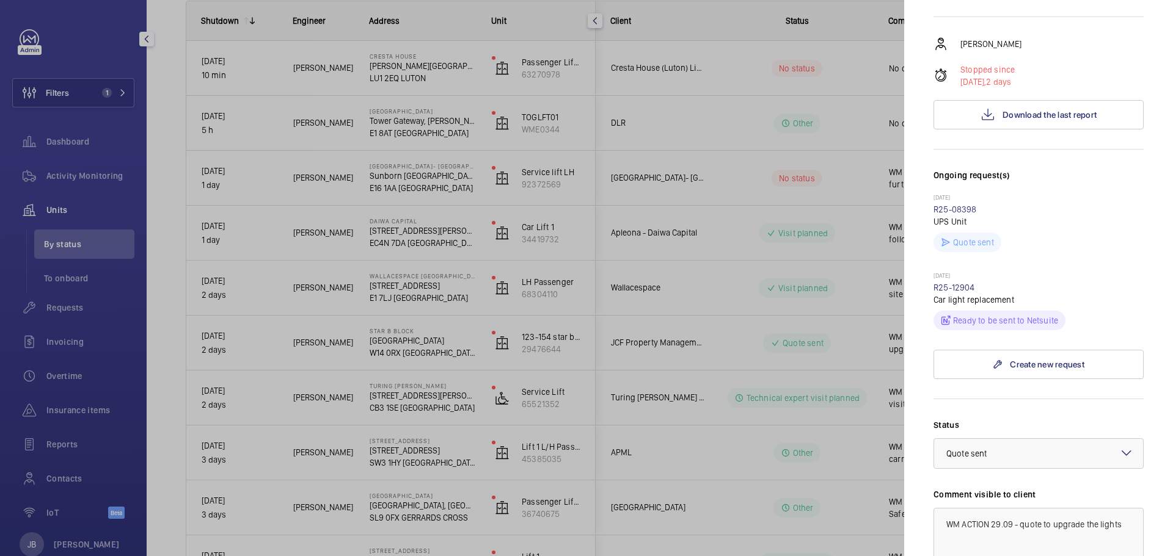
scroll to position [61, 0]
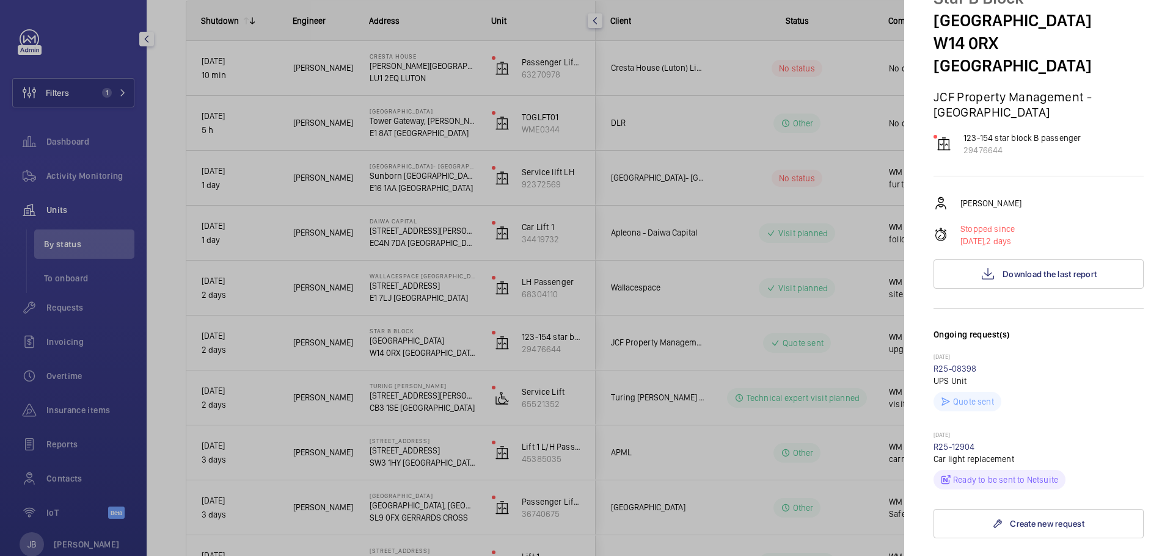
click at [823, 280] on div at bounding box center [586, 278] width 1173 height 556
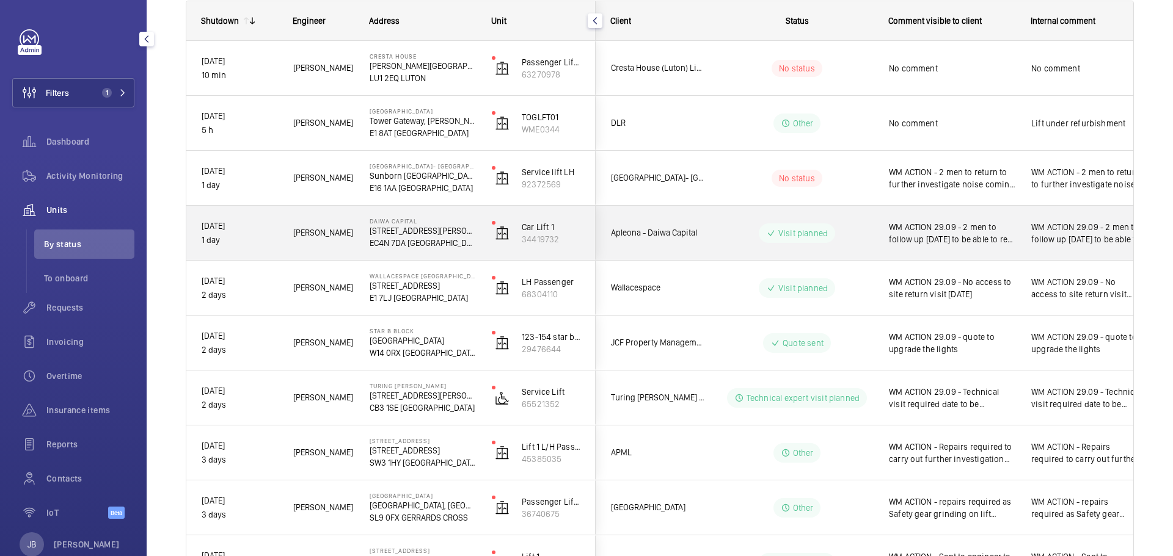
scroll to position [122, 0]
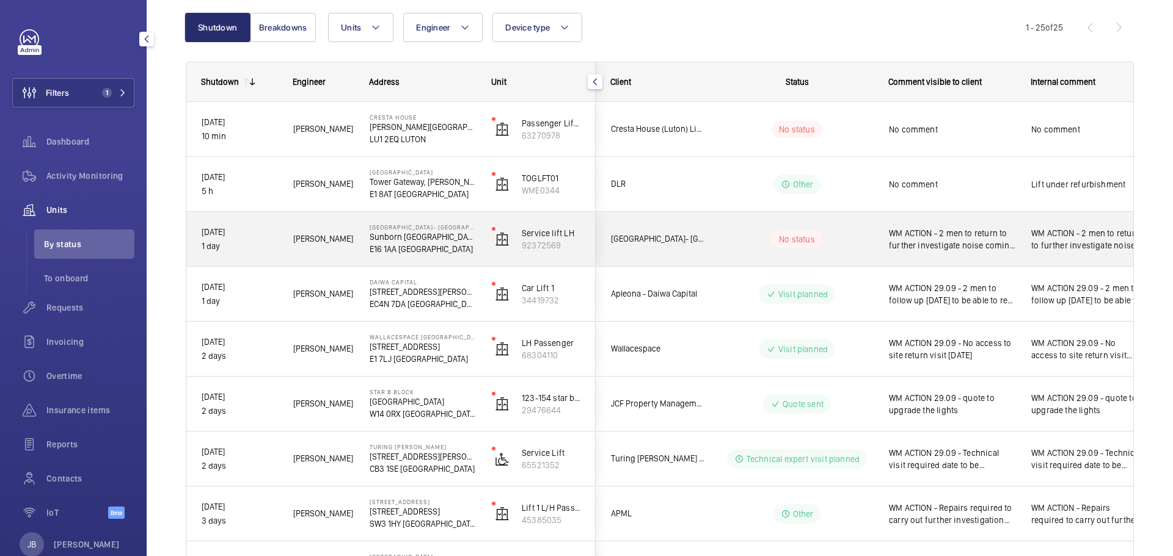
click at [960, 249] on span "WM ACTION - 2 men to return to further investigate noise coming from safety gea…" at bounding box center [952, 239] width 126 height 24
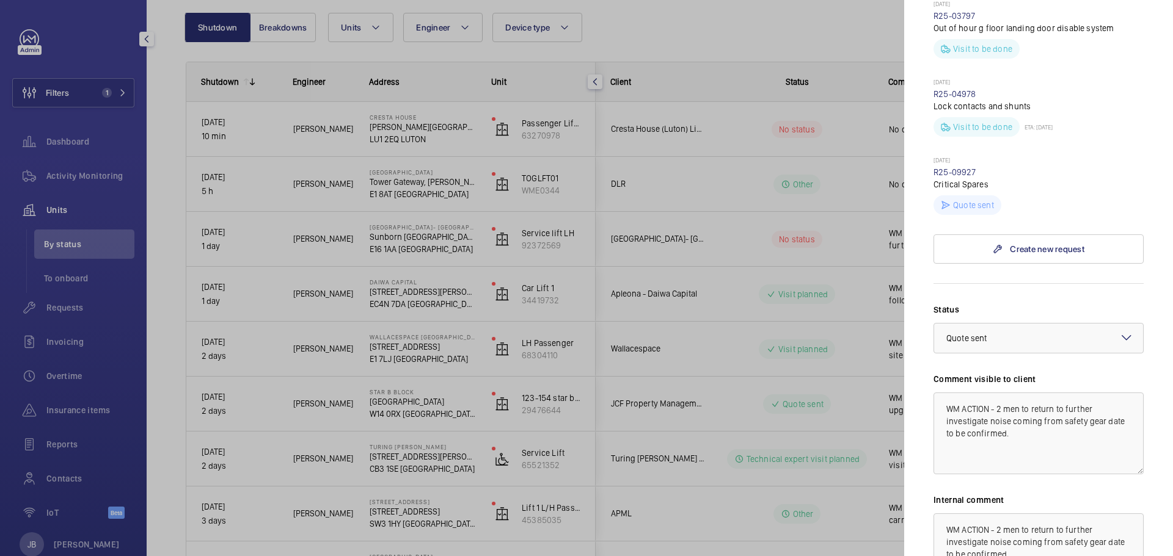
scroll to position [550, 0]
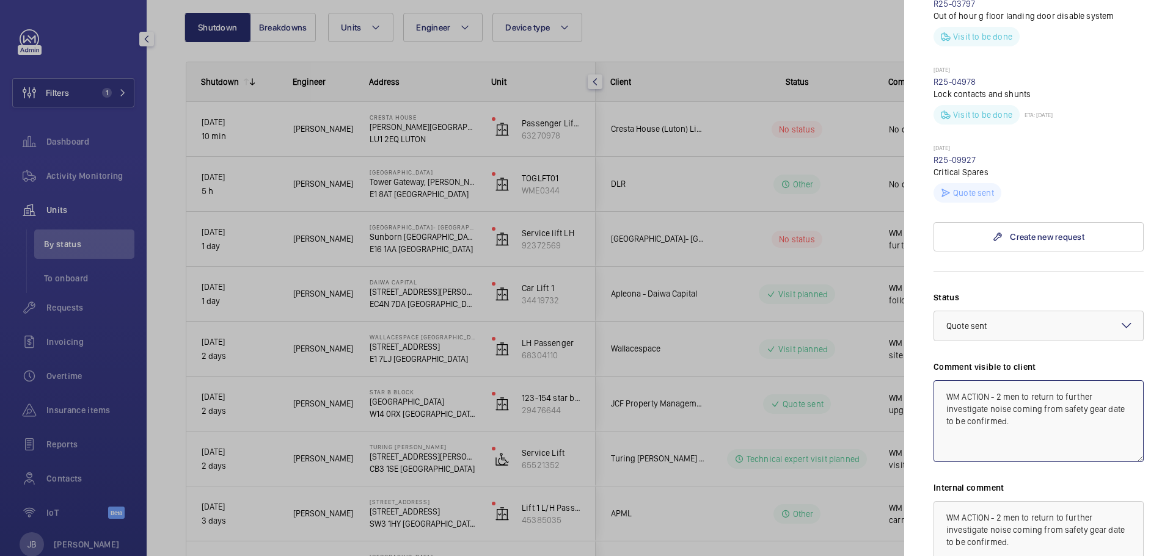
click at [989, 381] on textarea "WM ACTION - 2 men to return to further investigate noise coming from safety gea…" at bounding box center [1038, 422] width 210 height 82
type textarea "WM ACTION 29.09 - 2 men to return to further investigate noise coming from safe…"
click at [989, 501] on textarea "WM ACTION - 2 men to return to further investigate noise coming from safety gea…" at bounding box center [1038, 542] width 210 height 82
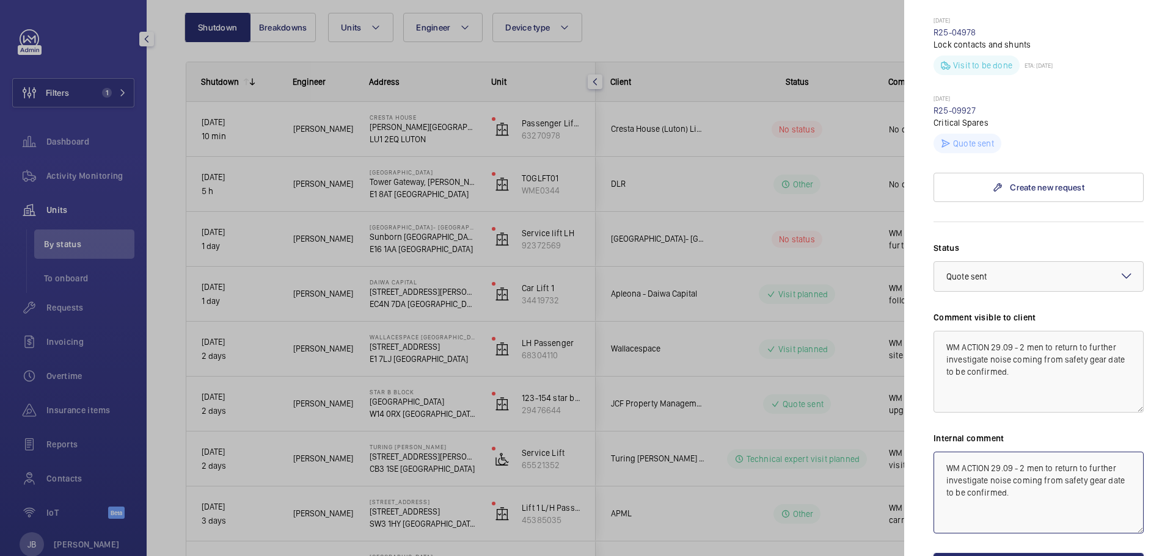
scroll to position [649, 0]
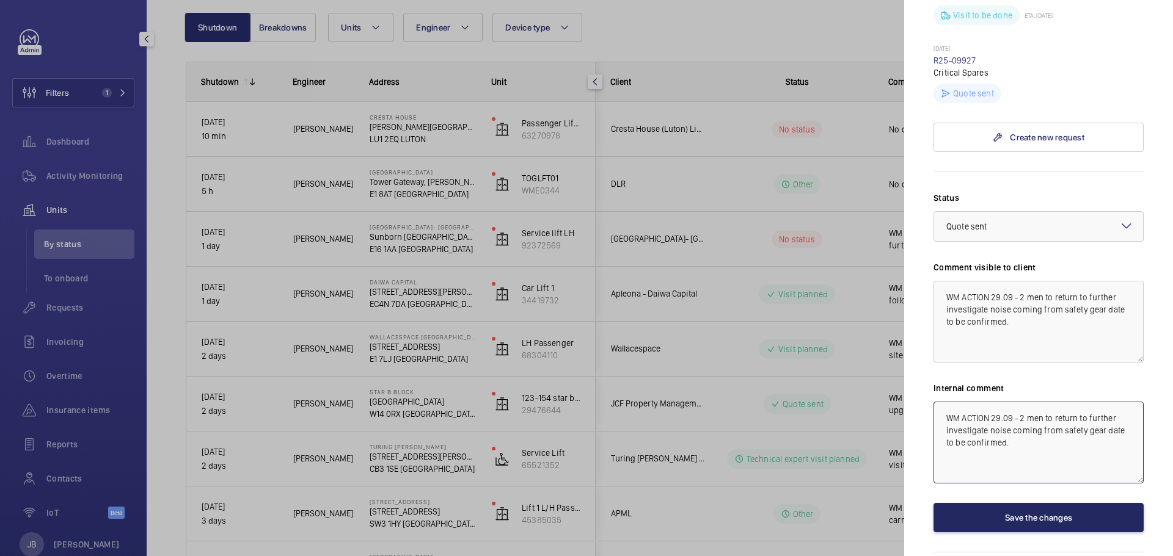
type textarea "WM ACTION 29.09 - 2 men to return to further investigate noise coming from safe…"
click at [1029, 503] on button "Save the changes" at bounding box center [1038, 517] width 210 height 29
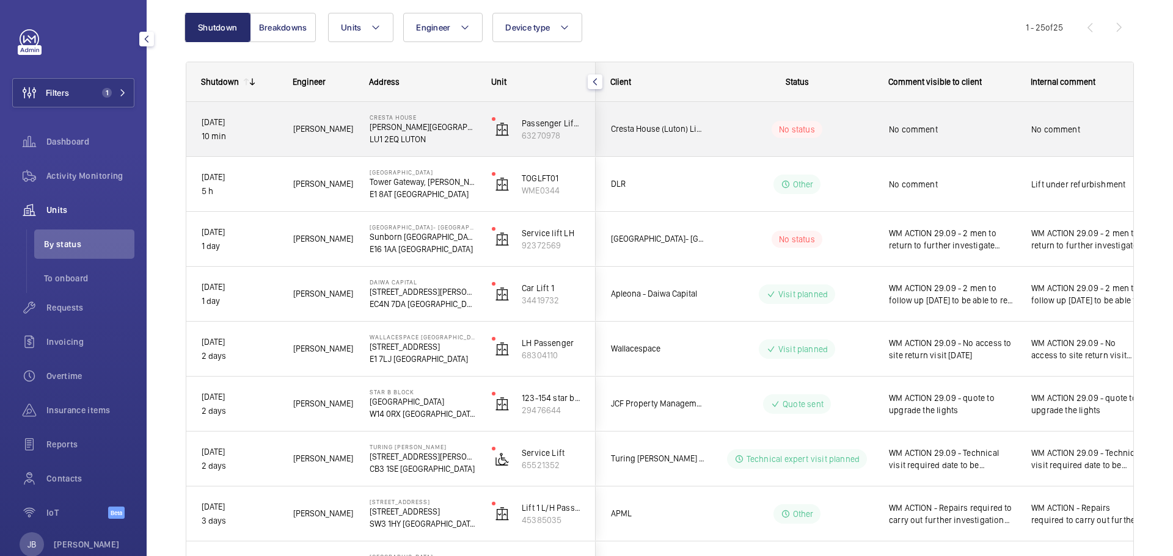
click at [938, 124] on span "No comment" at bounding box center [952, 129] width 126 height 12
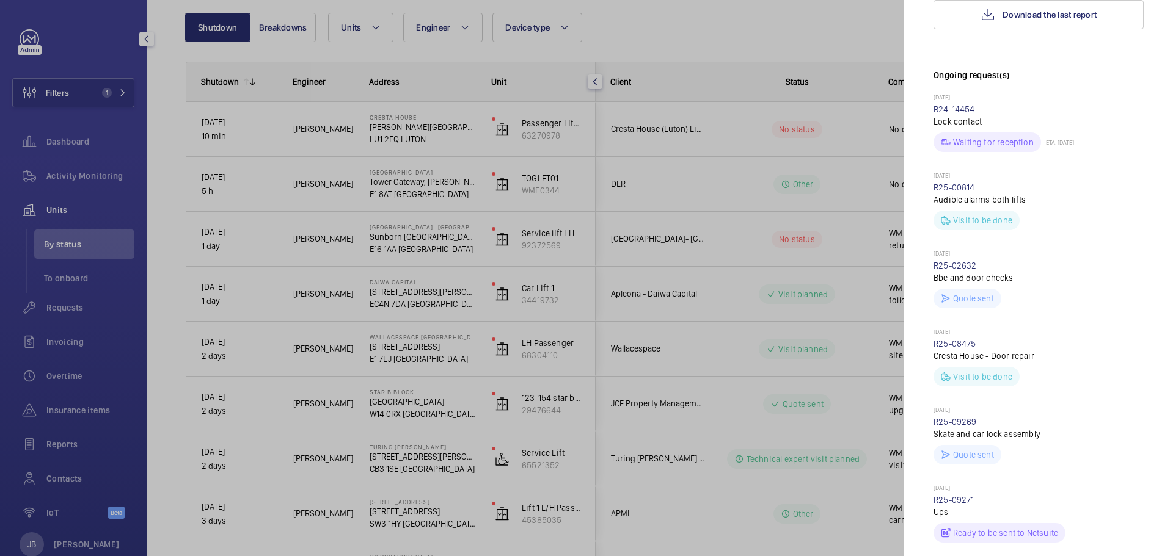
scroll to position [122, 0]
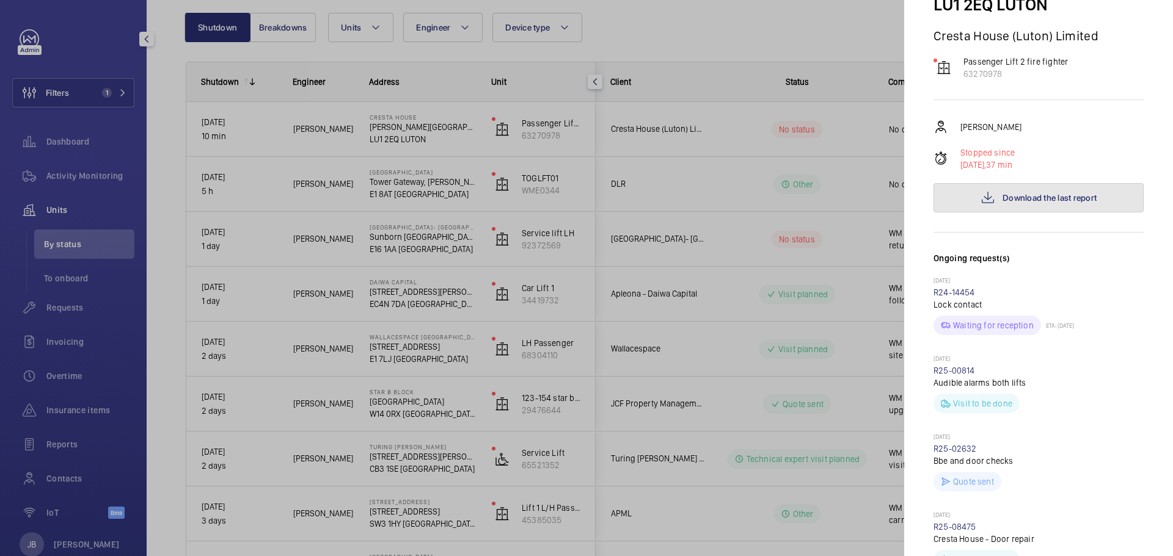
click at [1024, 183] on button "Download the last report" at bounding box center [1038, 197] width 210 height 29
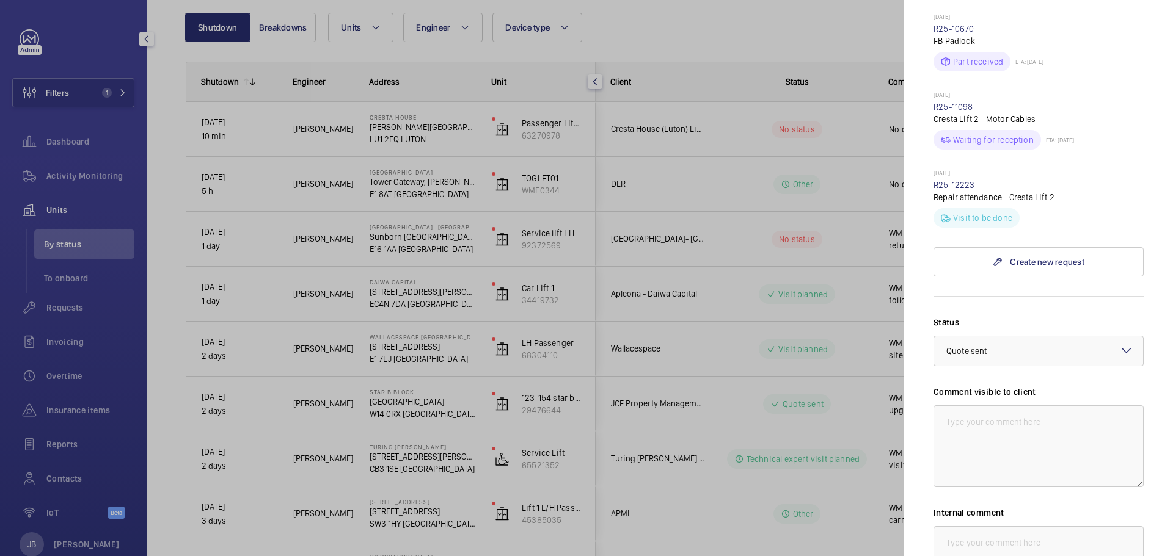
scroll to position [794, 0]
